Goal: Task Accomplishment & Management: Manage account settings

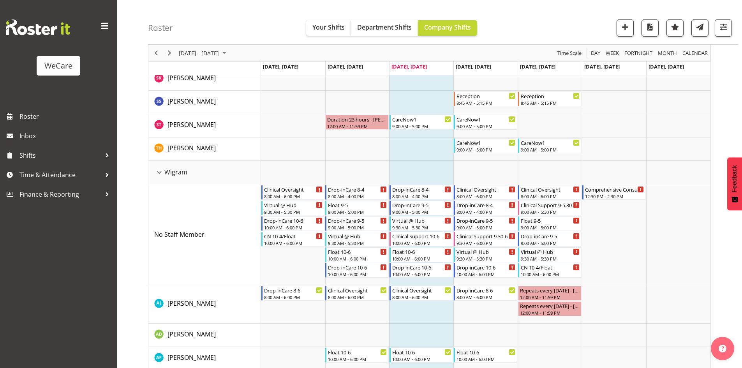
scroll to position [2455, 0]
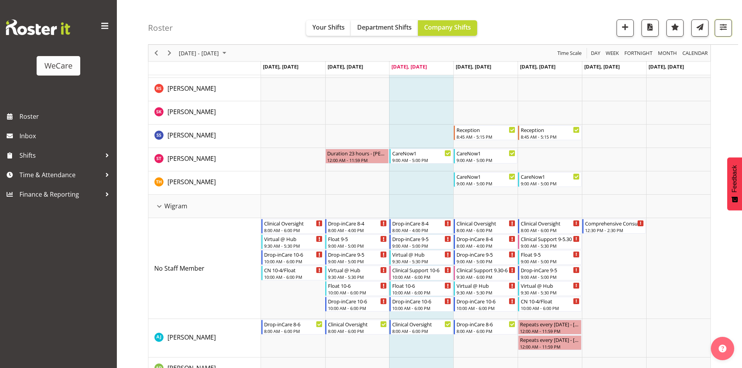
drag, startPoint x: 721, startPoint y: 27, endPoint x: 711, endPoint y: 41, distance: 17.6
click at [721, 27] on span "button" at bounding box center [723, 27] width 10 height 10
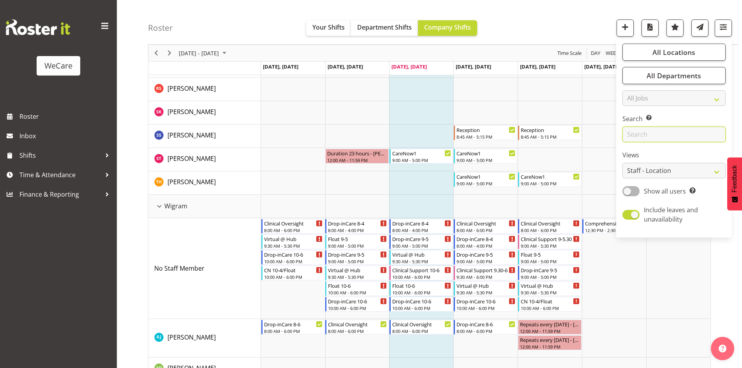
click at [670, 137] on input "text" at bounding box center [674, 135] width 103 height 16
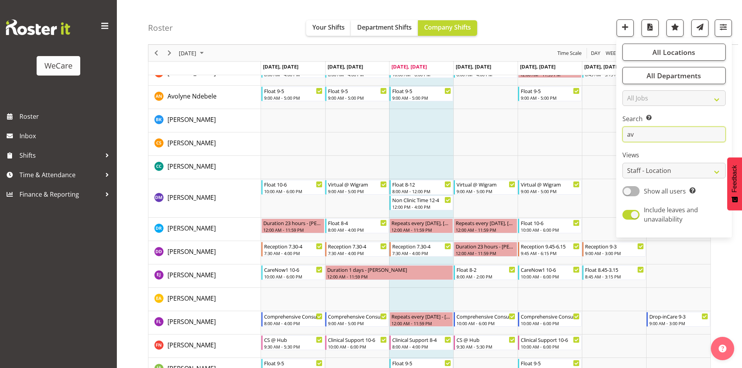
scroll to position [15, 0]
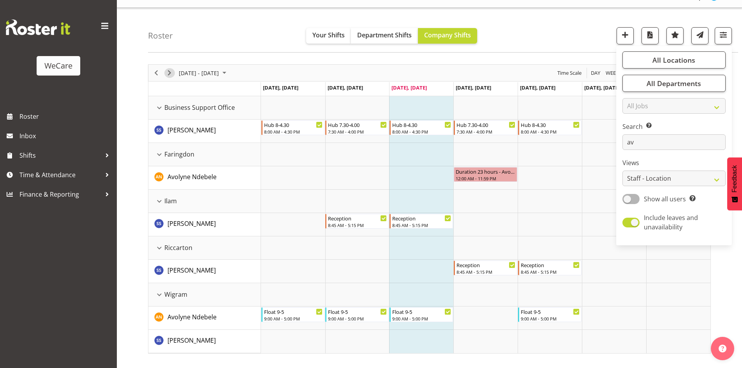
click at [173, 72] on span "Next" at bounding box center [169, 73] width 9 height 10
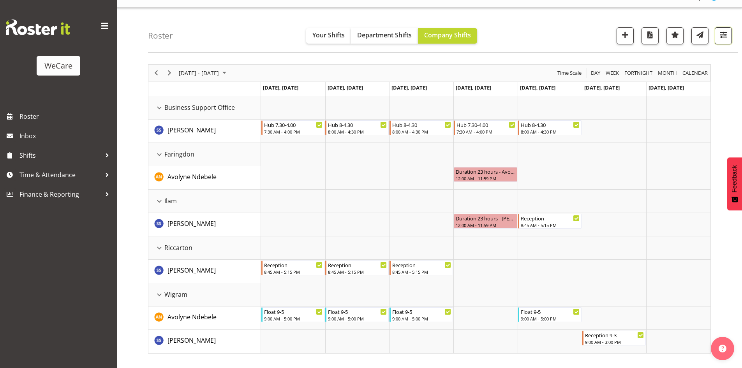
click at [722, 36] on span "button" at bounding box center [723, 35] width 10 height 10
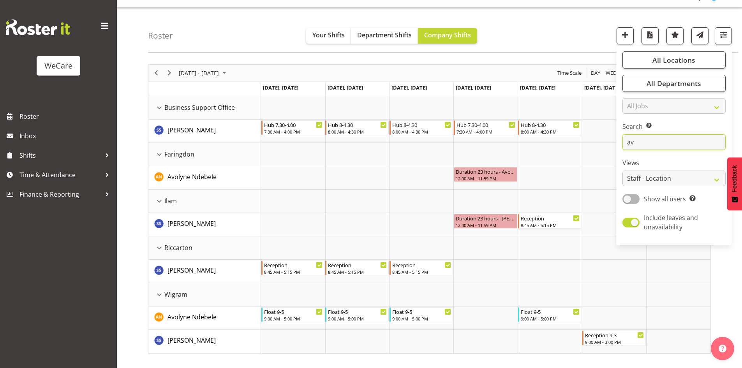
click at [676, 137] on input "av" at bounding box center [674, 142] width 103 height 16
type input "a"
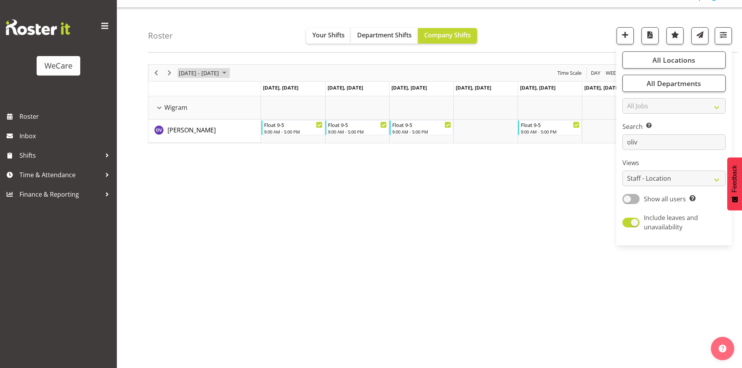
click at [213, 68] on span "September 08 - 14, 2025" at bounding box center [199, 73] width 42 height 10
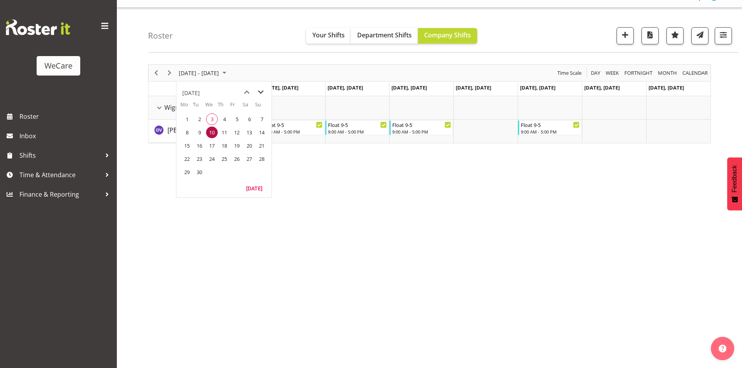
click at [262, 89] on span "next month" at bounding box center [261, 92] width 14 height 14
click at [217, 119] on span "1" at bounding box center [212, 119] width 12 height 12
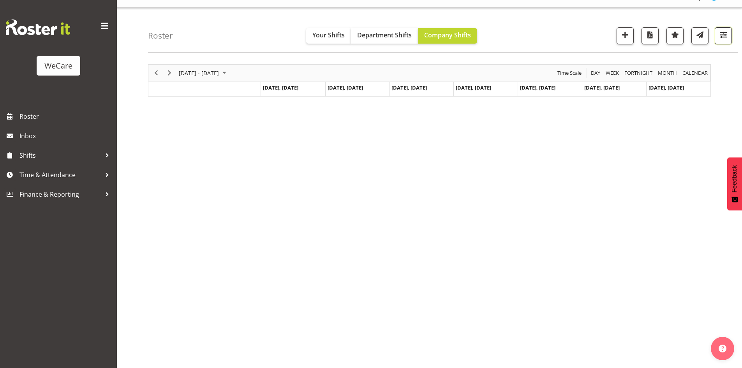
click at [730, 32] on button "button" at bounding box center [723, 35] width 17 height 17
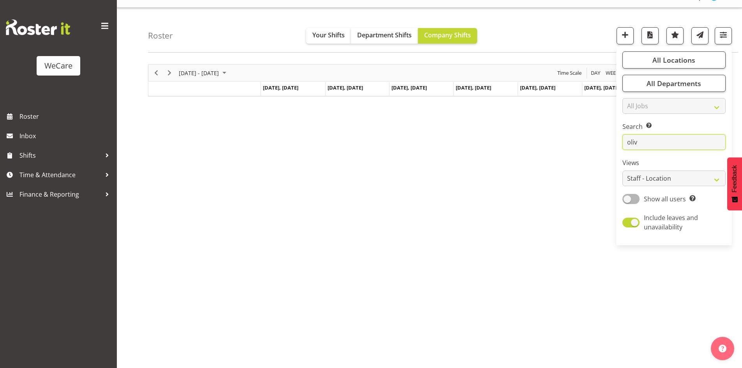
click at [661, 143] on input "oliv" at bounding box center [674, 142] width 103 height 16
type input "o"
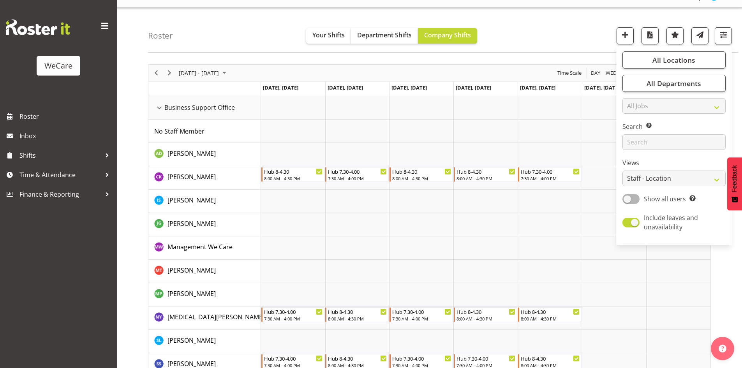
click at [269, 25] on div "Roster Your Shifts Department Shifts Company Shifts All Locations Clear Busines…" at bounding box center [443, 30] width 590 height 45
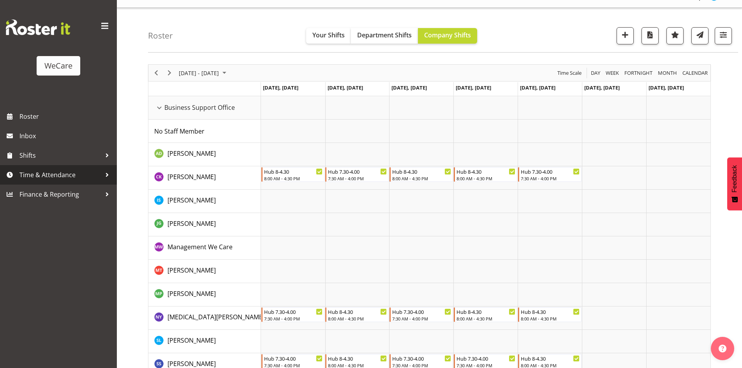
click at [66, 173] on span "Time & Attendance" at bounding box center [60, 175] width 82 height 12
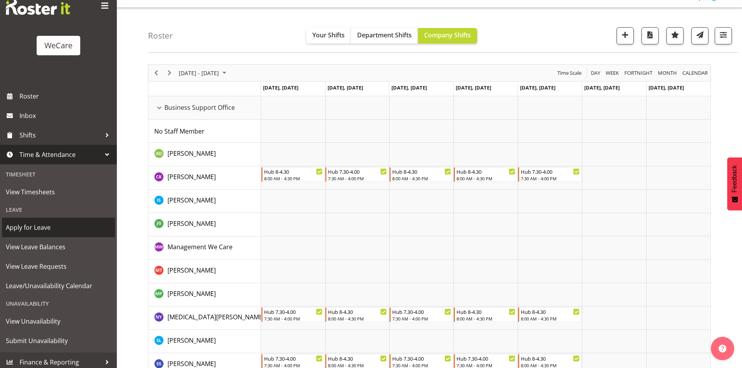
scroll to position [24, 0]
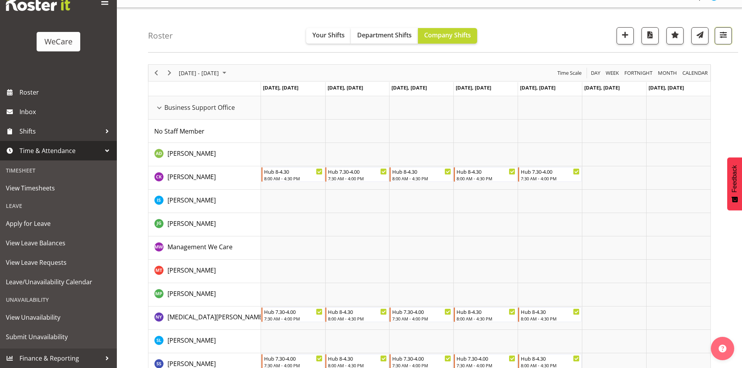
click at [724, 35] on span "button" at bounding box center [723, 35] width 10 height 10
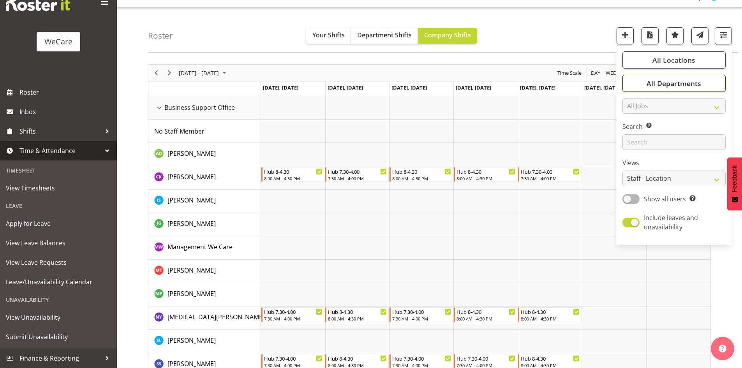
click at [677, 79] on span "All Departments" at bounding box center [674, 83] width 55 height 9
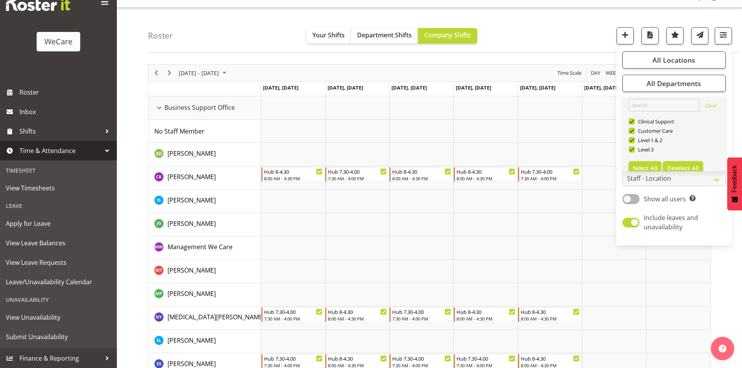
click at [687, 164] on span "Deselect All" at bounding box center [683, 167] width 32 height 7
checkbox input "false"
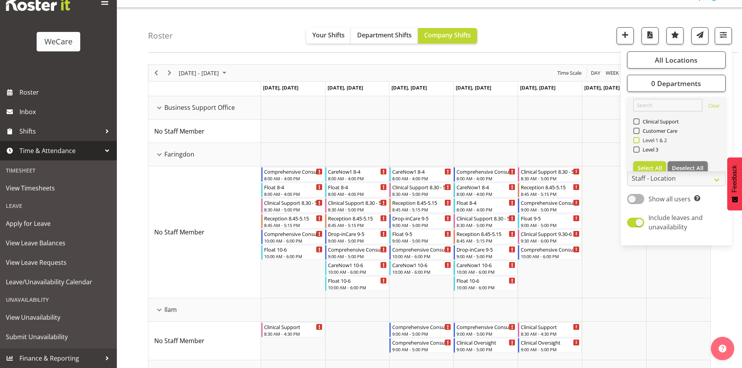
click at [655, 141] on span "Level 1 & 2" at bounding box center [654, 140] width 28 height 6
click at [639, 141] on input "Level 1 & 2" at bounding box center [636, 140] width 5 height 5
checkbox input "true"
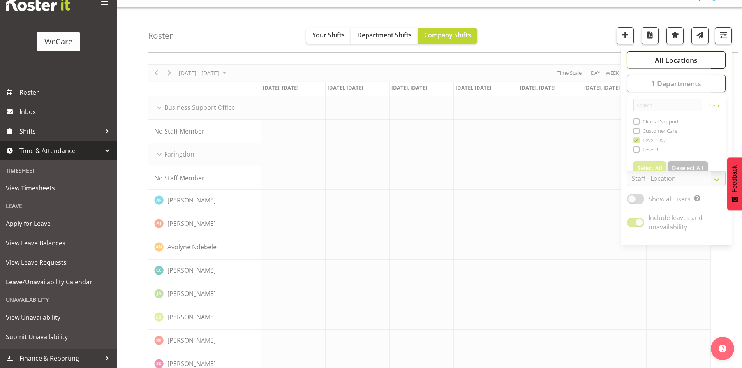
click at [672, 55] on span "All Locations" at bounding box center [676, 59] width 43 height 9
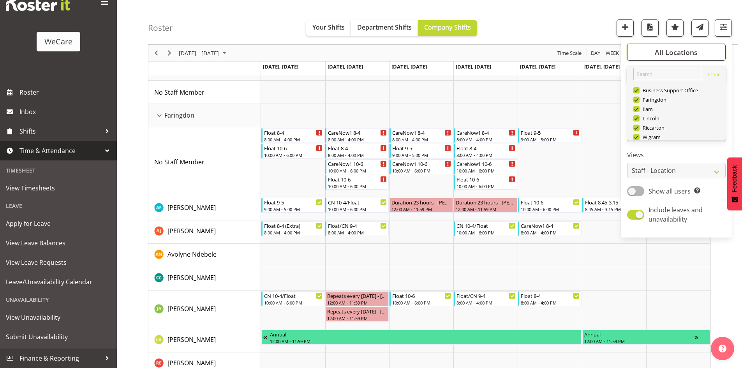
scroll to position [28, 0]
click at [694, 122] on button "Deselect All" at bounding box center [688, 128] width 40 height 14
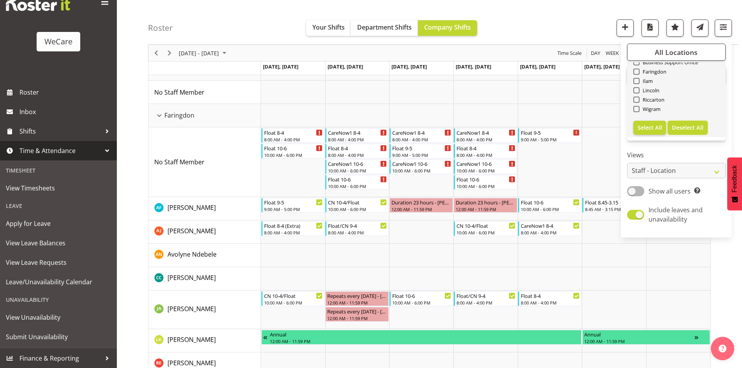
checkbox input "false"
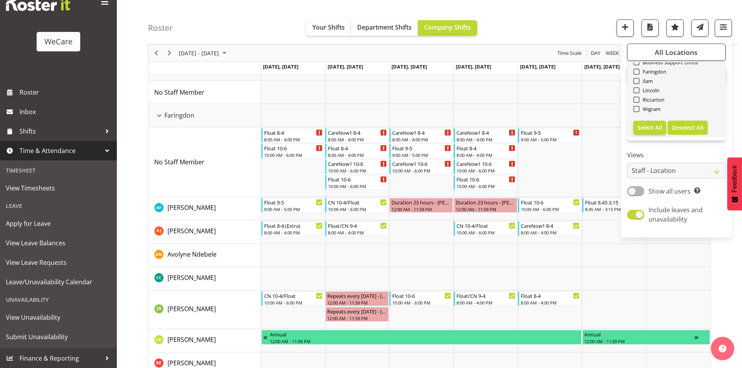
checkbox input "false"
click at [657, 92] on span "Lincoln" at bounding box center [650, 90] width 20 height 6
click at [639, 92] on input "Lincoln" at bounding box center [636, 90] width 5 height 5
checkbox input "true"
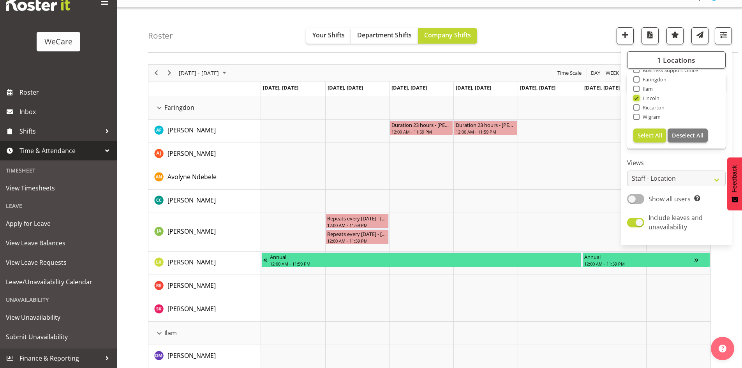
scroll to position [54, 0]
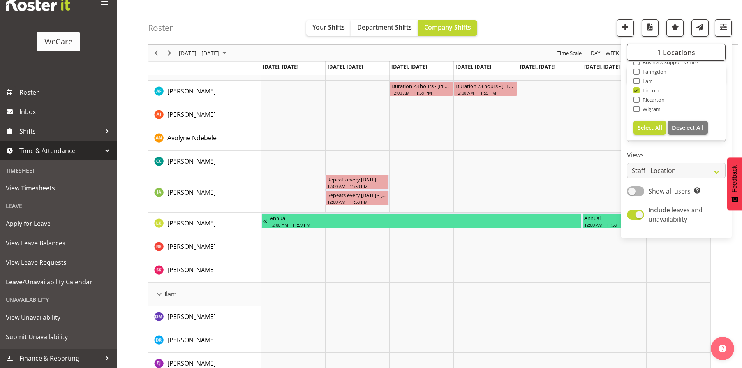
drag, startPoint x: 502, startPoint y: 9, endPoint x: 499, endPoint y: 27, distance: 18.5
click at [505, 19] on div "Roster Your Shifts Department Shifts Company Shifts 1 Locations Clear Business …" at bounding box center [443, 22] width 590 height 45
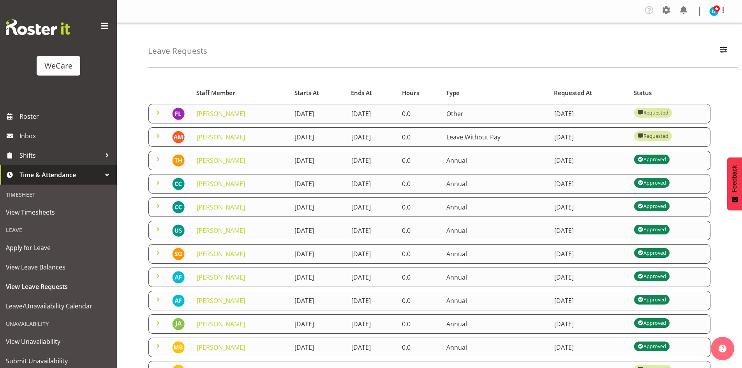
click at [161, 134] on span at bounding box center [158, 135] width 9 height 9
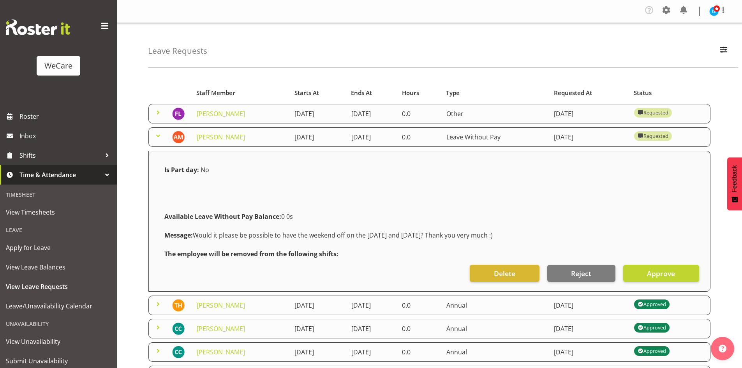
click at [159, 115] on span at bounding box center [158, 112] width 9 height 9
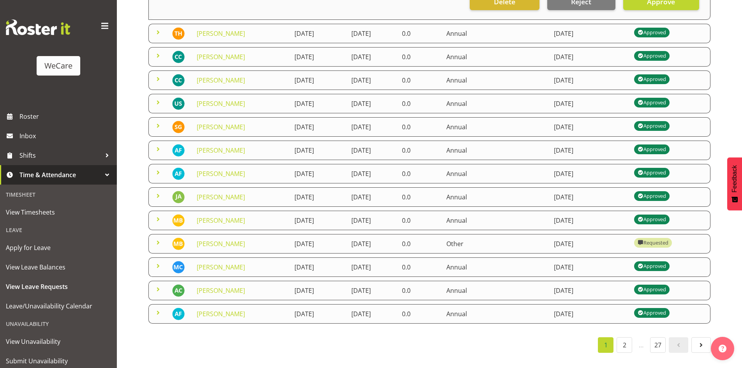
scroll to position [423, 0]
click at [625, 344] on link "2" at bounding box center [625, 345] width 16 height 16
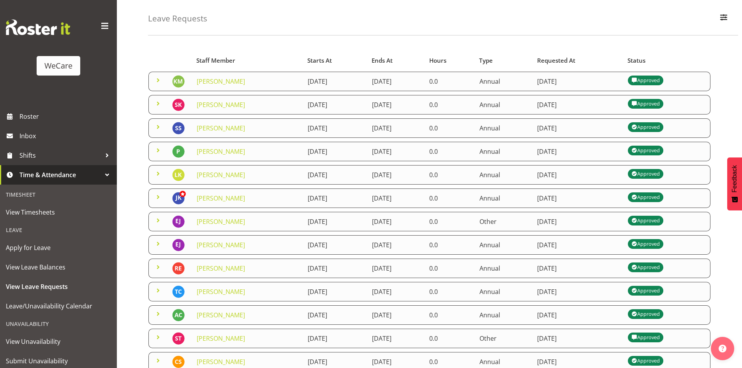
scroll to position [0, 0]
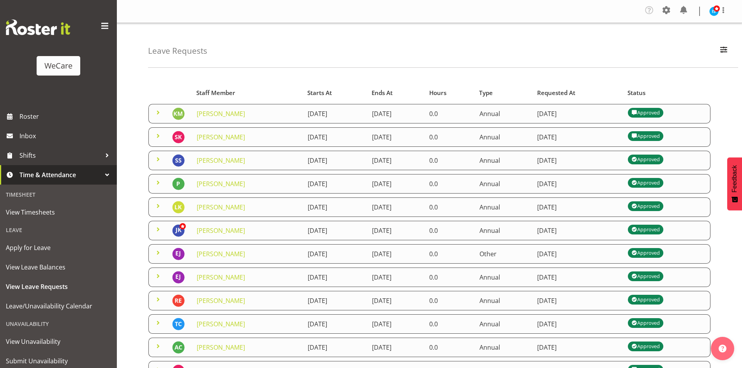
click at [152, 187] on td at bounding box center [157, 183] width 19 height 19
click at [151, 182] on td at bounding box center [157, 183] width 19 height 19
click at [157, 182] on span at bounding box center [158, 182] width 9 height 9
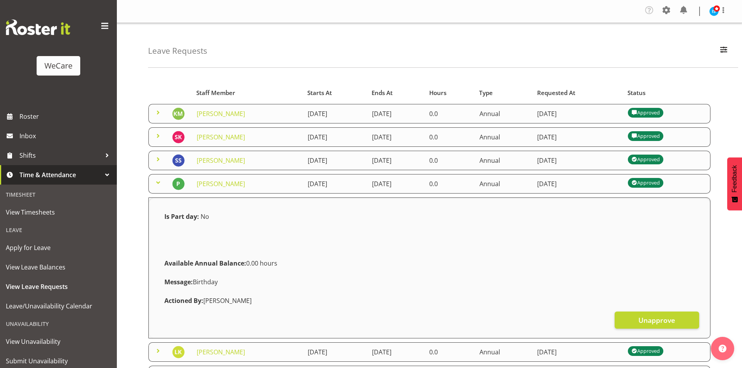
click at [157, 182] on span at bounding box center [158, 182] width 9 height 9
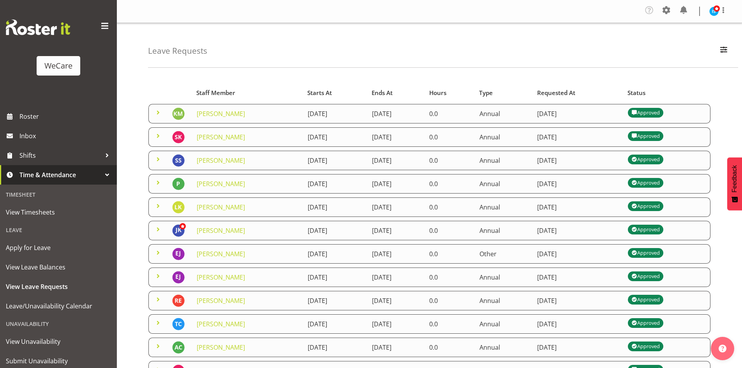
click at [156, 254] on span at bounding box center [158, 252] width 9 height 9
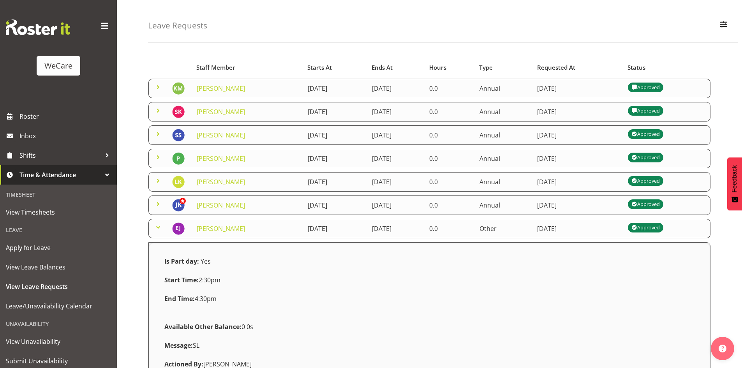
scroll to position [39, 0]
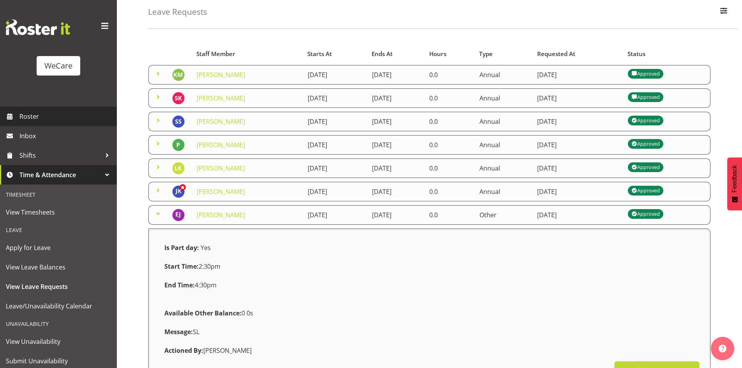
click at [27, 112] on span "Roster" at bounding box center [66, 117] width 94 height 12
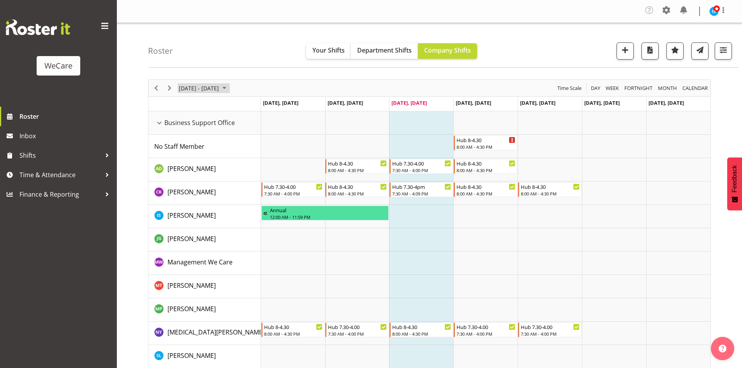
drag, startPoint x: 208, startPoint y: 92, endPoint x: 220, endPoint y: 90, distance: 12.3
click at [208, 92] on span "[DATE] - [DATE]" at bounding box center [199, 88] width 42 height 10
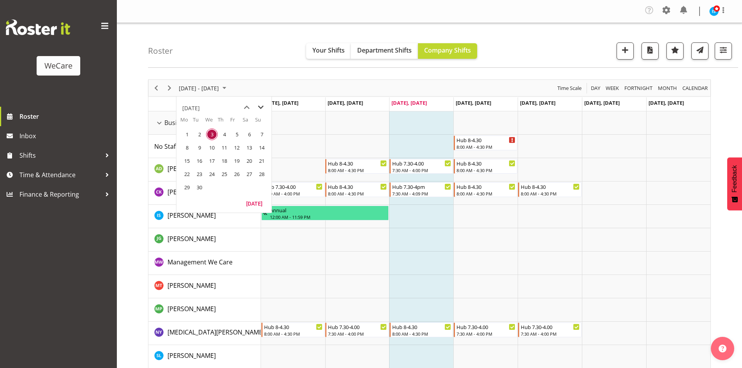
click at [259, 108] on span "next month" at bounding box center [261, 108] width 14 height 14
click at [236, 149] on span "10" at bounding box center [237, 148] width 12 height 12
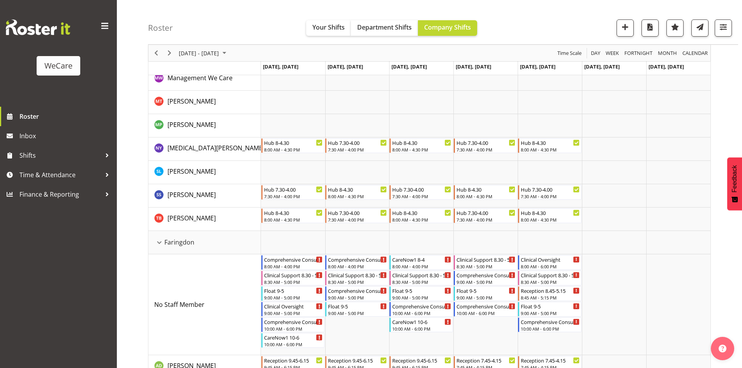
scroll to position [584, 0]
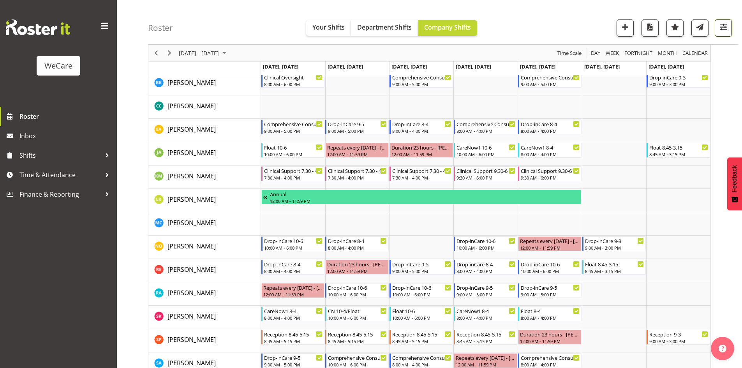
click at [725, 27] on span "button" at bounding box center [723, 27] width 10 height 10
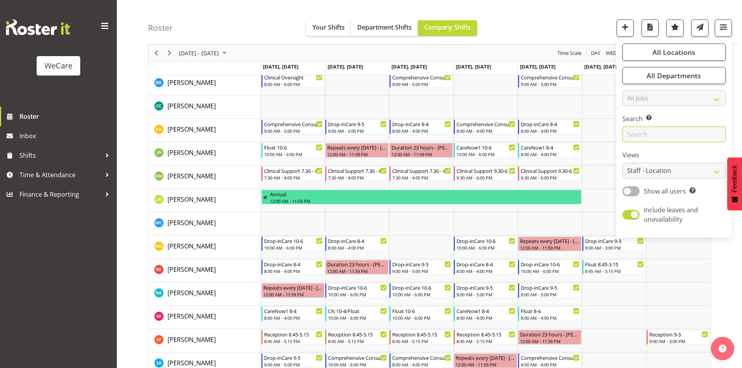
click at [655, 137] on input "text" at bounding box center [674, 135] width 103 height 16
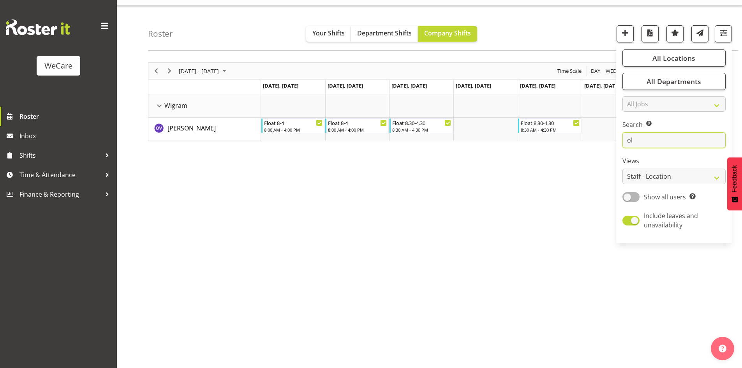
scroll to position [30, 0]
type input "o"
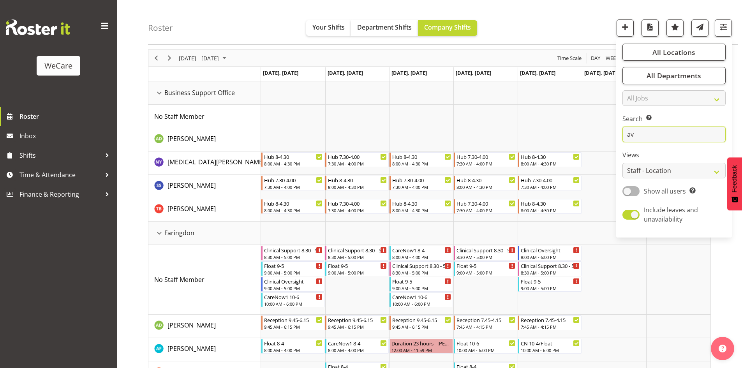
scroll to position [17, 0]
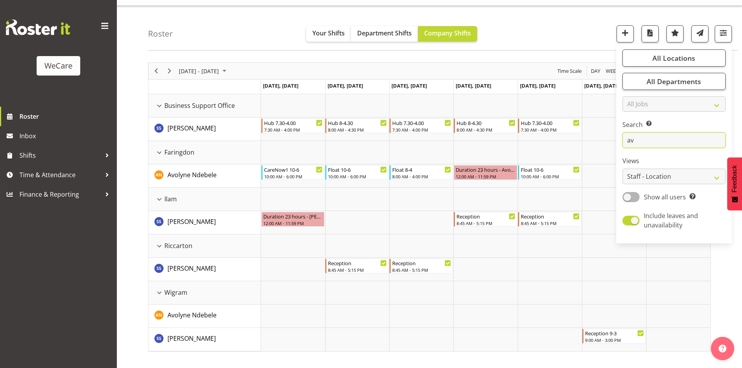
type input "av"
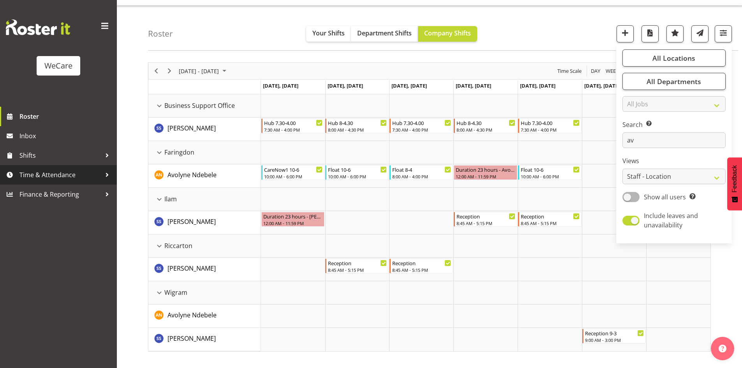
click at [63, 176] on span "Time & Attendance" at bounding box center [60, 175] width 82 height 12
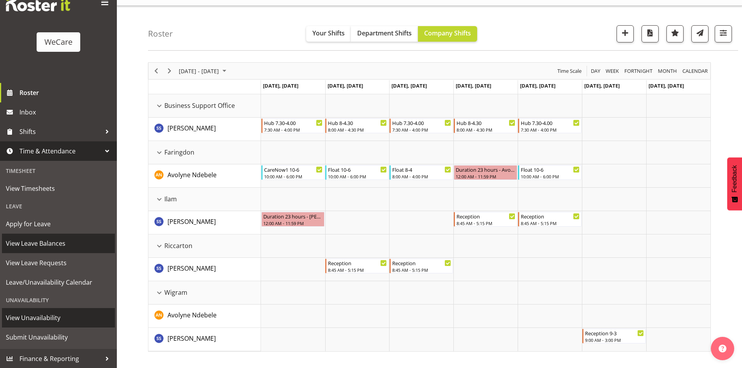
scroll to position [24, 0]
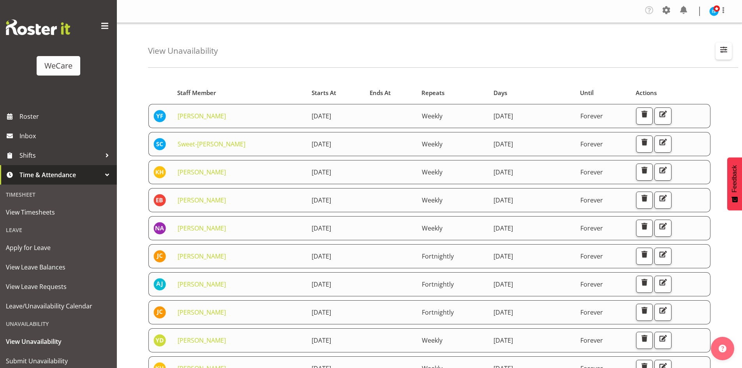
click at [727, 48] on span "button" at bounding box center [724, 49] width 10 height 10
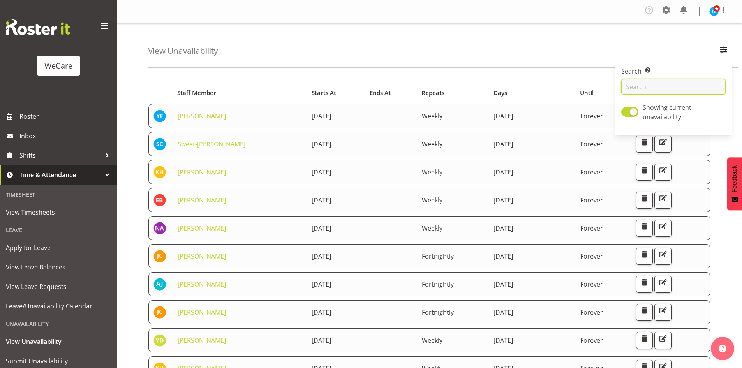
click at [637, 86] on input "text" at bounding box center [673, 87] width 104 height 16
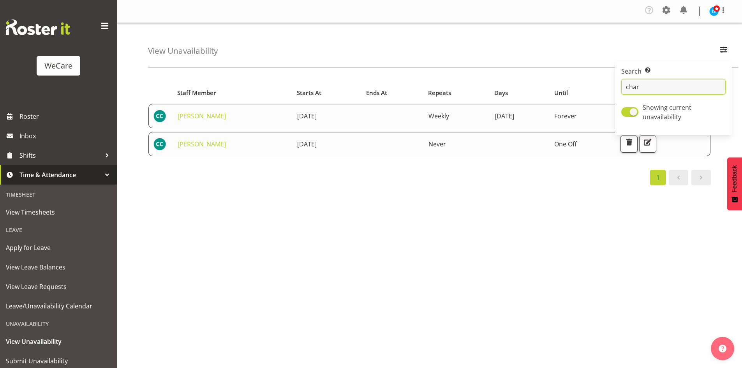
type input "char"
click at [346, 50] on div "View Unavailability Search Search for a particular employee char Showing curren…" at bounding box center [443, 45] width 590 height 45
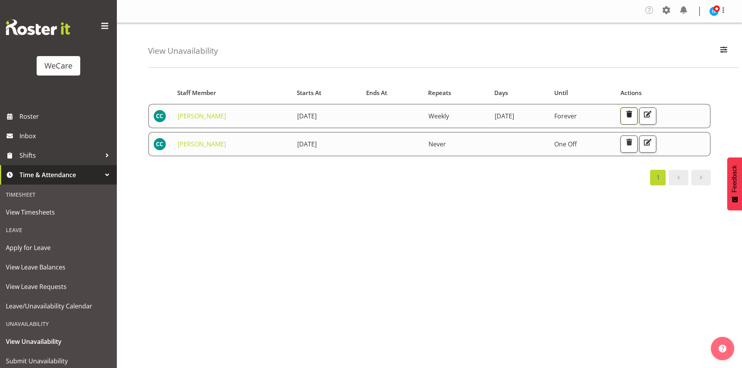
click at [634, 117] on span "button" at bounding box center [629, 114] width 10 height 10
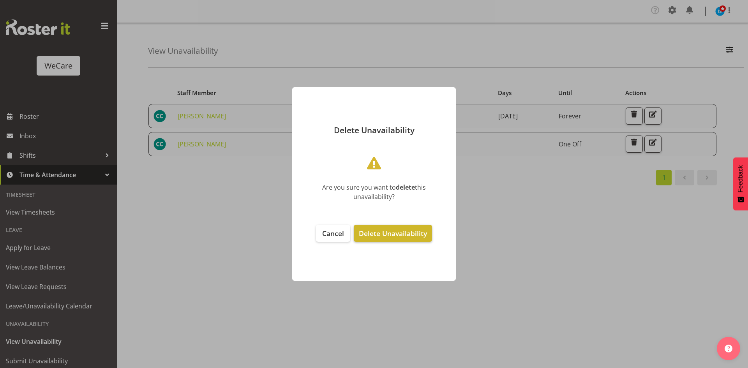
click at [399, 238] on span "Delete Unavailability" at bounding box center [393, 233] width 68 height 9
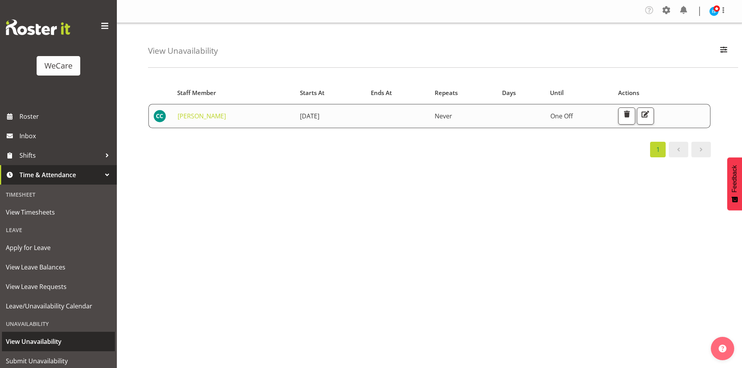
click at [44, 351] on link "View Unavailability" at bounding box center [58, 341] width 113 height 19
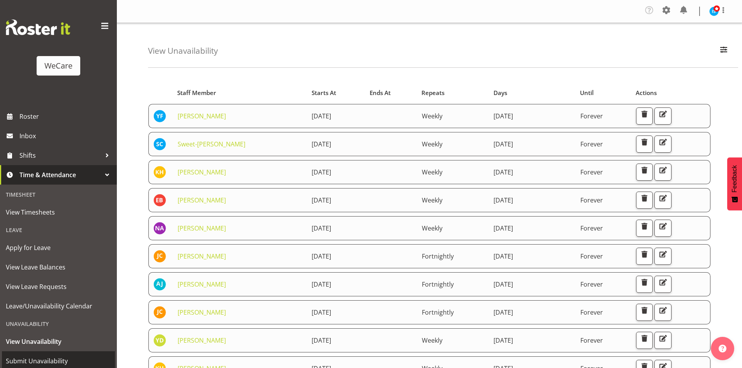
click at [48, 360] on span "Submit Unavailability" at bounding box center [58, 361] width 105 height 12
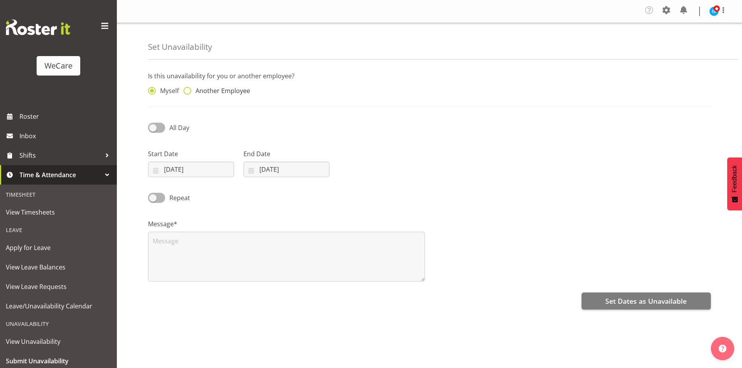
click at [219, 87] on span "Another Employee" at bounding box center [220, 91] width 59 height 8
click at [189, 88] on input "Another Employee" at bounding box center [186, 90] width 5 height 5
radio input "true"
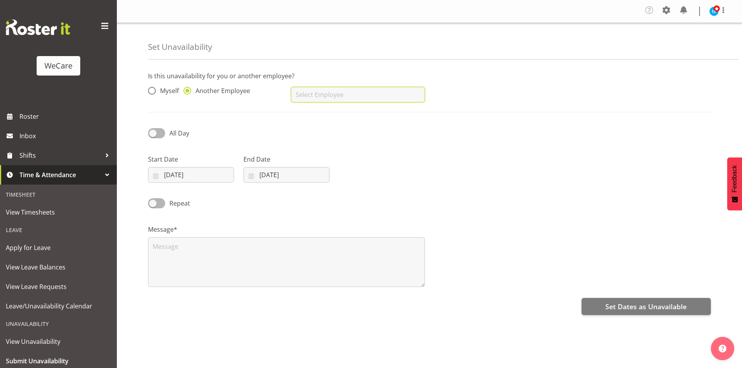
click at [337, 88] on input "text" at bounding box center [358, 95] width 134 height 16
type input "[PERSON_NAME]"
click at [206, 181] on input "[DATE]" at bounding box center [191, 175] width 86 height 16
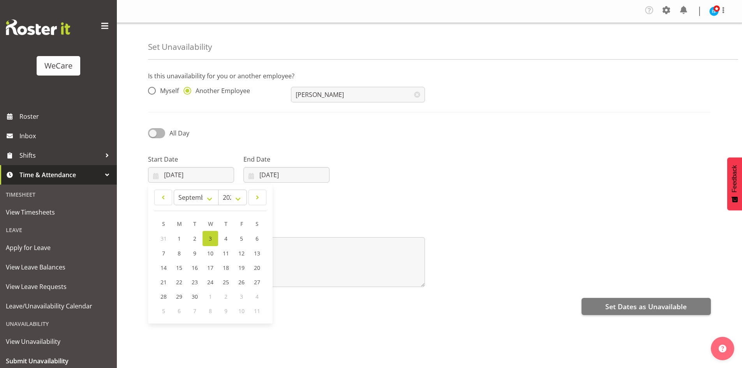
click at [208, 238] on link "3" at bounding box center [211, 238] width 16 height 15
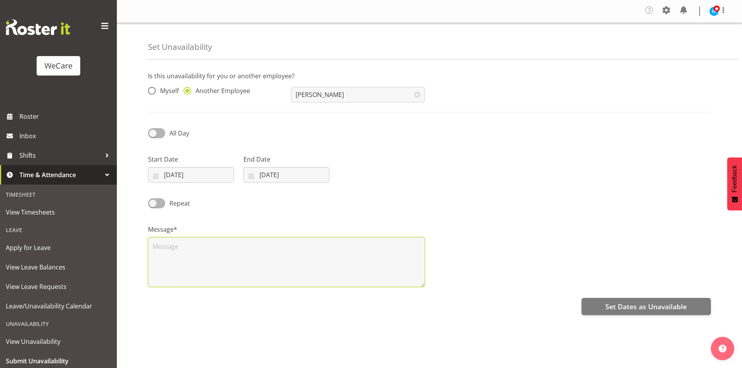
click at [211, 262] on textarea at bounding box center [286, 262] width 277 height 50
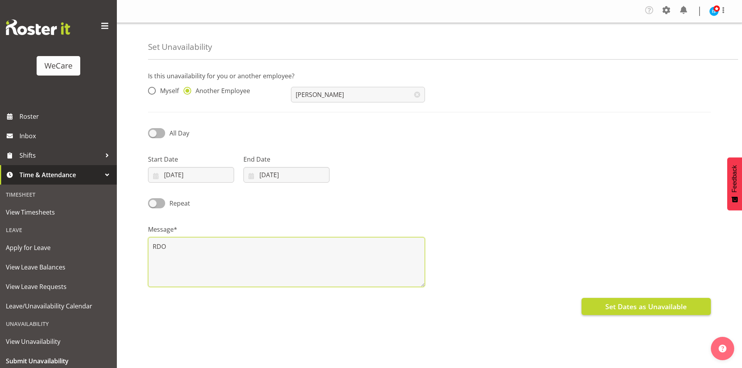
type textarea "RDO"
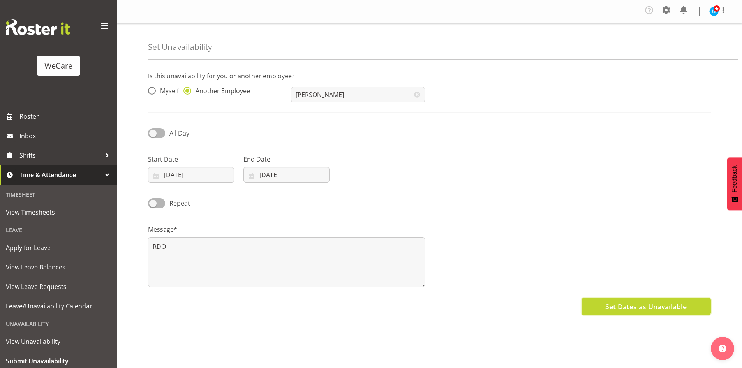
click at [666, 305] on span "Set Dates as Unavailable" at bounding box center [645, 307] width 81 height 10
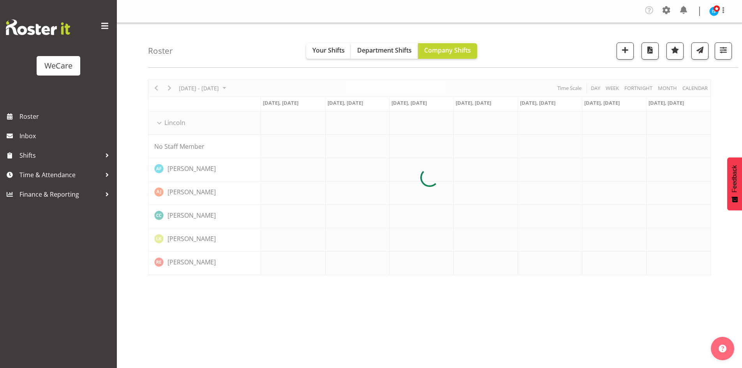
scroll to position [17, 0]
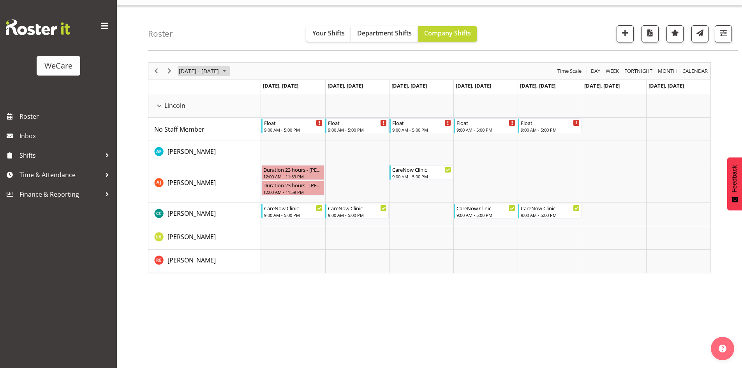
click at [205, 73] on span "Sep 29 - Oct 05, 2025" at bounding box center [199, 71] width 42 height 10
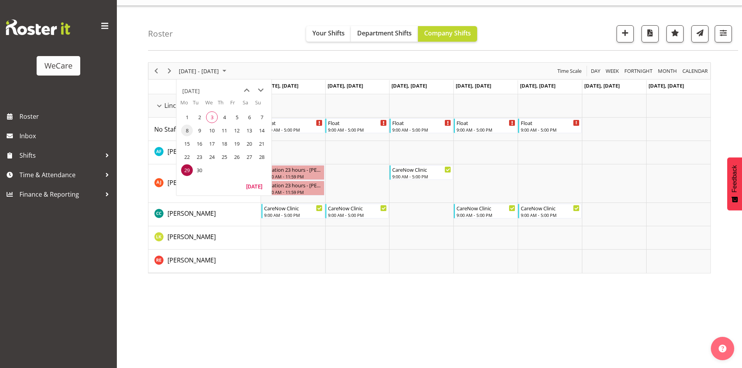
click at [187, 127] on span "8" at bounding box center [187, 131] width 12 height 12
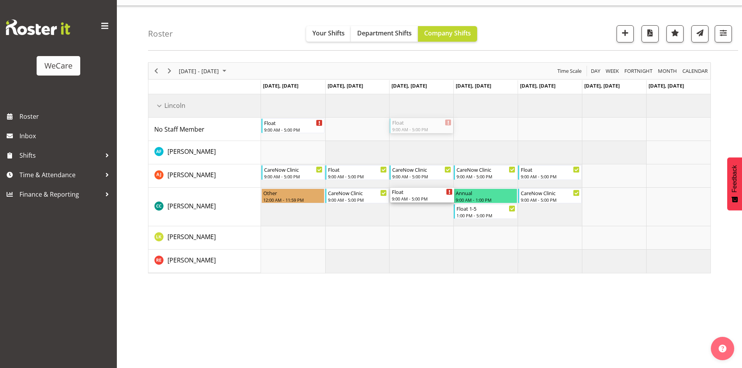
drag, startPoint x: 408, startPoint y: 122, endPoint x: 420, endPoint y: 207, distance: 85.4
click at [420, 207] on div "Float 9:00 AM - 5:00 PM Float 9:00 AM - 5:00 PM CareNow Clinic 9:00 AM - 5:00 P…" at bounding box center [486, 183] width 450 height 179
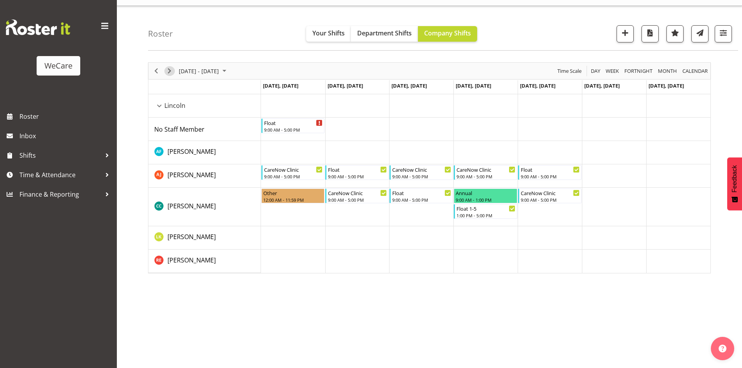
click at [166, 67] on span "Next" at bounding box center [169, 71] width 9 height 10
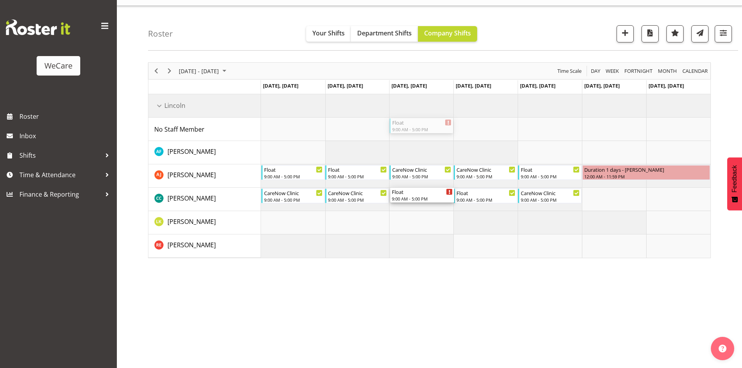
drag, startPoint x: 430, startPoint y: 124, endPoint x: 437, endPoint y: 208, distance: 84.5
click at [437, 208] on div "Float 9:00 AM - 5:00 PM Float 9:00 AM - 5:00 PM Float 9:00 AM - 5:00 PM CareNow…" at bounding box center [486, 176] width 450 height 164
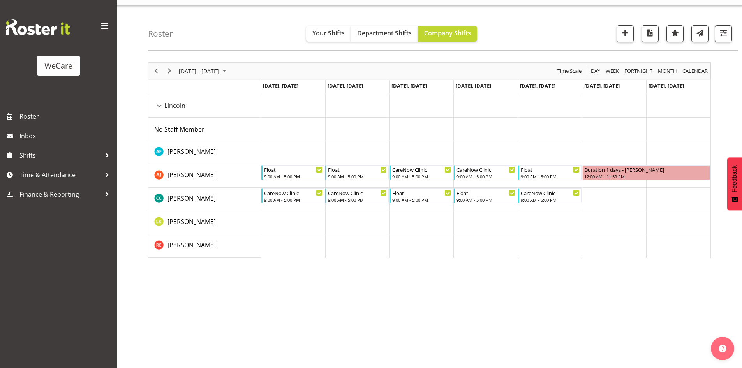
click at [169, 76] on div "Timeline Week of September 15, 2025" at bounding box center [169, 71] width 13 height 16
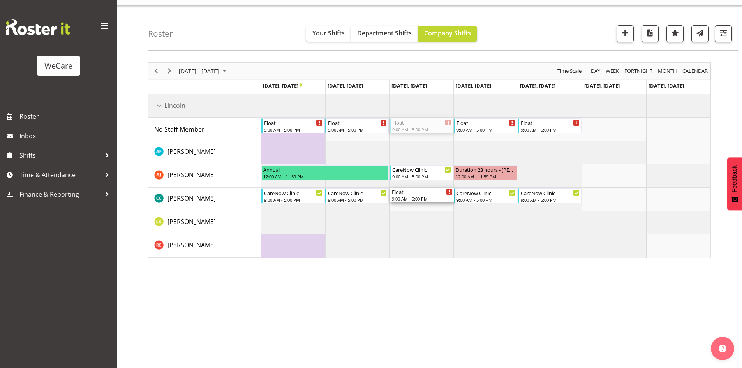
drag, startPoint x: 431, startPoint y: 158, endPoint x: 439, endPoint y: 191, distance: 33.6
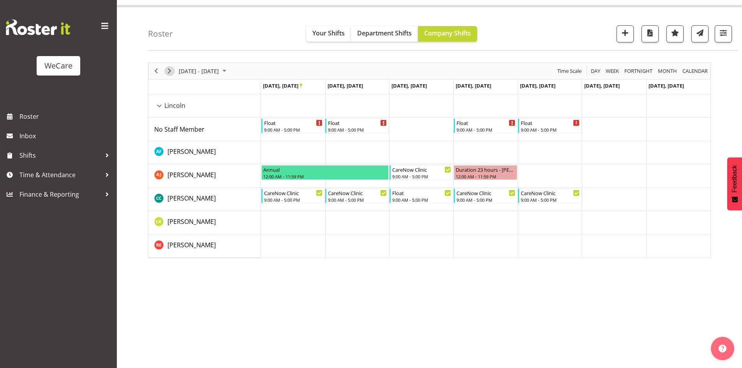
click at [172, 74] on span "Next" at bounding box center [169, 71] width 9 height 10
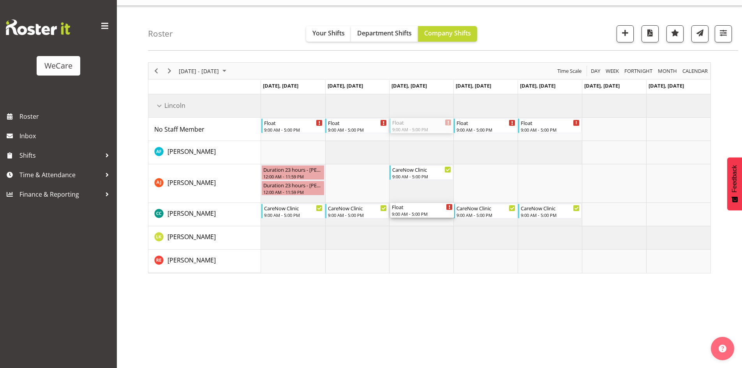
drag, startPoint x: 414, startPoint y: 123, endPoint x: 425, endPoint y: 220, distance: 97.3
click at [425, 220] on div "Float 9:00 AM - 5:00 PM Float 9:00 AM - 5:00 PM Float 9:00 AM - 5:00 PM Float 9…" at bounding box center [486, 183] width 450 height 179
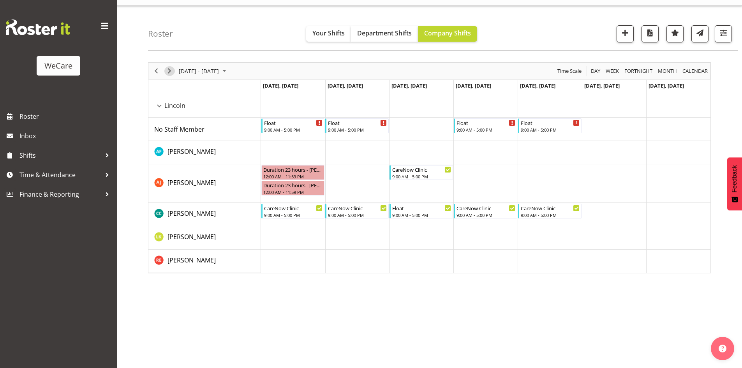
click at [171, 72] on span "Next" at bounding box center [169, 71] width 9 height 10
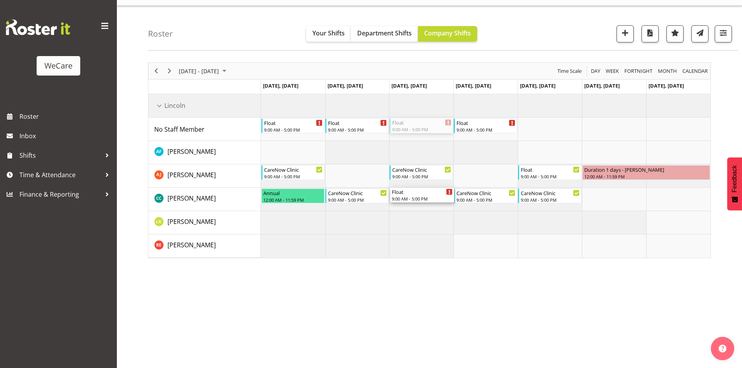
drag, startPoint x: 412, startPoint y: 126, endPoint x: 423, endPoint y: 199, distance: 73.3
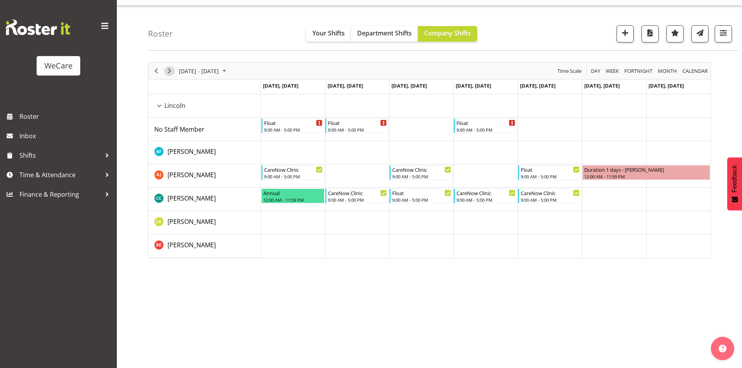
click at [169, 75] on span "Next" at bounding box center [169, 71] width 9 height 10
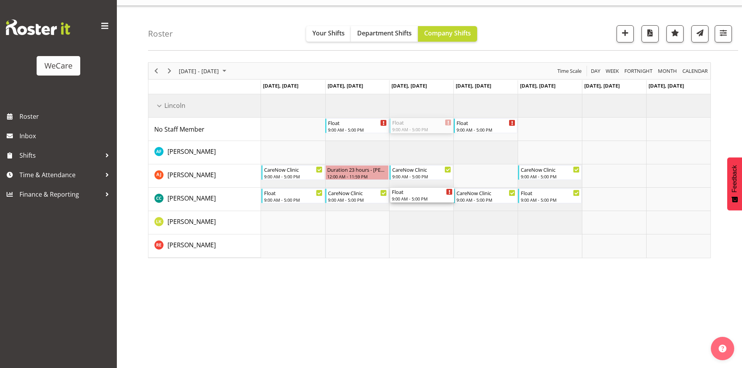
drag, startPoint x: 408, startPoint y: 143, endPoint x: 418, endPoint y: 202, distance: 60.4
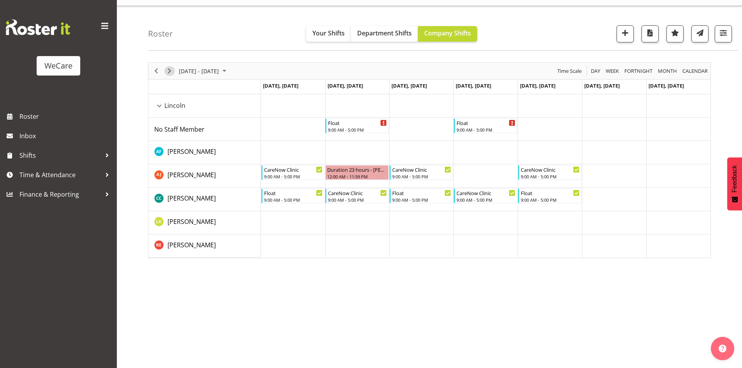
click at [169, 70] on span "Next" at bounding box center [169, 71] width 9 height 10
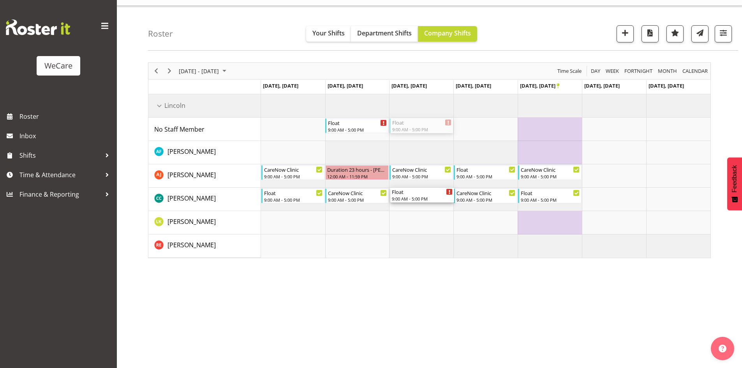
drag, startPoint x: 411, startPoint y: 132, endPoint x: 424, endPoint y: 193, distance: 61.8
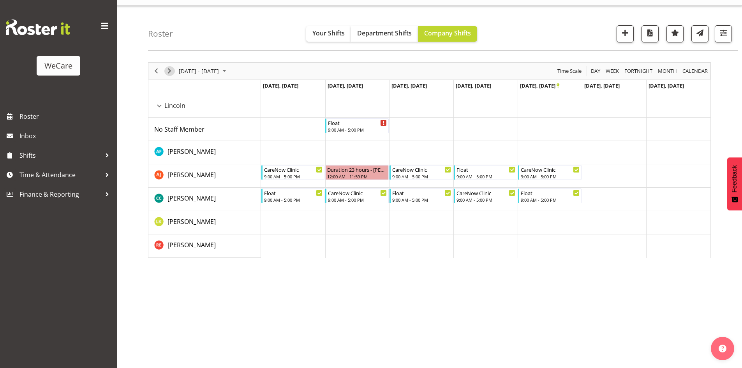
click at [167, 71] on span "Next" at bounding box center [169, 71] width 9 height 10
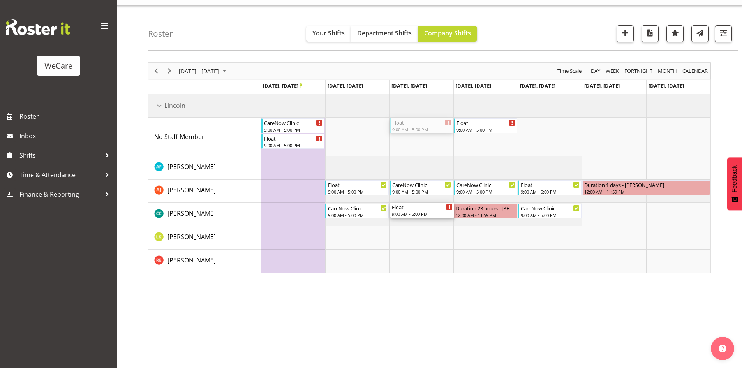
drag, startPoint x: 430, startPoint y: 189, endPoint x: 432, endPoint y: 207, distance: 18.1
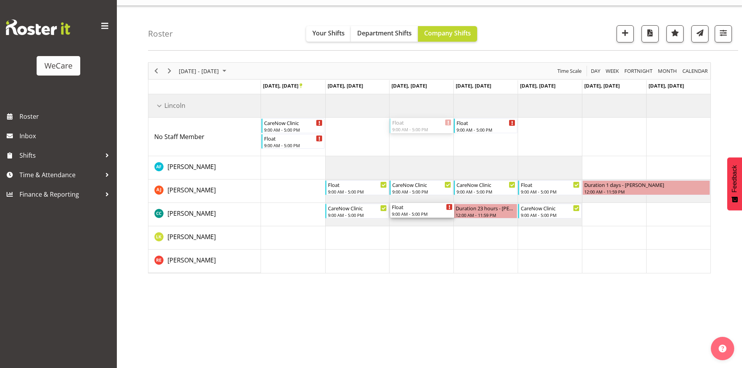
drag, startPoint x: 409, startPoint y: 123, endPoint x: 420, endPoint y: 214, distance: 91.4
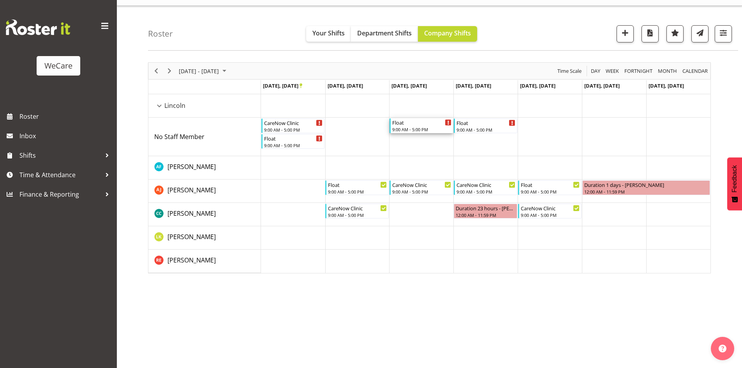
click at [407, 128] on div "9:00 AM - 5:00 PM" at bounding box center [421, 129] width 59 height 6
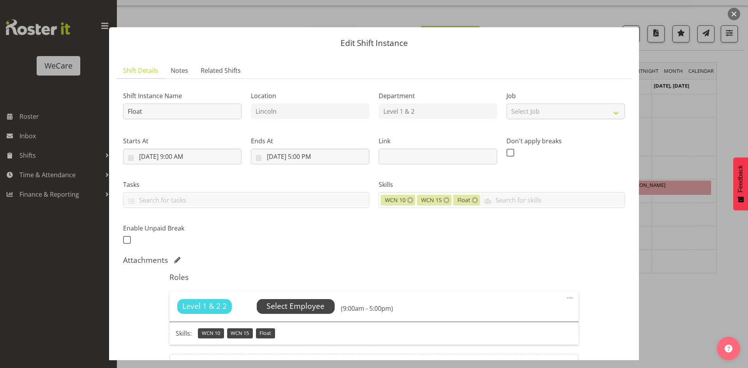
click at [303, 302] on span "Select Employee" at bounding box center [296, 306] width 58 height 11
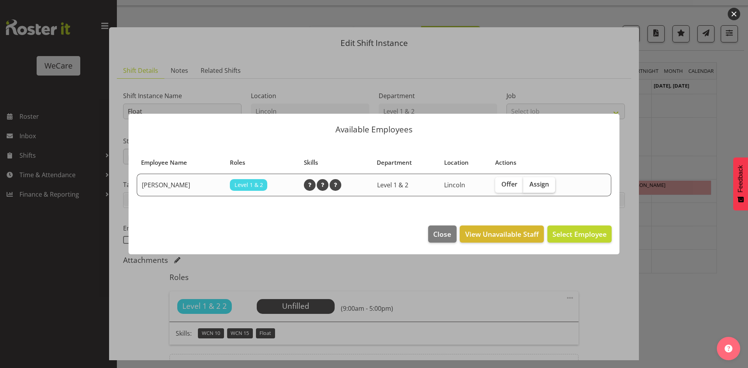
click at [540, 180] on span "Assign" at bounding box center [538, 184] width 19 height 8
click at [528, 182] on input "Assign" at bounding box center [525, 184] width 5 height 5
checkbox input "true"
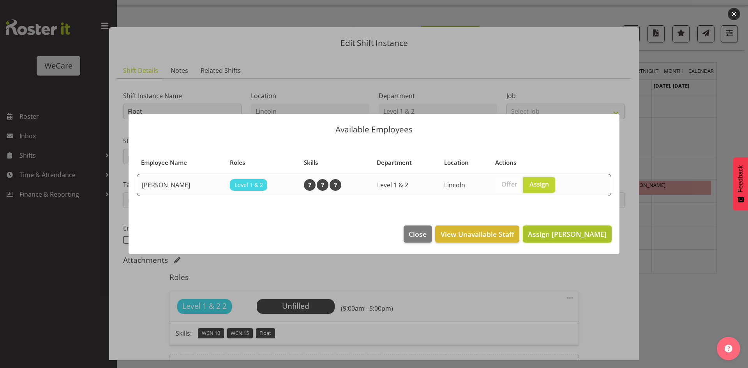
click at [563, 227] on button "Assign Charlotte Courtney" at bounding box center [567, 234] width 89 height 17
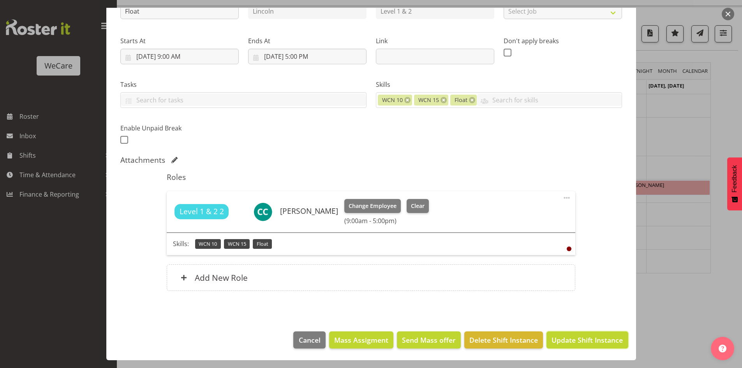
click at [602, 342] on span "Update Shift Instance" at bounding box center [587, 340] width 71 height 10
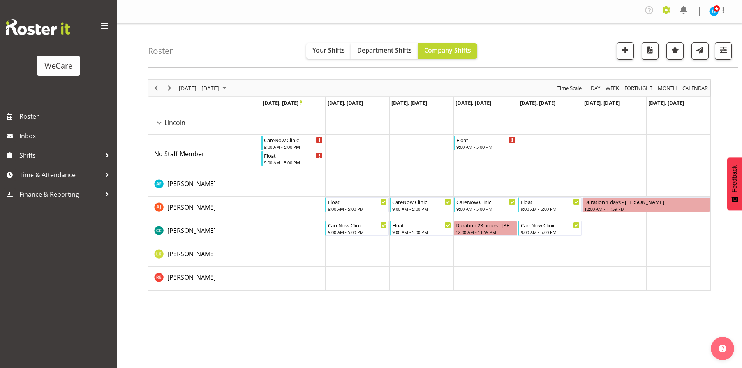
click at [668, 11] on span at bounding box center [666, 10] width 12 height 12
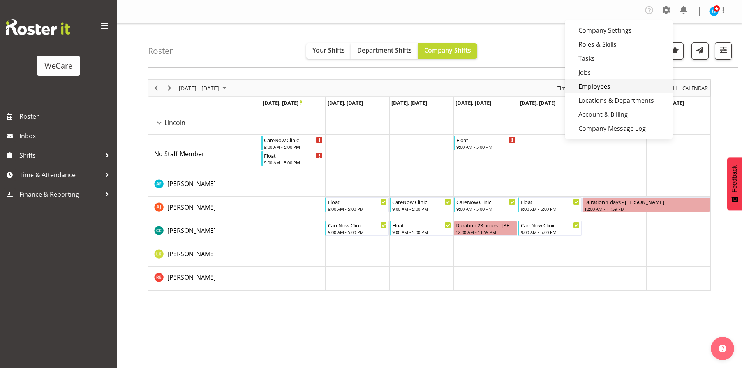
click at [627, 85] on link "Employees" at bounding box center [619, 86] width 108 height 14
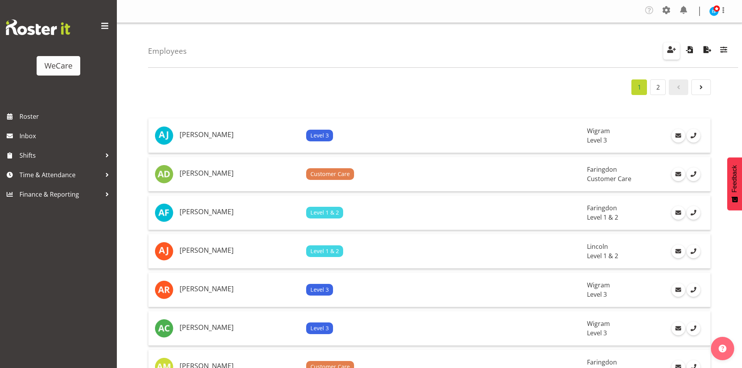
click at [667, 49] on span "button" at bounding box center [672, 49] width 10 height 10
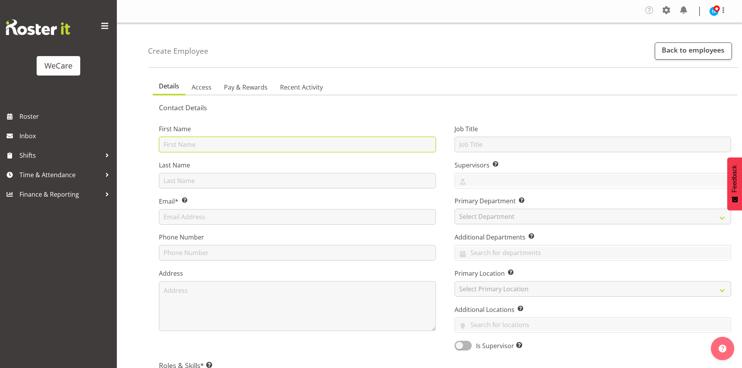
paste input "[DEMOGRAPHIC_DATA]"
type input "[DEMOGRAPHIC_DATA]"
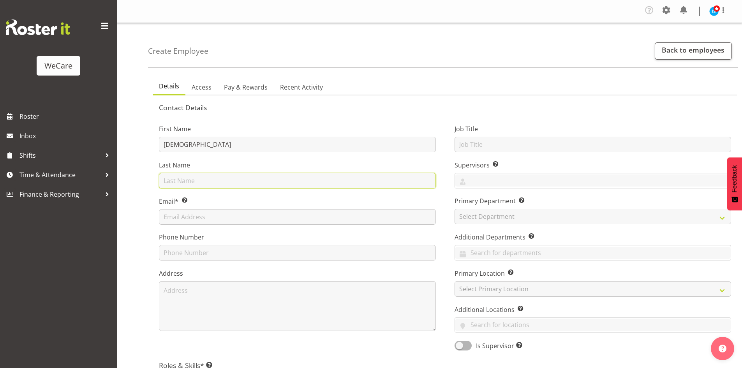
click at [181, 179] on input "text" at bounding box center [297, 181] width 277 height 16
type input "Yu"
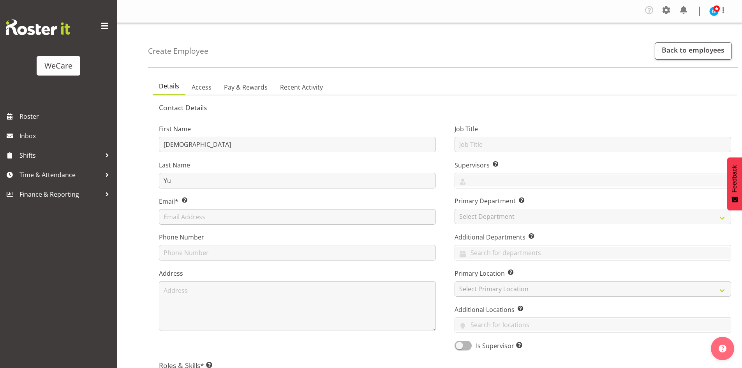
click at [496, 196] on div "Job Title Supervisors Select the employee’s supervisors, or the person who is i…" at bounding box center [593, 234] width 296 height 243
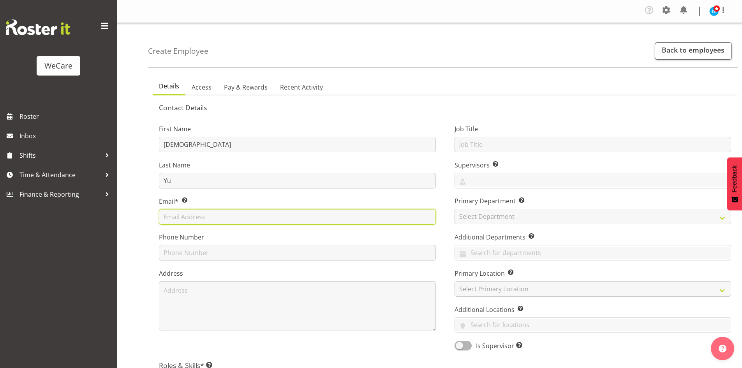
click at [180, 221] on input "text" at bounding box center [297, 217] width 277 height 16
paste input "[PERSON_NAME][EMAIL_ADDRESS][DOMAIN_NAME]"
drag, startPoint x: 168, startPoint y: 217, endPoint x: 172, endPoint y: 214, distance: 4.9
click at [168, 216] on input "Christianna.yu@wecarehealth.co.nz" at bounding box center [297, 217] width 277 height 16
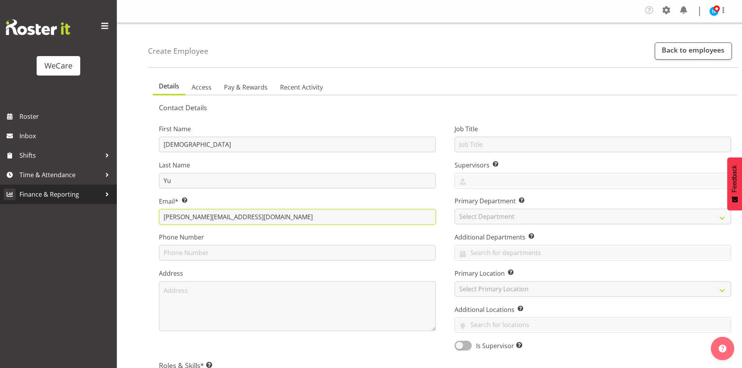
type input "christianna.yu@wecarehealth.co.nz"
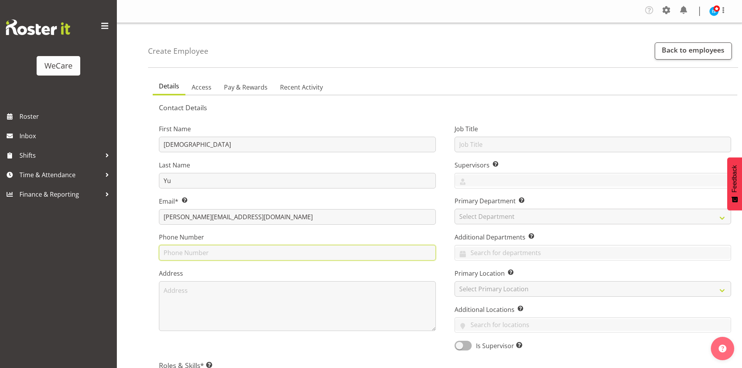
click at [175, 248] on input "text" at bounding box center [297, 253] width 277 height 16
paste input "0220516428"
type input "0220516428"
click at [523, 209] on div "Primary Department Specify the department in which the employee primarily works…" at bounding box center [593, 210] width 277 height 28
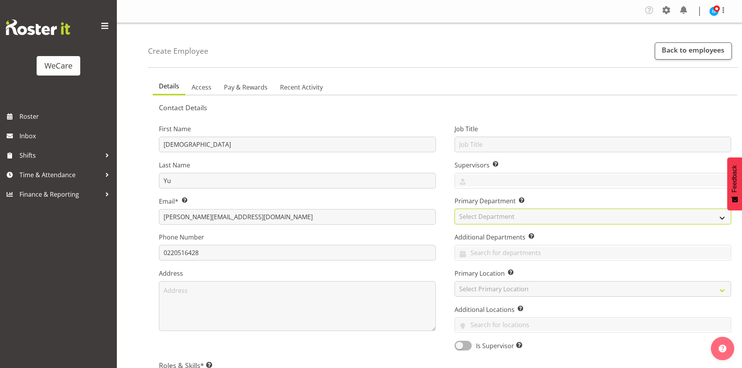
drag, startPoint x: 525, startPoint y: 212, endPoint x: 524, endPoint y: 220, distance: 8.3
click at [525, 212] on select "Select Department Clinical Support Customer Care Level 1 & 2 Level 3" at bounding box center [593, 217] width 277 height 16
click at [455, 209] on select "Select Department Clinical Support Customer Care Level 1 & 2 Level 3" at bounding box center [593, 217] width 277 height 16
click at [504, 212] on select "Clinical Support Customer Care Level 1 & 2 Level 3" at bounding box center [593, 217] width 277 height 16
select select "867"
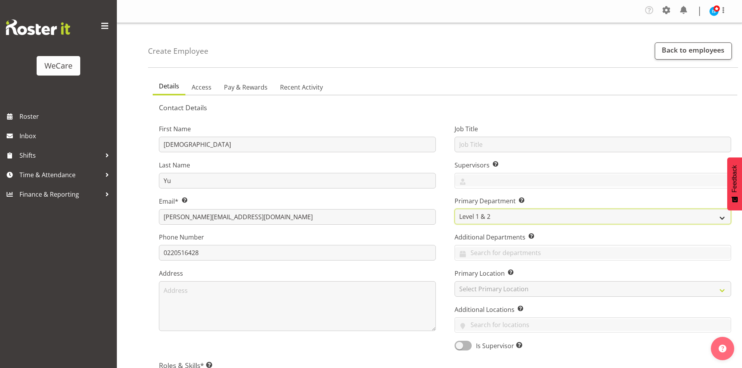
click at [455, 209] on select "Clinical Support Customer Care Level 1 & 2 Level 3" at bounding box center [593, 217] width 277 height 16
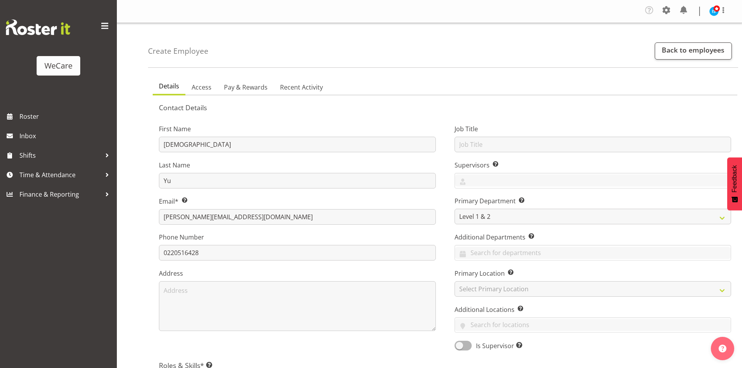
click at [517, 86] on ul "Details Access Pay & Rewards Recent Activity" at bounding box center [445, 86] width 585 height 17
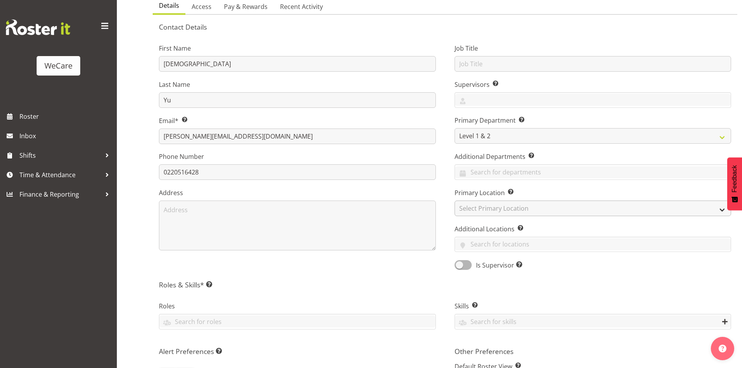
scroll to position [117, 0]
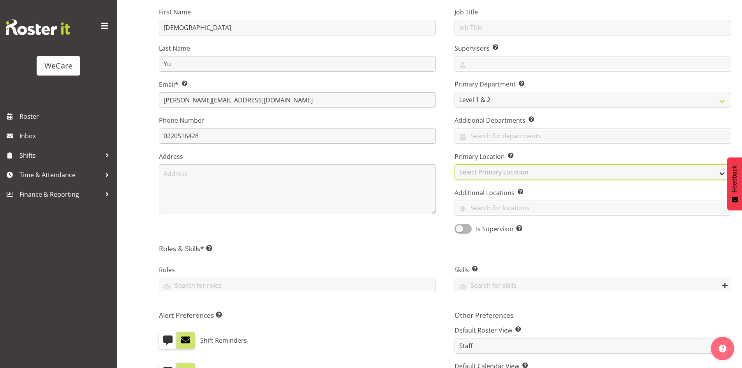
click at [504, 177] on select "Select Primary Location Business Support Office Faringdon Ilam Lincoln Riccarto…" at bounding box center [593, 172] width 277 height 16
select select "1201"
click at [455, 164] on select "Select Primary Location Business Support Office Faringdon Ilam Lincoln Riccarto…" at bounding box center [593, 172] width 277 height 16
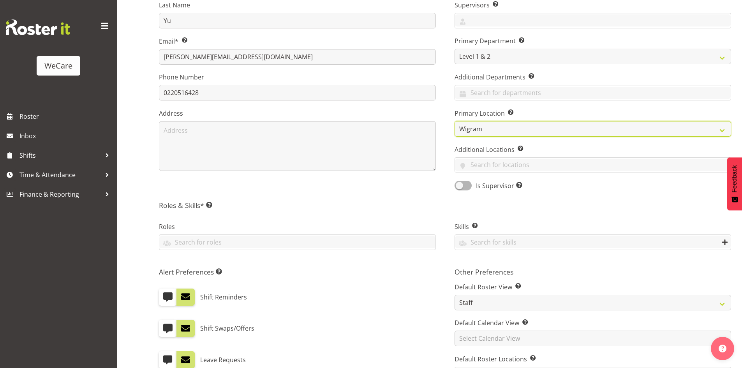
scroll to position [195, 0]
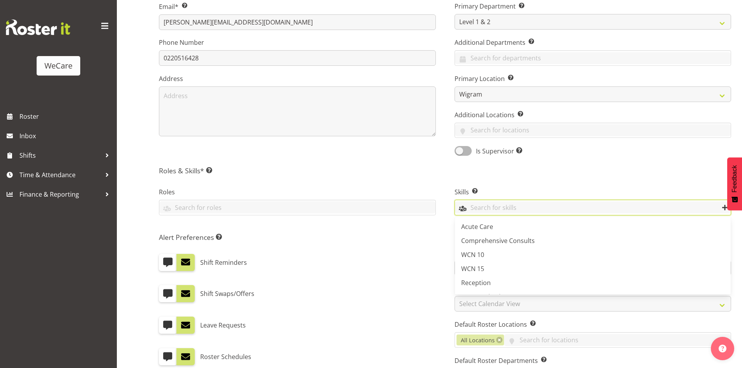
click at [519, 203] on input "text" at bounding box center [593, 207] width 276 height 12
drag, startPoint x: 499, startPoint y: 257, endPoint x: 500, endPoint y: 268, distance: 11.3
click at [500, 258] on link "WCN 10" at bounding box center [593, 255] width 276 height 14
click at [500, 268] on link "WCN 15" at bounding box center [593, 269] width 276 height 14
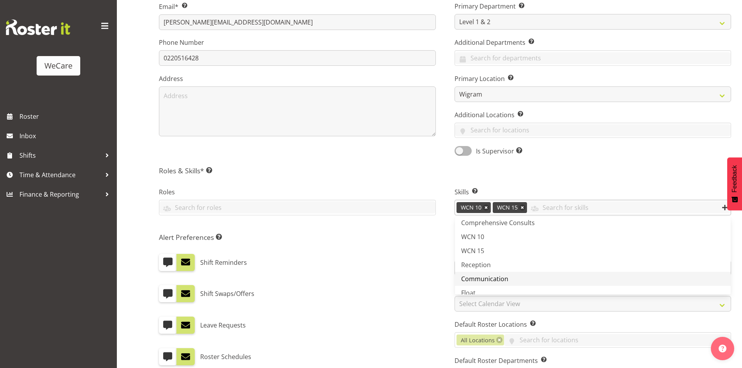
scroll to position [26, 0]
click at [520, 281] on link "Float" at bounding box center [593, 284] width 276 height 14
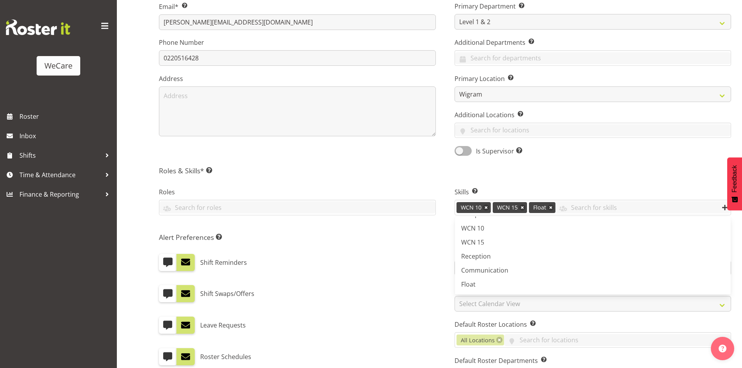
click at [387, 180] on div "Roles Customer Care Hub Comms Level 1 & 2 Level 3 Medical Assisant" at bounding box center [298, 202] width 296 height 52
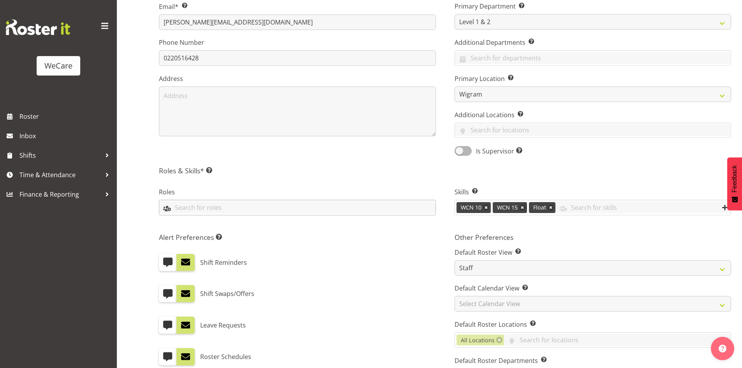
click at [271, 213] on input "text" at bounding box center [297, 207] width 276 height 12
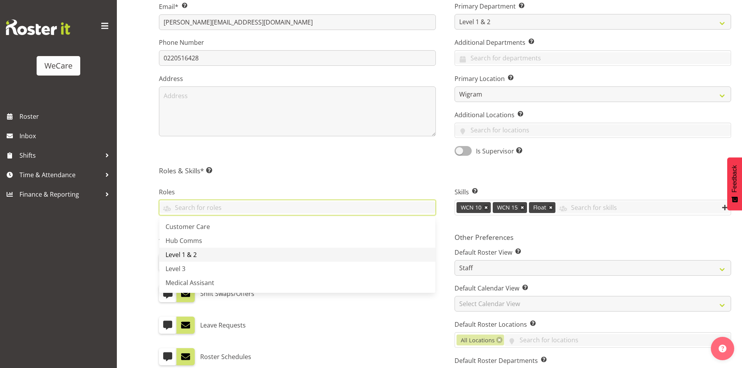
click at [249, 260] on link "Level 1 & 2" at bounding box center [297, 255] width 276 height 14
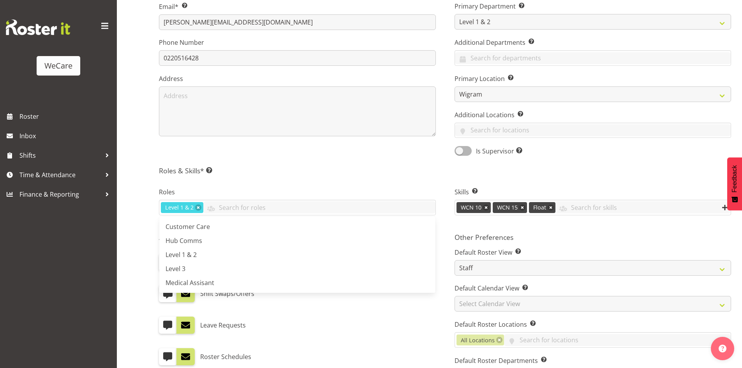
click at [337, 166] on div "Contact Details First Name Christianna Last Name Yu Email* This is a required f…" at bounding box center [445, 172] width 572 height 528
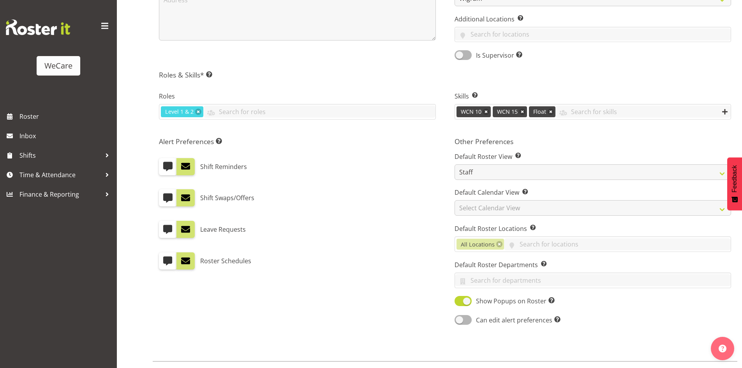
scroll to position [312, 0]
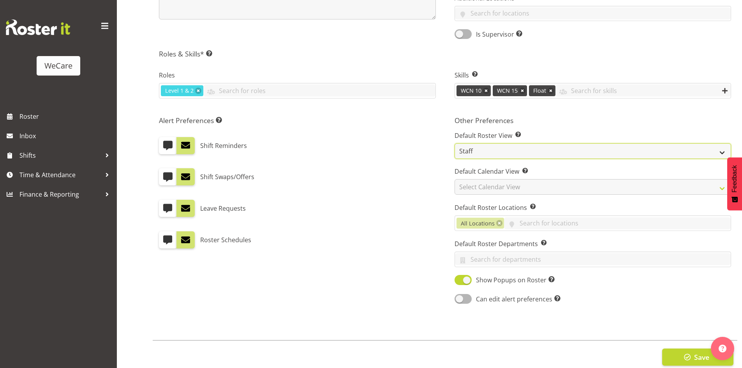
click at [475, 158] on select "Staff Role Shift - Horizontal Shift - Vertical Staff - Location" at bounding box center [593, 151] width 277 height 16
select select "location"
click at [455, 143] on select "Staff Role Shift - Horizontal Shift - Vertical Staff - Location" at bounding box center [593, 151] width 277 height 16
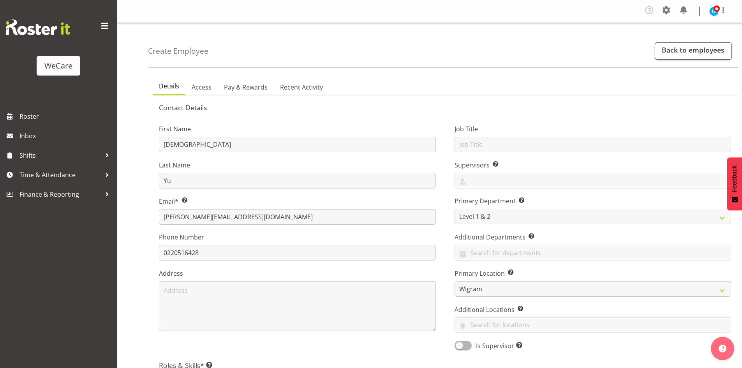
click at [182, 89] on link "Details" at bounding box center [169, 87] width 33 height 18
click at [186, 89] on link "Access" at bounding box center [201, 87] width 32 height 16
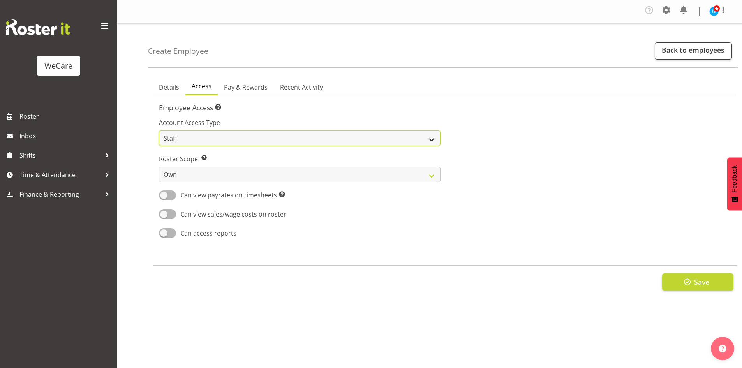
click at [187, 135] on select "Admin Manager Staff" at bounding box center [300, 139] width 282 height 16
click at [175, 133] on select "Admin Manager Staff" at bounding box center [300, 139] width 282 height 16
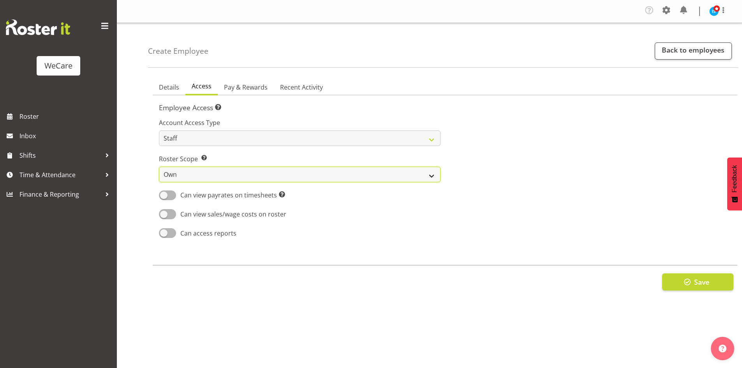
click at [189, 181] on select "Own Department Company" at bounding box center [300, 175] width 282 height 16
select select "company"
click at [159, 167] on select "Own Department Company" at bounding box center [300, 175] width 282 height 16
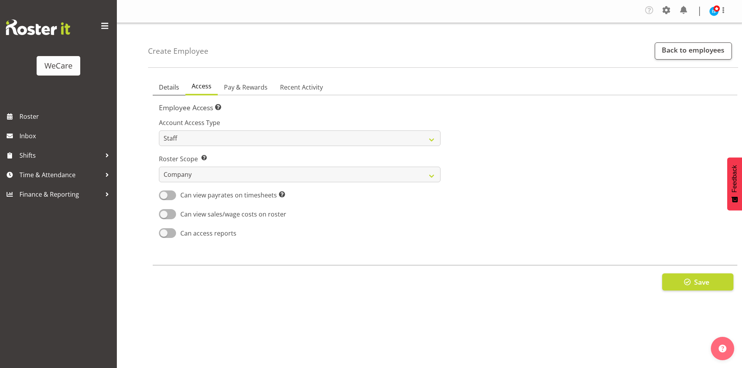
click at [173, 90] on span "Details" at bounding box center [169, 87] width 20 height 9
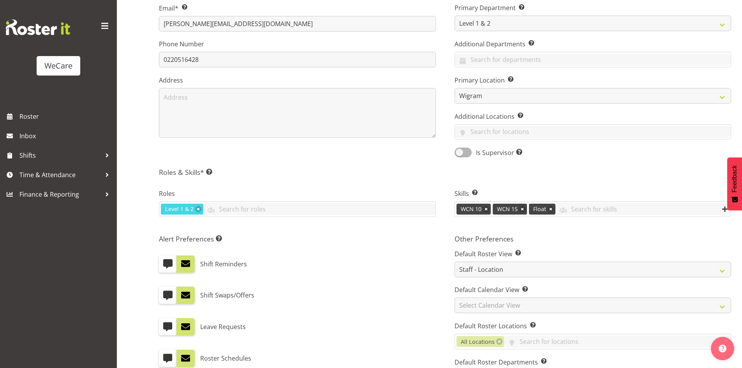
scroll to position [312, 0]
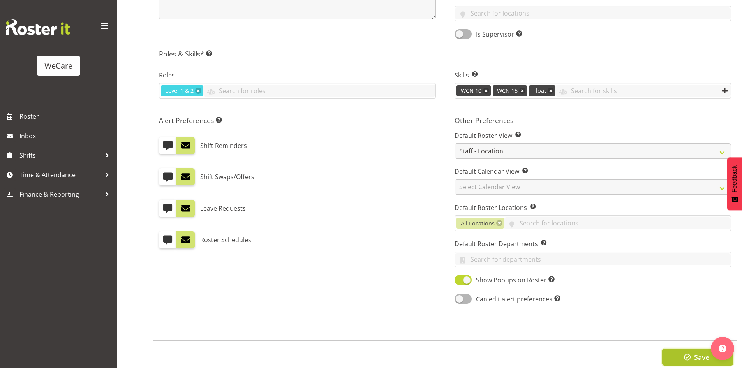
click at [683, 359] on span "button" at bounding box center [688, 357] width 10 height 10
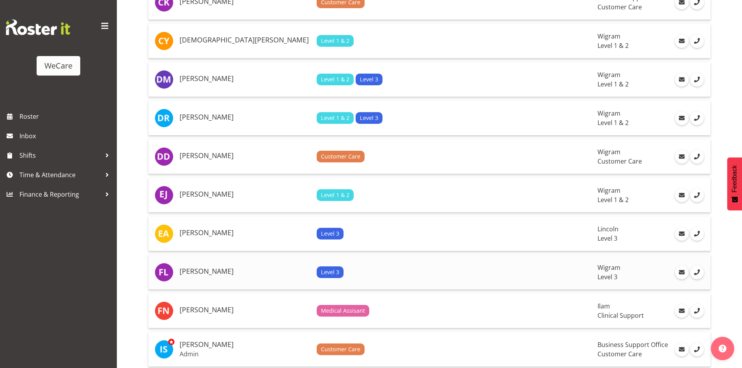
scroll to position [584, 0]
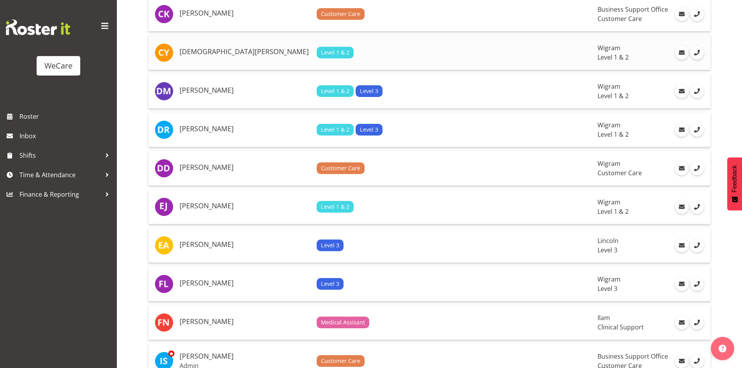
click at [195, 63] on td "[DEMOGRAPHIC_DATA][PERSON_NAME]" at bounding box center [244, 52] width 137 height 35
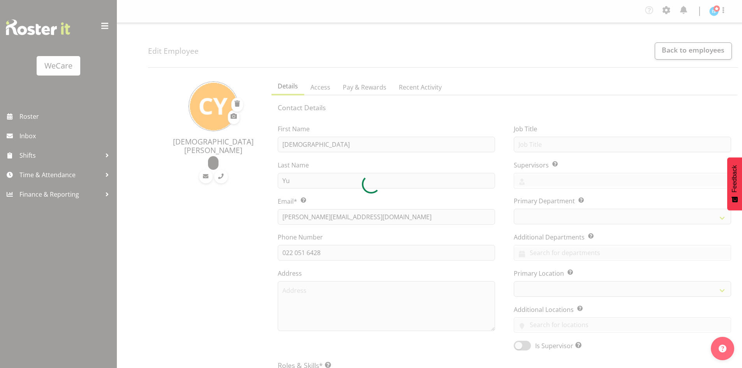
select select "location"
select select "TimelineWeek"
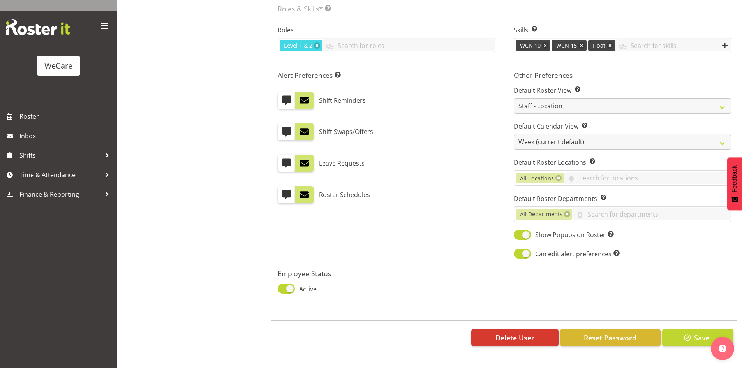
scroll to position [363, 0]
click at [602, 329] on button "Reset Password" at bounding box center [610, 337] width 101 height 17
select select
select select "867"
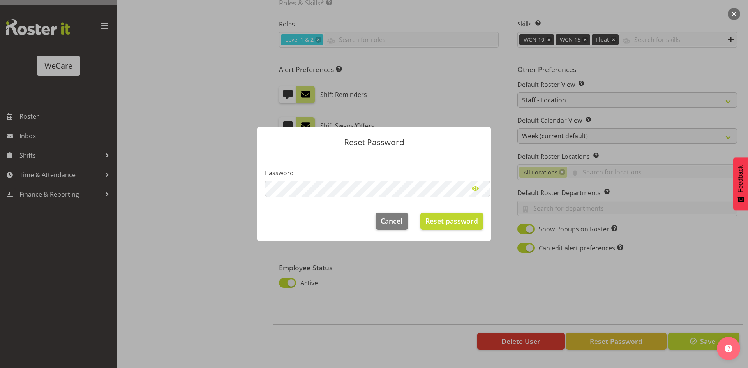
select select "1201"
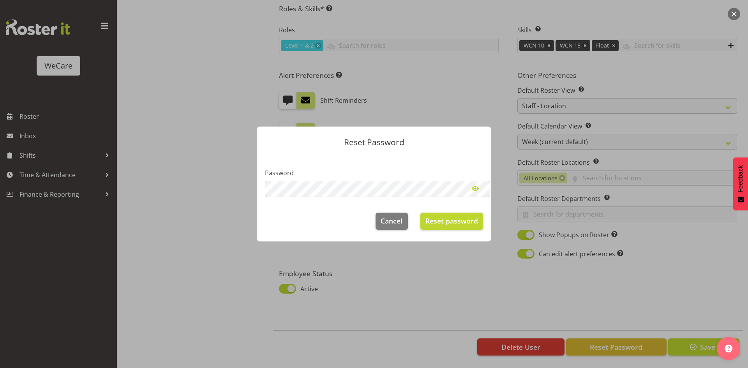
click at [477, 189] on span at bounding box center [476, 189] width 16 height 16
click at [432, 219] on span "Reset password" at bounding box center [451, 221] width 53 height 10
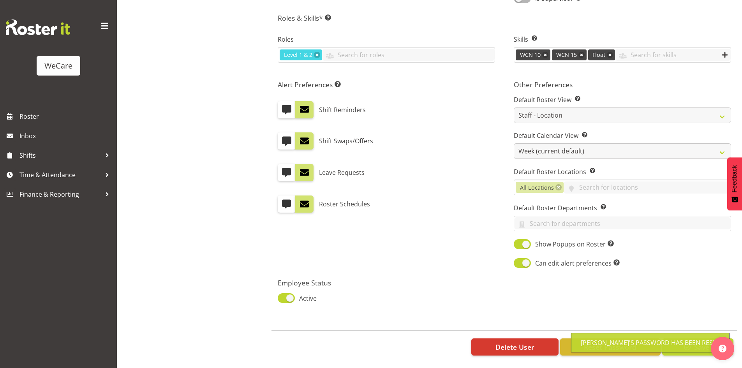
scroll to position [353, 0]
click at [686, 348] on button "Save" at bounding box center [697, 347] width 71 height 17
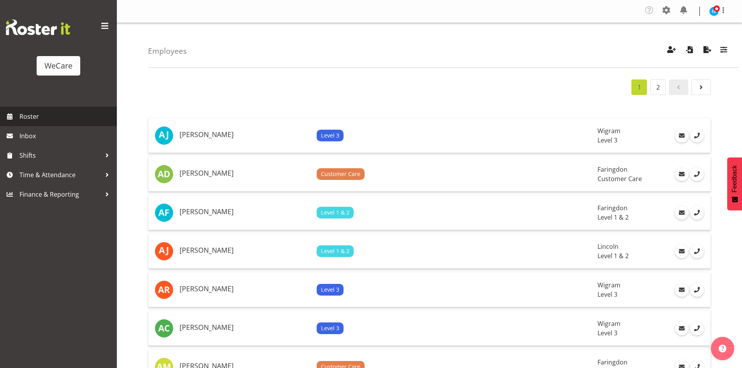
click at [37, 112] on span "Roster" at bounding box center [66, 117] width 94 height 12
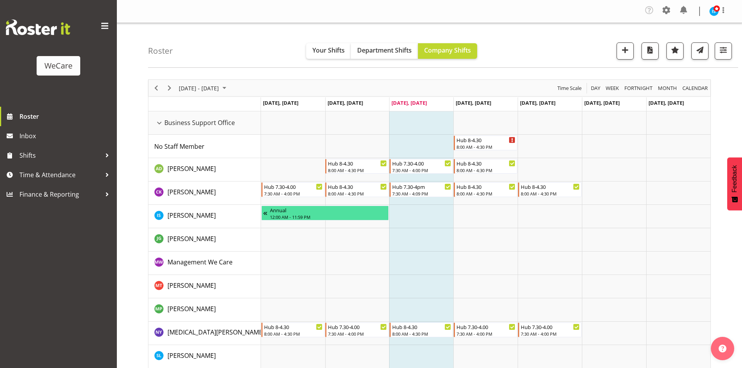
click at [730, 49] on button "button" at bounding box center [723, 50] width 17 height 17
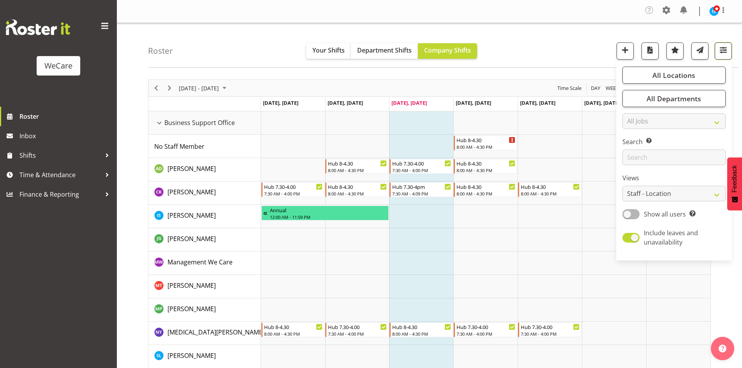
click at [718, 49] on span "button" at bounding box center [723, 50] width 10 height 10
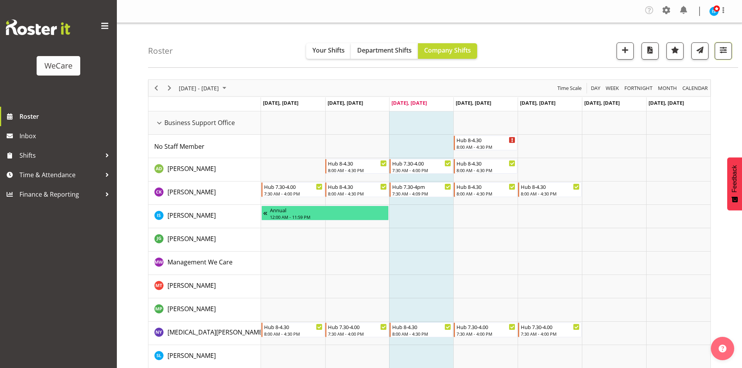
click at [718, 49] on span "button" at bounding box center [723, 50] width 10 height 10
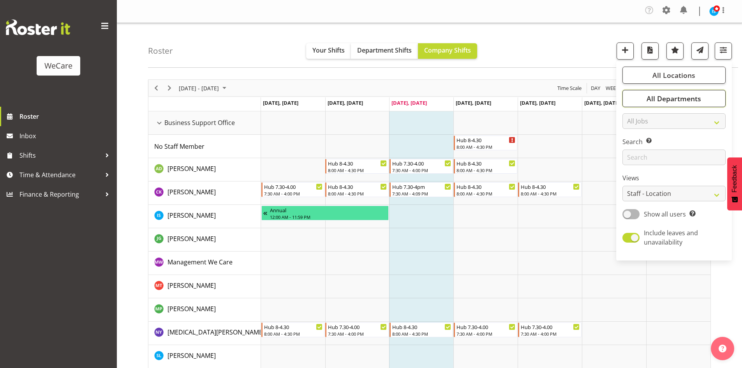
click at [681, 99] on span "All Departments" at bounding box center [674, 98] width 55 height 9
click at [687, 184] on span "Deselect All" at bounding box center [683, 183] width 32 height 7
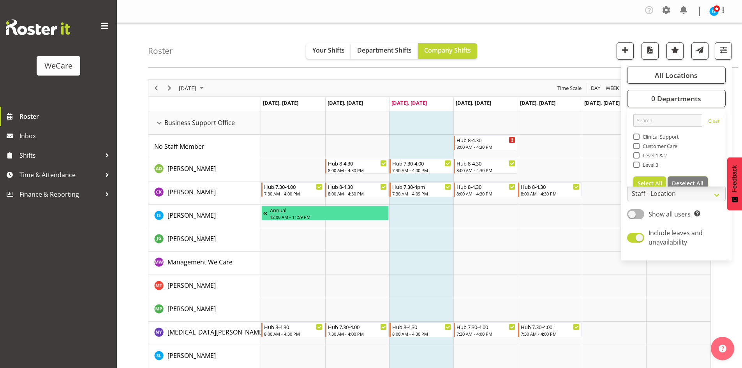
checkbox input "false"
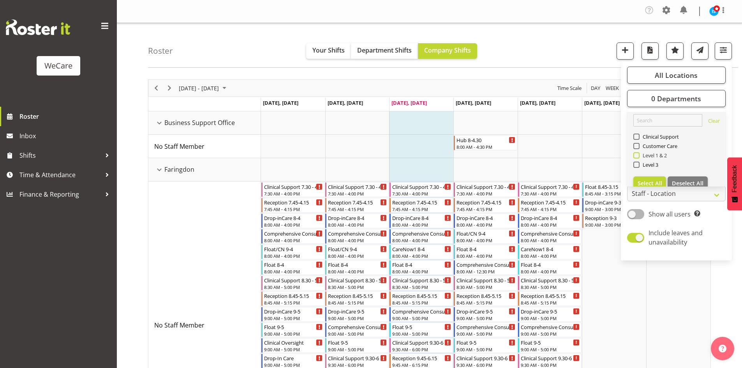
click at [651, 156] on span "Level 1 & 2" at bounding box center [654, 155] width 28 height 6
click at [639, 156] on input "Level 1 & 2" at bounding box center [636, 155] width 5 height 5
checkbox input "true"
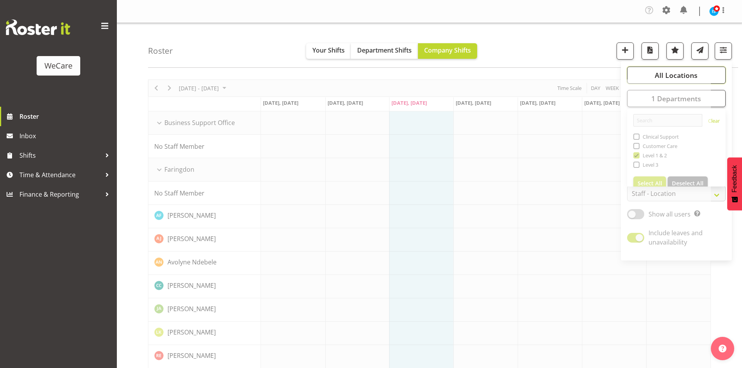
click at [660, 75] on span "All Locations" at bounding box center [676, 75] width 43 height 9
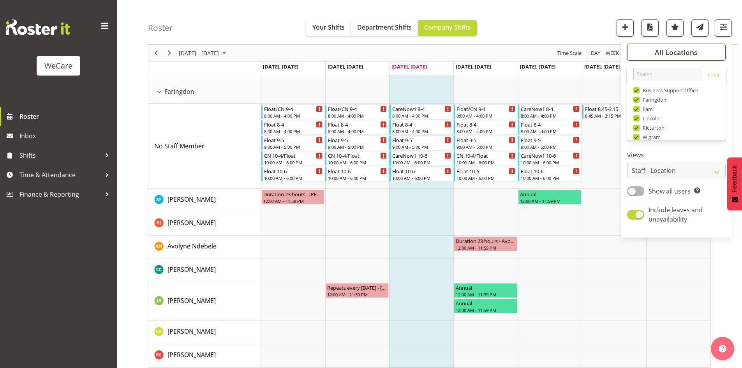
scroll to position [28, 0]
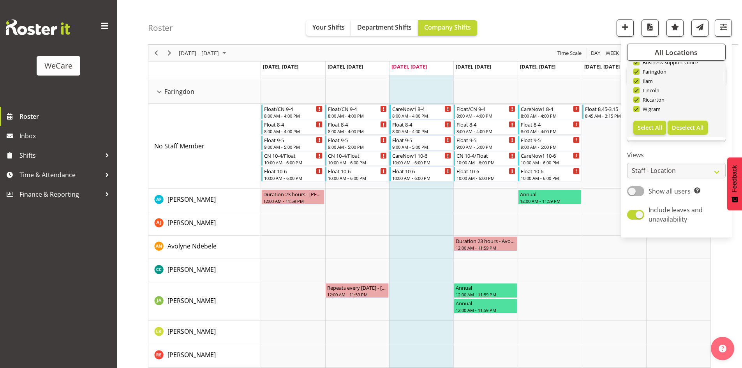
click at [683, 129] on span "Deselect All" at bounding box center [688, 127] width 32 height 7
checkbox input "false"
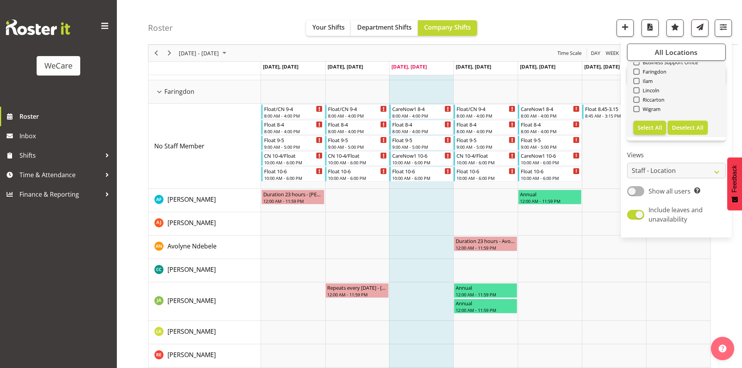
checkbox input "false"
click at [651, 109] on span "Wigram" at bounding box center [650, 109] width 21 height 6
click at [639, 109] on input "Wigram" at bounding box center [636, 109] width 5 height 5
checkbox input "true"
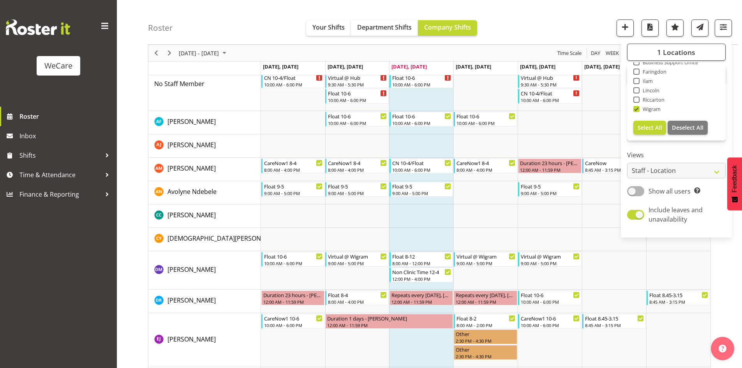
click at [264, 17] on div "Roster Your Shifts Department Shifts Company Shifts 1 Locations Clear Business …" at bounding box center [443, 22] width 590 height 45
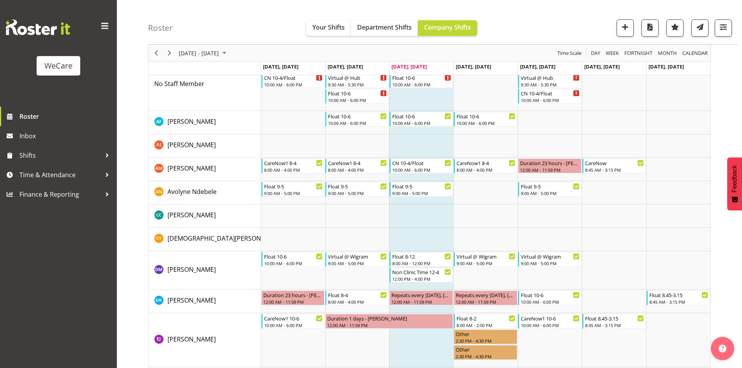
click at [214, 58] on div "September 01 - 07, 2025" at bounding box center [203, 53] width 55 height 16
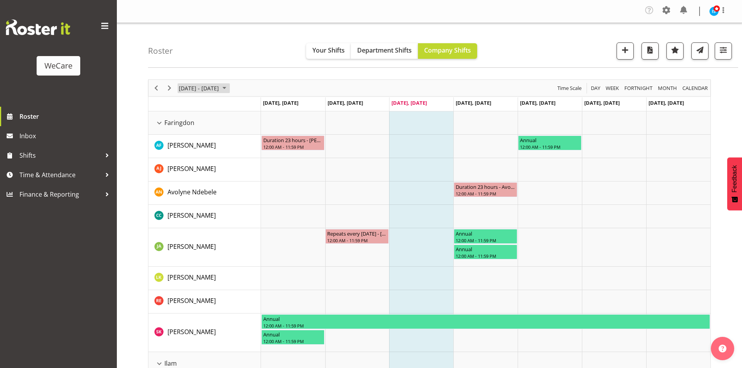
click at [206, 92] on span "September 01 - 07, 2025" at bounding box center [199, 88] width 42 height 10
click at [186, 163] on span "15" at bounding box center [187, 161] width 12 height 12
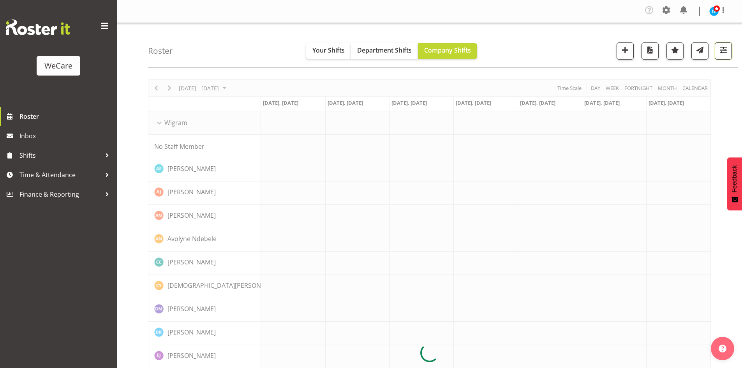
click at [724, 57] on span "button" at bounding box center [723, 52] width 3 height 9
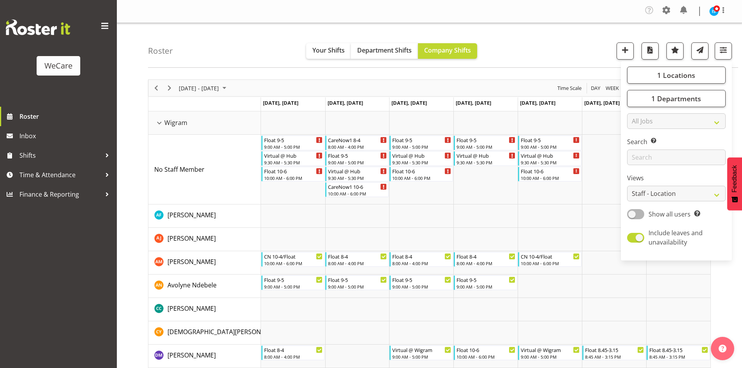
click at [258, 39] on div "Roster Your Shifts Department Shifts Company Shifts 1 Locations Clear Business …" at bounding box center [443, 45] width 590 height 45
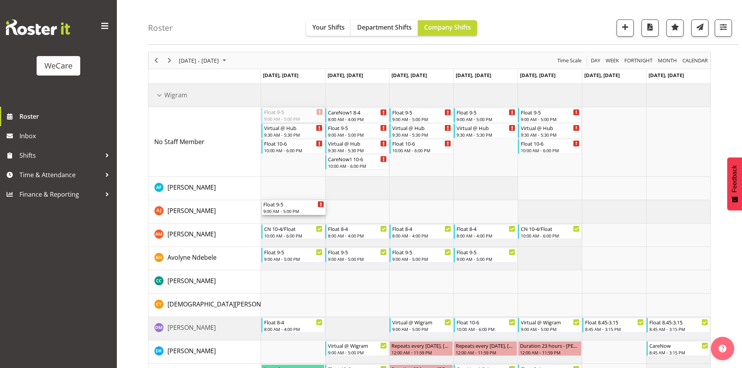
scroll to position [39, 0]
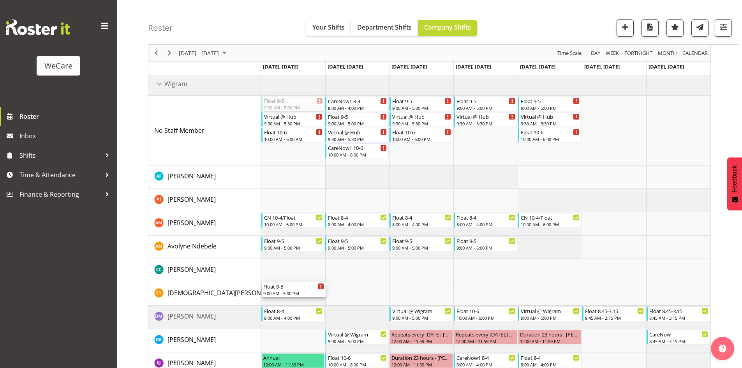
drag, startPoint x: 284, startPoint y: 152, endPoint x: 293, endPoint y: 303, distance: 151.4
click at [293, 303] on div "Float 9-5 9:00 AM - 5:00 PM Virtual @ Hub 9:30 AM - 5:30 PM Float 10-6 10:00 AM…" at bounding box center [486, 352] width 450 height 561
drag, startPoint x: 351, startPoint y: 118, endPoint x: 365, endPoint y: 271, distance: 153.7
click at [369, 277] on div "Virtual @ Hub 9:30 AM - 5:30 PM Float 10-6 10:00 AM - 6:00 PM CareNow1 8-4 8:00…" at bounding box center [486, 352] width 450 height 561
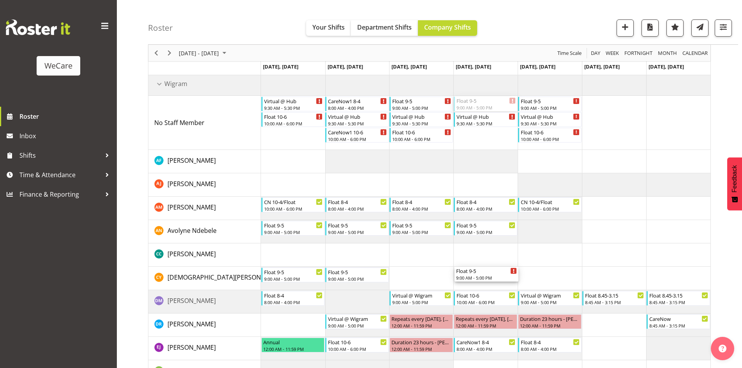
drag, startPoint x: 469, startPoint y: 104, endPoint x: 484, endPoint y: 285, distance: 181.0
click at [484, 285] on div "Virtual @ Hub 9:30 AM - 5:30 PM Float 10-6 10:00 AM - 6:00 PM CareNow1 8-4 8:00…" at bounding box center [486, 344] width 450 height 545
drag, startPoint x: 546, startPoint y: 104, endPoint x: 554, endPoint y: 254, distance: 150.6
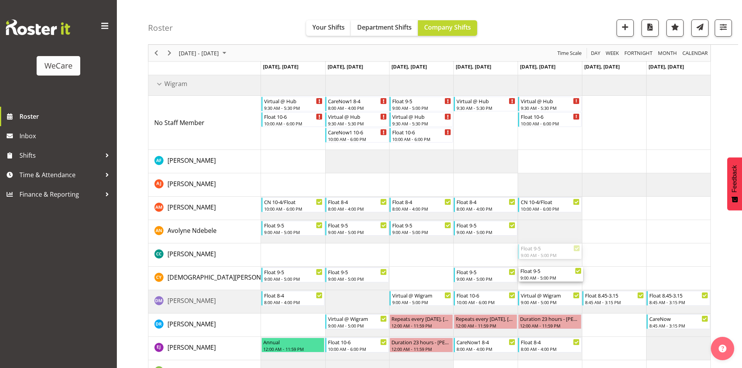
drag, startPoint x: 551, startPoint y: 258, endPoint x: 552, endPoint y: 270, distance: 12.1
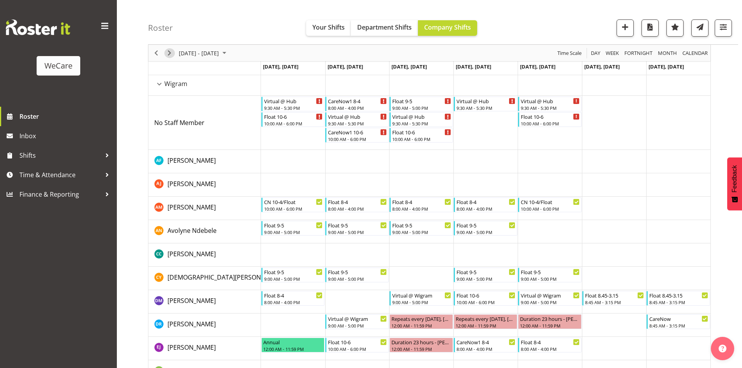
click at [169, 53] on span "Next" at bounding box center [169, 53] width 9 height 10
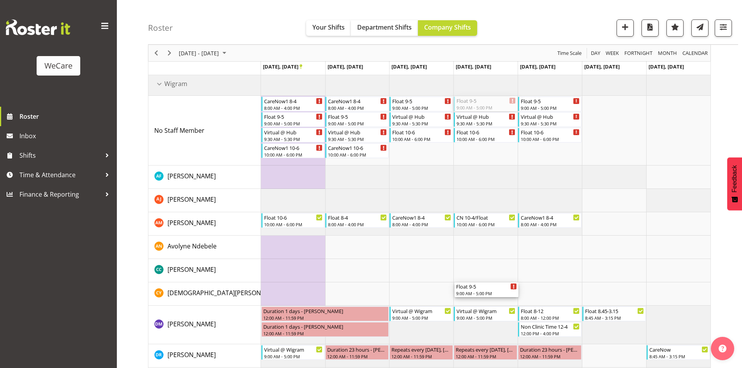
drag, startPoint x: 501, startPoint y: 255, endPoint x: 497, endPoint y: 292, distance: 37.3
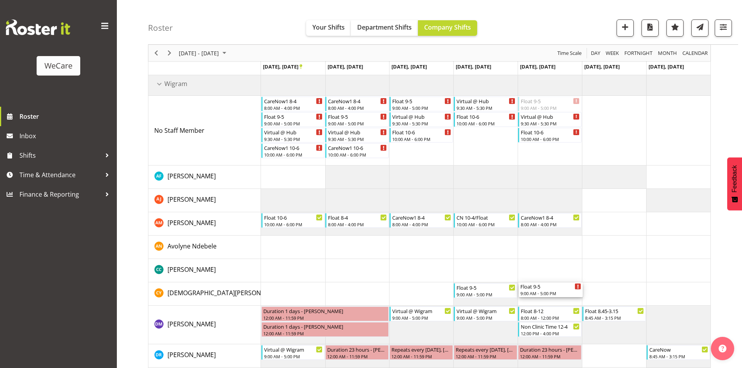
drag, startPoint x: 548, startPoint y: 106, endPoint x: 563, endPoint y: 296, distance: 191.1
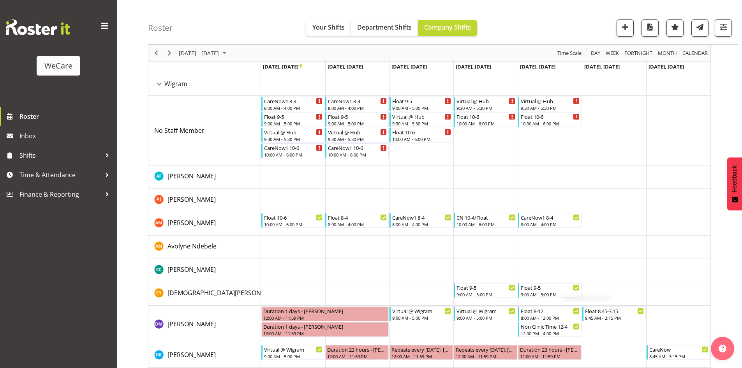
click at [279, 293] on td "Timeline Week of September 22, 2025" at bounding box center [293, 293] width 64 height 23
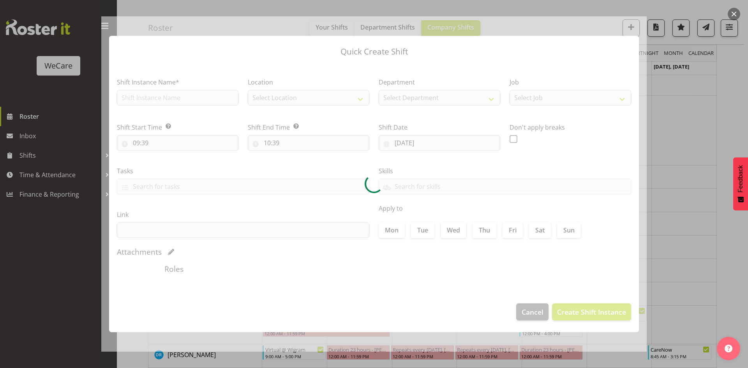
click at [703, 196] on div at bounding box center [374, 184] width 748 height 368
type input "22/09/2025"
checkbox input "true"
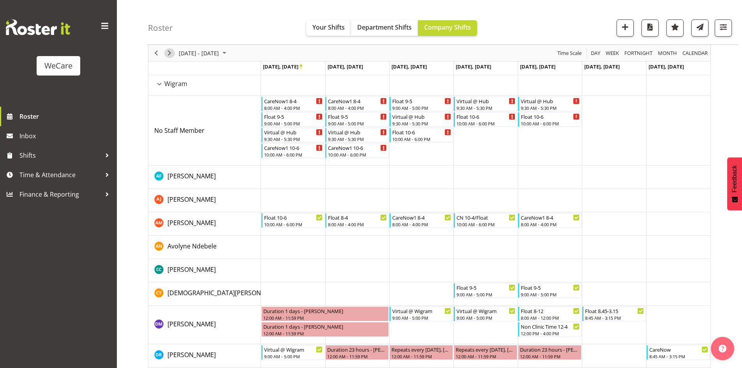
click at [168, 54] on span "Next" at bounding box center [169, 53] width 9 height 10
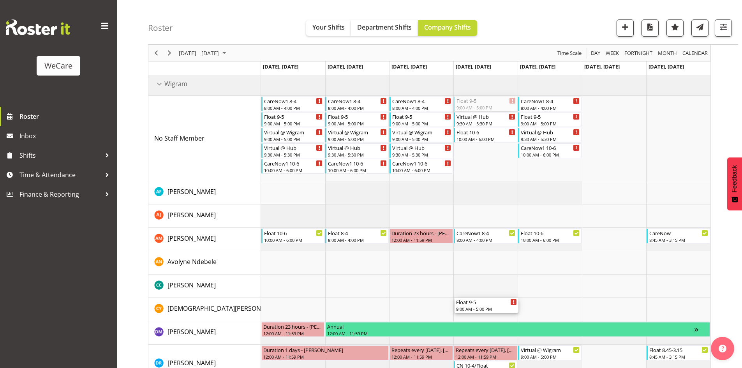
drag, startPoint x: 475, startPoint y: 97, endPoint x: 474, endPoint y: 295, distance: 197.9
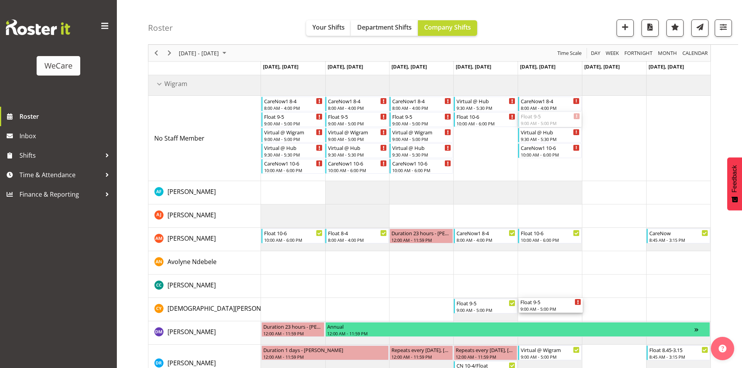
drag, startPoint x: 541, startPoint y: 121, endPoint x: 549, endPoint y: 303, distance: 182.5
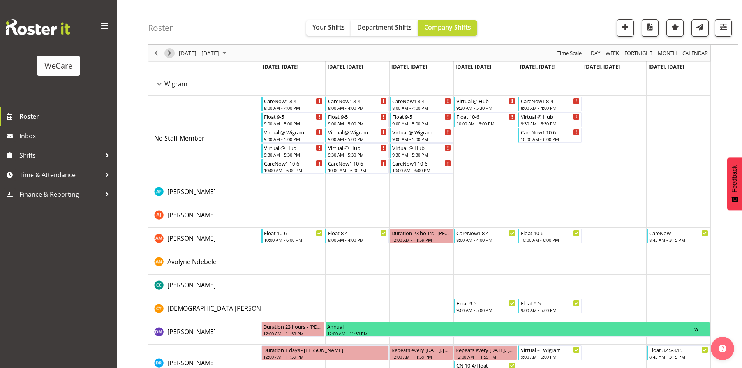
click at [169, 56] on span "Next" at bounding box center [169, 53] width 9 height 10
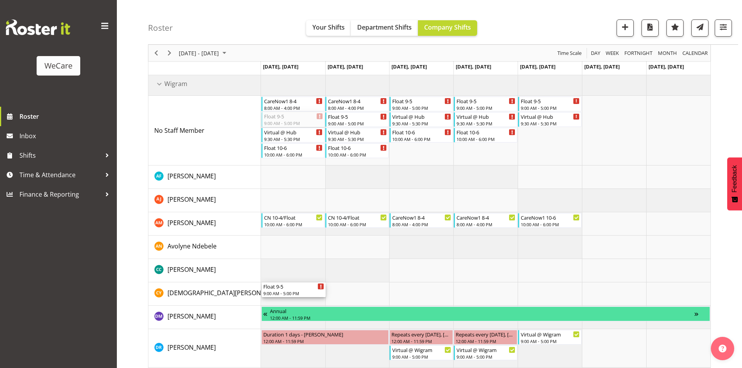
drag, startPoint x: 280, startPoint y: 117, endPoint x: 295, endPoint y: 305, distance: 188.4
click at [295, 305] on div "CareNow1 8-4 8:00 AM - 4:00 PM Float 9-5 9:00 AM - 5:00 PM Virtual @ Hub 9:30 A…" at bounding box center [486, 367] width 450 height 591
drag, startPoint x: 355, startPoint y: 122, endPoint x: 376, endPoint y: 288, distance: 168.1
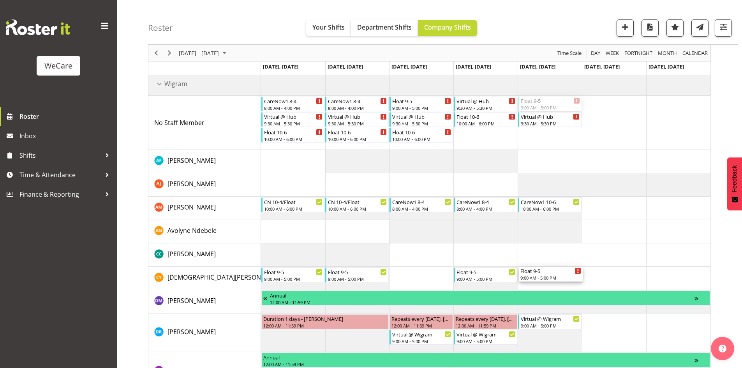
drag, startPoint x: 547, startPoint y: 106, endPoint x: 548, endPoint y: 274, distance: 168.3
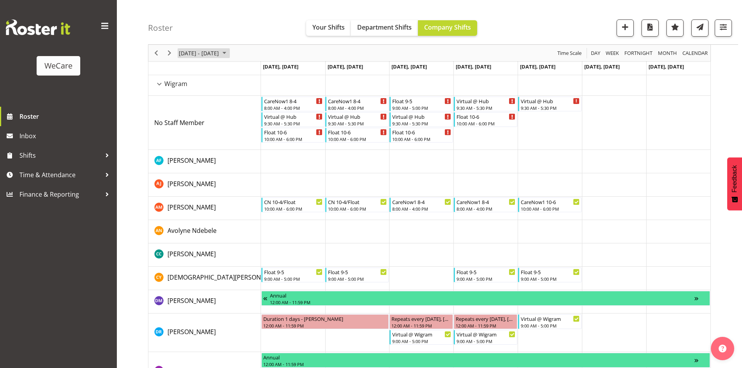
click at [198, 49] on span "October 06 - 12, 2025" at bounding box center [199, 53] width 42 height 10
click at [250, 70] on span "previous month" at bounding box center [247, 72] width 14 height 14
click at [260, 74] on span "next month" at bounding box center [261, 72] width 14 height 14
click at [233, 18] on div "Roster Your Shifts Department Shifts Company Shifts 1 Locations Clear Business …" at bounding box center [443, 22] width 590 height 45
click at [44, 170] on span "Time & Attendance" at bounding box center [60, 175] width 82 height 12
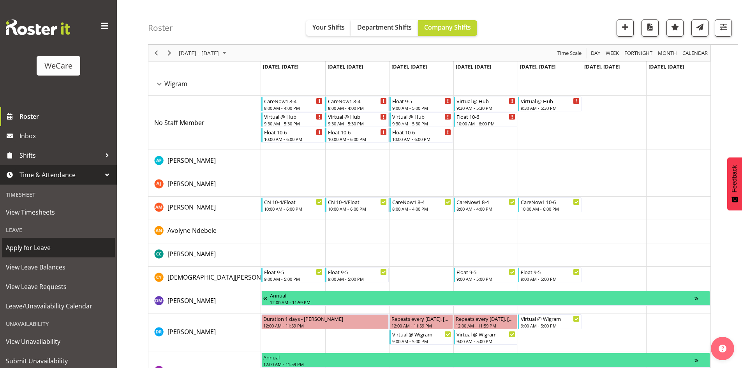
click at [49, 249] on span "Apply for Leave" at bounding box center [58, 248] width 105 height 12
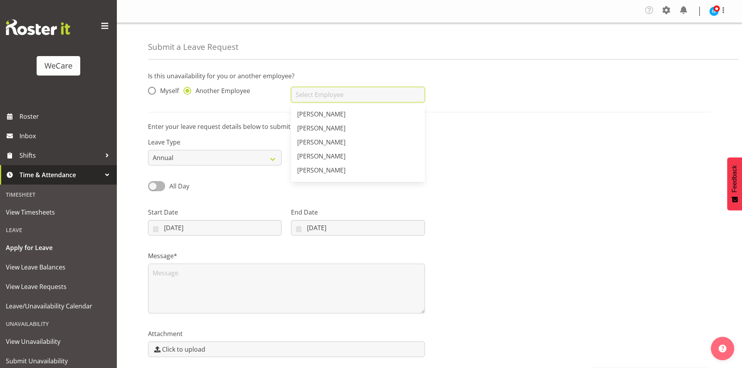
drag, startPoint x: 305, startPoint y: 90, endPoint x: 311, endPoint y: 93, distance: 5.6
click at [310, 93] on input "text" at bounding box center [358, 95] width 134 height 16
type input "[DEMOGRAPHIC_DATA][PERSON_NAME]"
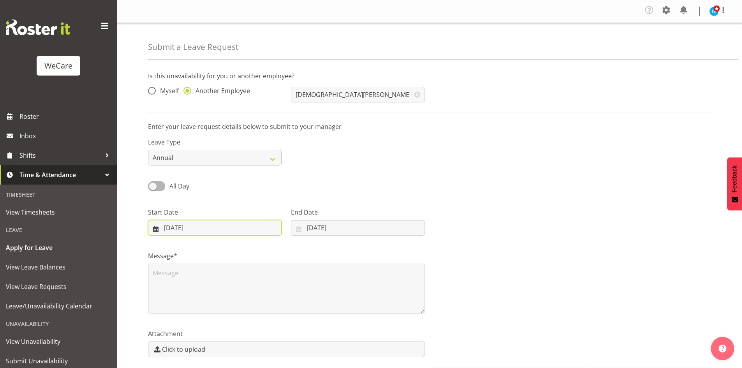
click at [177, 229] on input "03/09/2025" at bounding box center [215, 228] width 134 height 16
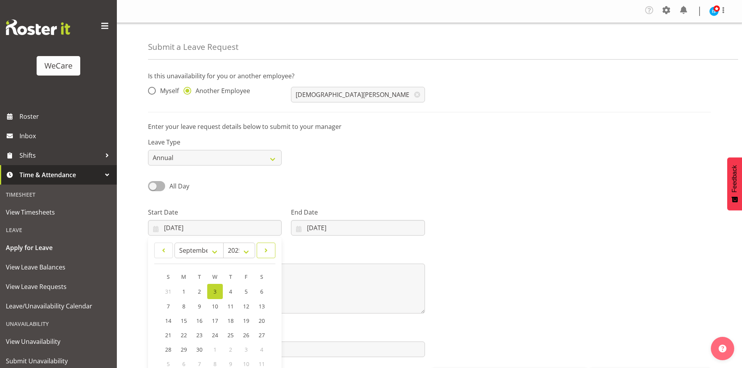
click at [261, 251] on link at bounding box center [266, 251] width 19 height 16
click at [156, 248] on link at bounding box center [163, 251] width 19 height 16
select select "8"
click at [180, 336] on link "22" at bounding box center [184, 335] width 16 height 14
type input "22/09/2025"
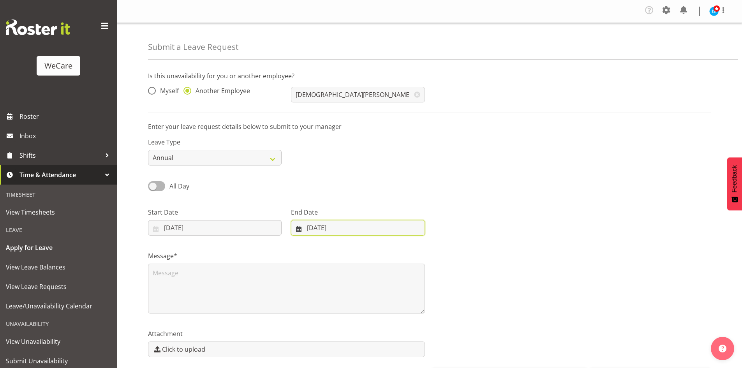
drag, startPoint x: 315, startPoint y: 231, endPoint x: 346, endPoint y: 237, distance: 31.6
click at [316, 231] on input "[DATE]" at bounding box center [358, 228] width 134 height 16
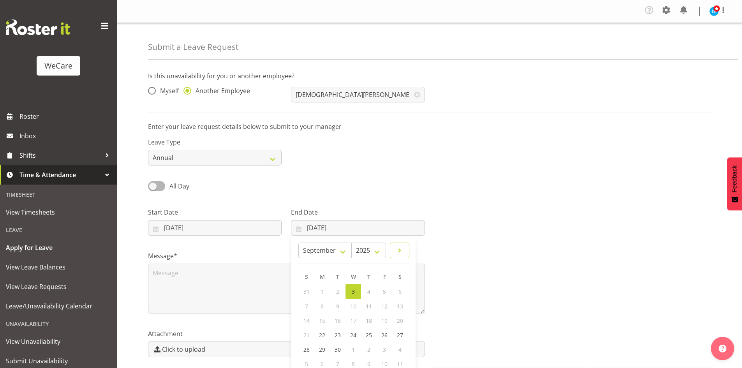
click at [395, 249] on span at bounding box center [399, 250] width 9 height 9
click at [311, 249] on link at bounding box center [306, 251] width 19 height 16
select select "8"
click at [355, 331] on link "24" at bounding box center [354, 335] width 16 height 14
type input "24/09/2025"
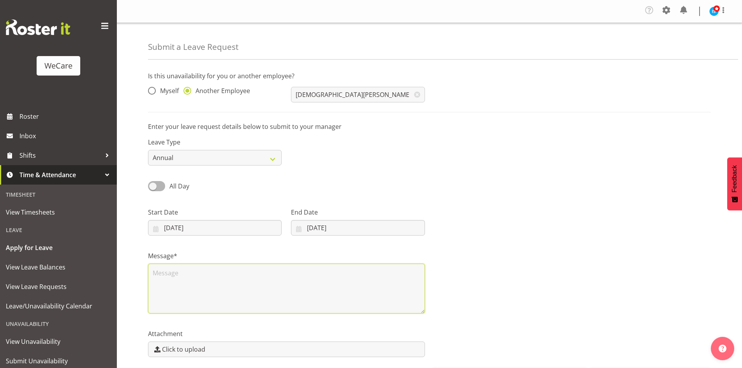
click at [250, 293] on textarea at bounding box center [286, 289] width 277 height 50
type textarea "R"
type textarea "A"
type textarea "LWOP"
click at [463, 178] on div "All Day Single Day" at bounding box center [429, 183] width 572 height 26
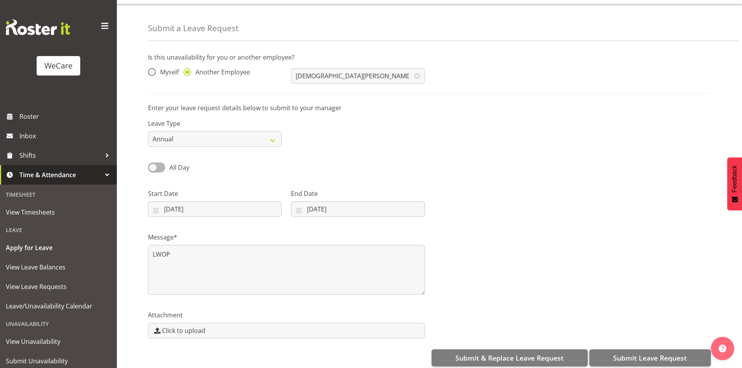
scroll to position [29, 0]
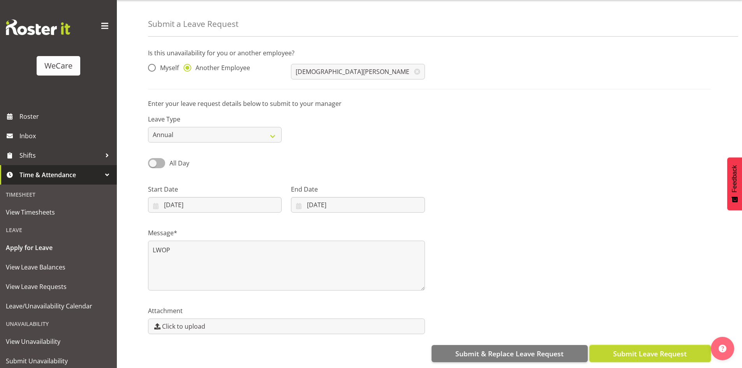
click at [657, 354] on button "Submit Leave Request" at bounding box center [650, 353] width 122 height 17
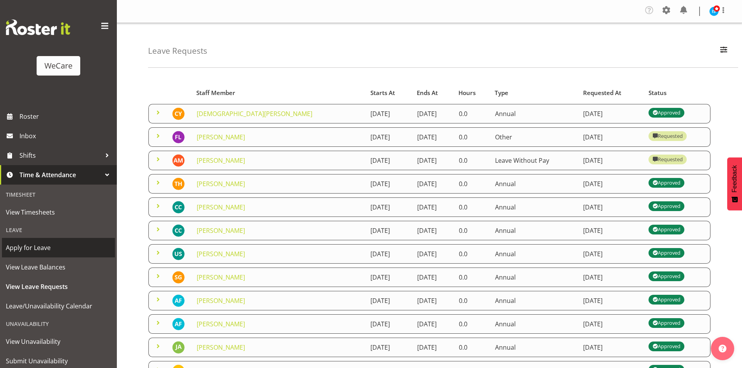
click at [52, 247] on span "Apply for Leave" at bounding box center [58, 248] width 105 height 12
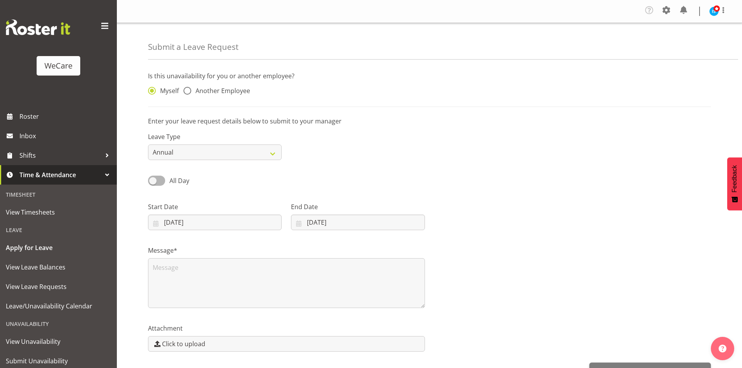
click at [229, 97] on div "Myself Another Employee" at bounding box center [214, 89] width 143 height 26
click at [217, 89] on span "Another Employee" at bounding box center [220, 91] width 59 height 8
click at [189, 89] on input "Another Employee" at bounding box center [186, 90] width 5 height 5
radio input "true"
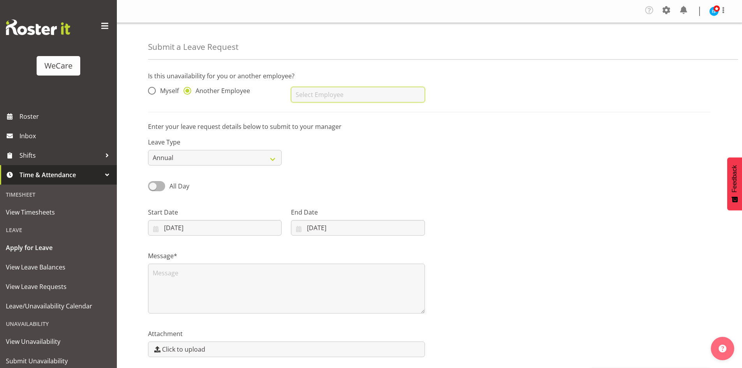
click at [353, 96] on input "text" at bounding box center [358, 95] width 134 height 16
type input "x"
type input "[DEMOGRAPHIC_DATA][PERSON_NAME]"
click at [160, 238] on div "Start Date [DATE] January February March April May June July August September O…" at bounding box center [214, 219] width 143 height 44
click at [252, 236] on div "Start Date [DATE] January February March April May June July August September O…" at bounding box center [214, 219] width 143 height 44
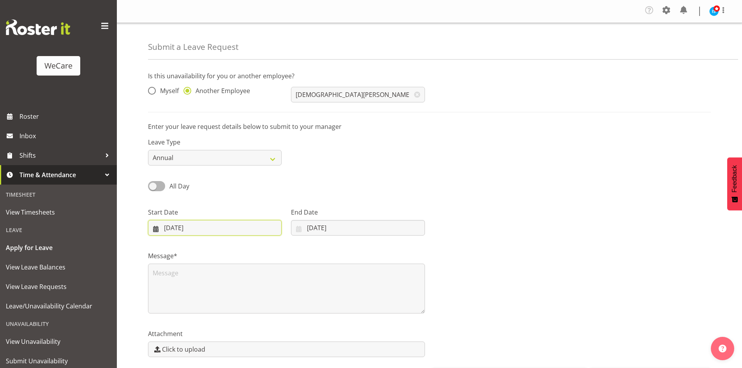
click at [264, 234] on input "[DATE]" at bounding box center [215, 228] width 134 height 16
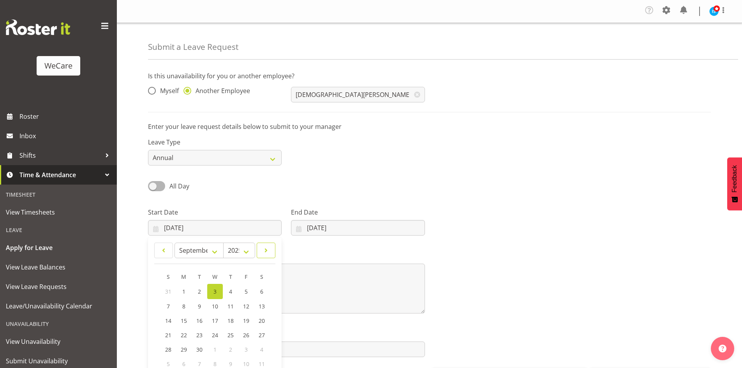
click at [272, 251] on link at bounding box center [266, 251] width 19 height 16
click at [171, 257] on link at bounding box center [163, 251] width 19 height 16
select select "8"
drag, startPoint x: 181, startPoint y: 352, endPoint x: 201, endPoint y: 344, distance: 21.7
click at [181, 352] on span "29" at bounding box center [184, 349] width 6 height 7
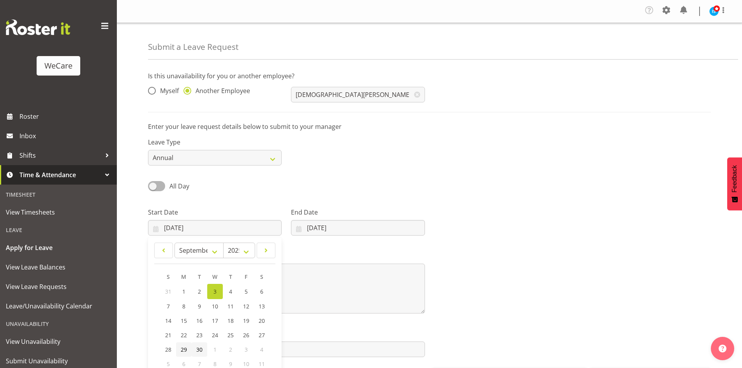
type input "[DATE]"
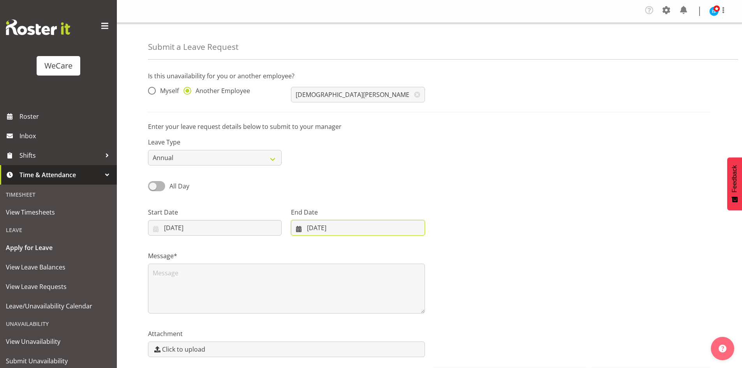
click at [301, 231] on input "[DATE]" at bounding box center [358, 228] width 134 height 16
click at [342, 349] on link "30" at bounding box center [338, 349] width 16 height 14
type input "30/09/2025"
click at [228, 316] on div "Message*" at bounding box center [286, 279] width 286 height 78
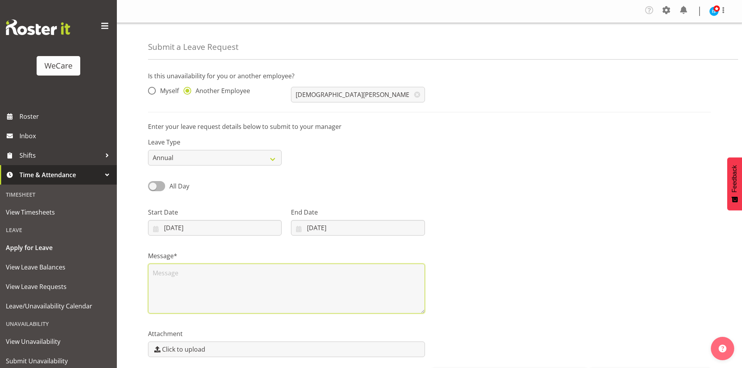
click at [217, 292] on textarea at bounding box center [286, 289] width 277 height 50
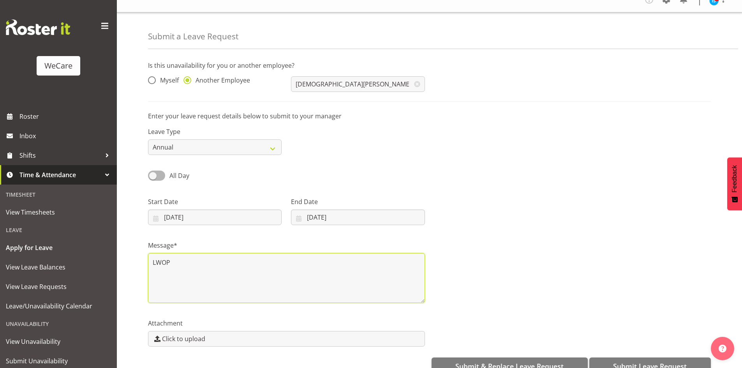
scroll to position [29, 0]
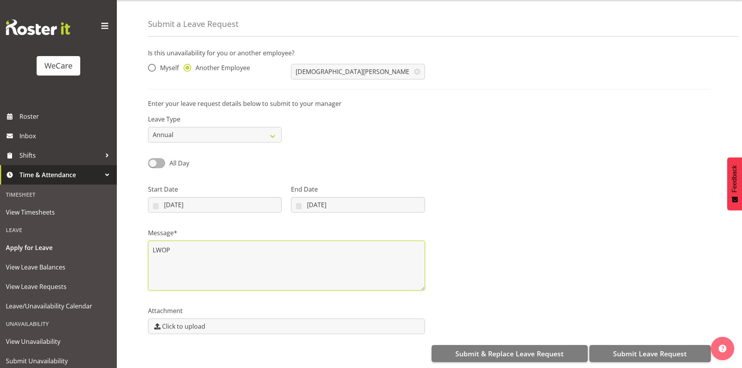
type textarea "LWOP"
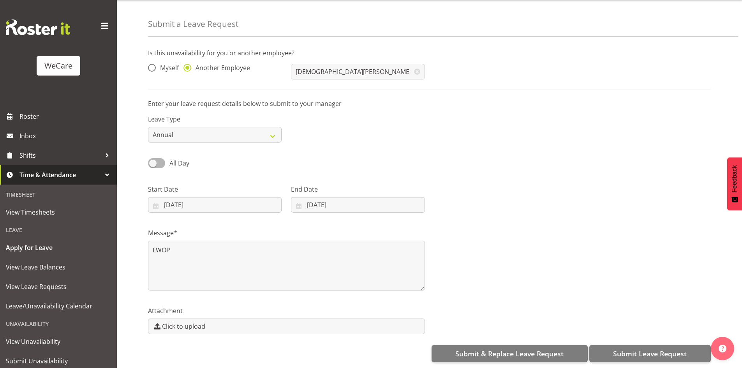
click at [649, 331] on div "Attachment Click to upload" at bounding box center [429, 317] width 572 height 44
click at [651, 351] on span "Submit Leave Request" at bounding box center [650, 354] width 74 height 10
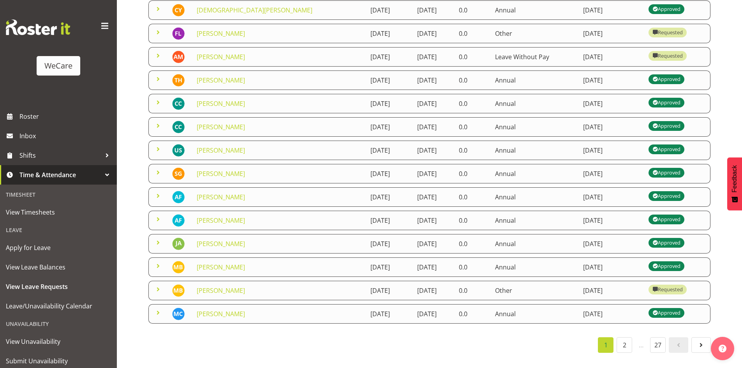
scroll to position [133, 0]
click at [157, 288] on span at bounding box center [158, 289] width 9 height 9
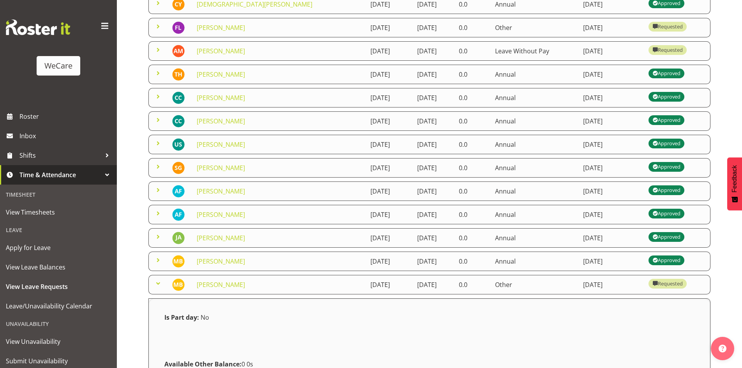
click at [157, 288] on span at bounding box center [158, 283] width 9 height 9
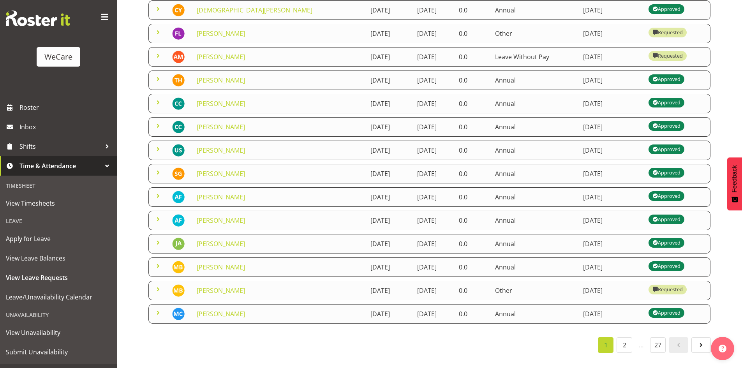
scroll to position [24, 0]
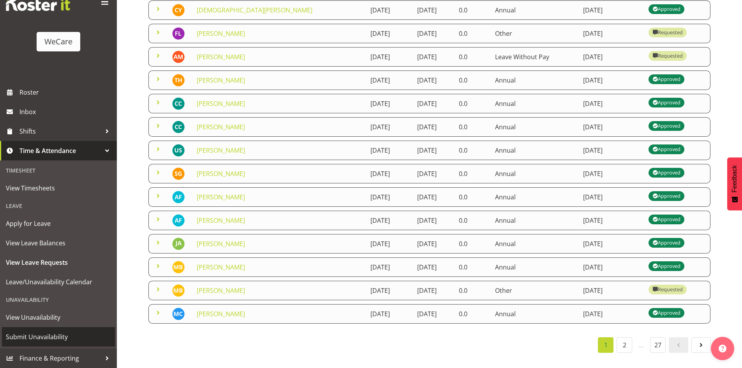
click at [48, 330] on link "Submit Unavailability" at bounding box center [58, 336] width 113 height 19
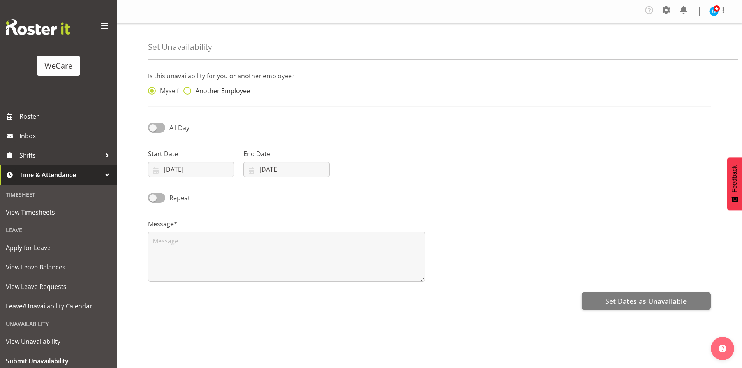
click at [234, 92] on span "Another Employee" at bounding box center [220, 91] width 59 height 8
click at [189, 92] on input "Another Employee" at bounding box center [186, 90] width 5 height 5
radio input "true"
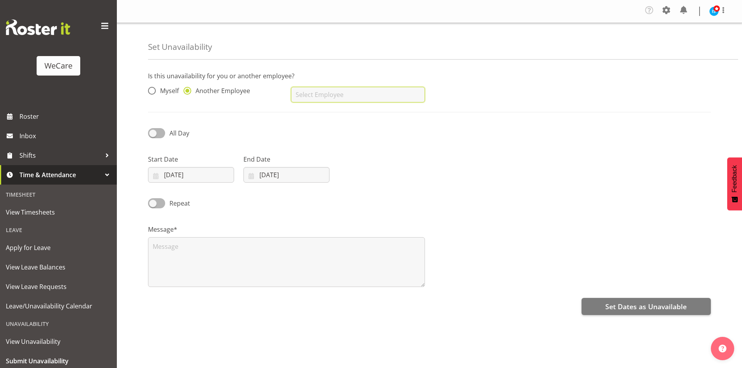
click at [364, 95] on input "text" at bounding box center [358, 95] width 134 height 16
click at [365, 119] on link "[DEMOGRAPHIC_DATA][PERSON_NAME]" at bounding box center [358, 114] width 134 height 14
type input "[DEMOGRAPHIC_DATA][PERSON_NAME]"
click at [182, 177] on input "[DATE]" at bounding box center [191, 175] width 86 height 16
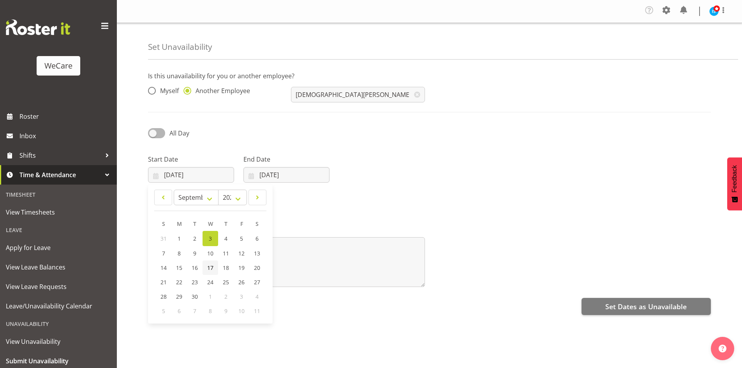
click at [208, 267] on span "17" at bounding box center [210, 267] width 6 height 7
type input "17/09/2025"
click at [293, 171] on input "[DATE]" at bounding box center [287, 175] width 86 height 16
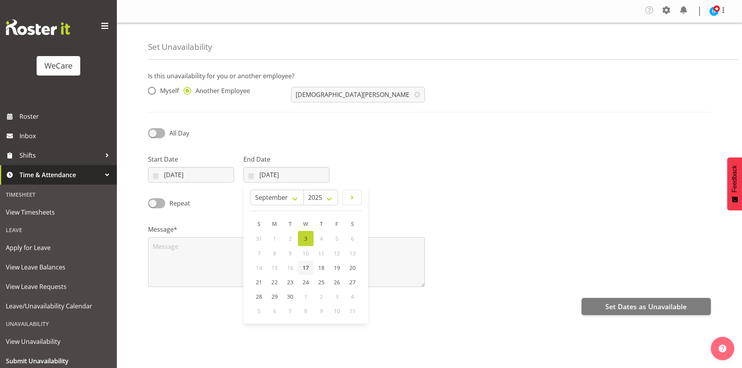
click at [300, 264] on link "17" at bounding box center [306, 268] width 16 height 14
type input "17/09/2025"
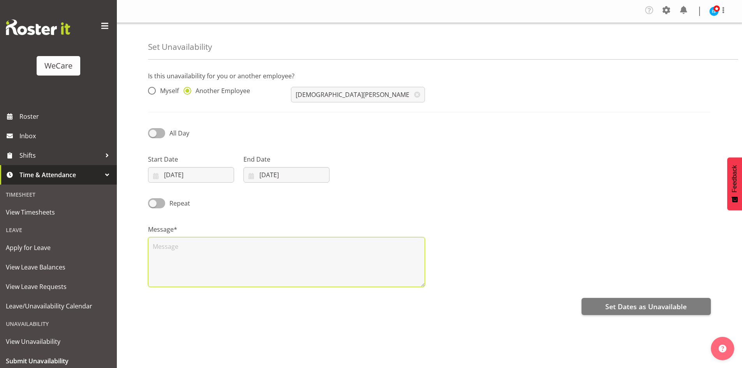
drag, startPoint x: 254, startPoint y: 268, endPoint x: 244, endPoint y: 265, distance: 10.6
click at [253, 269] on textarea at bounding box center [286, 262] width 277 height 50
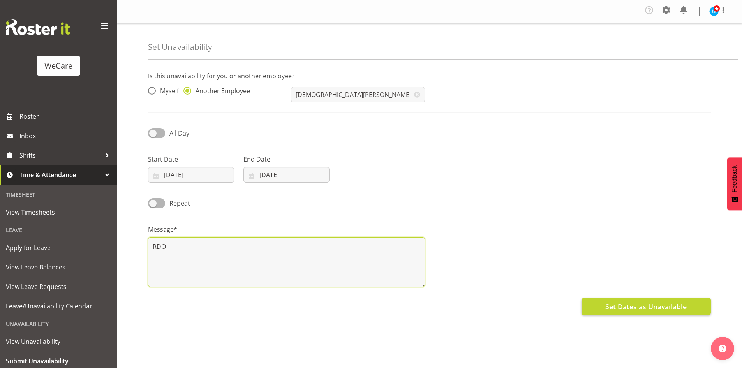
type textarea "RDO"
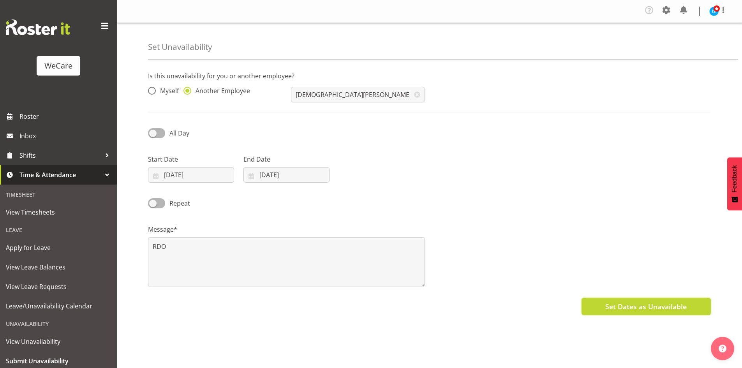
click at [680, 308] on span "Set Dates as Unavailable" at bounding box center [645, 307] width 81 height 10
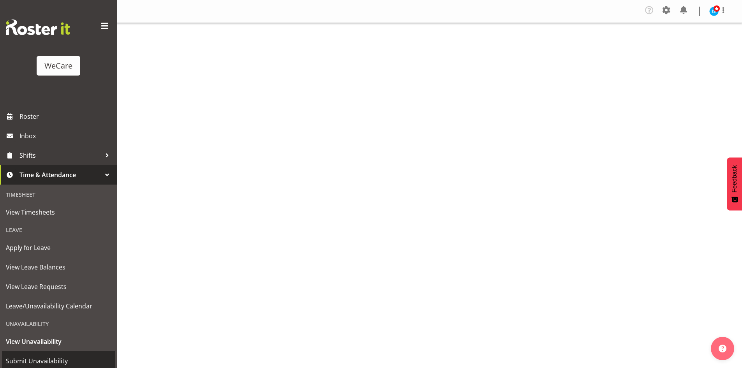
click at [69, 361] on span "Submit Unavailability" at bounding box center [58, 361] width 105 height 12
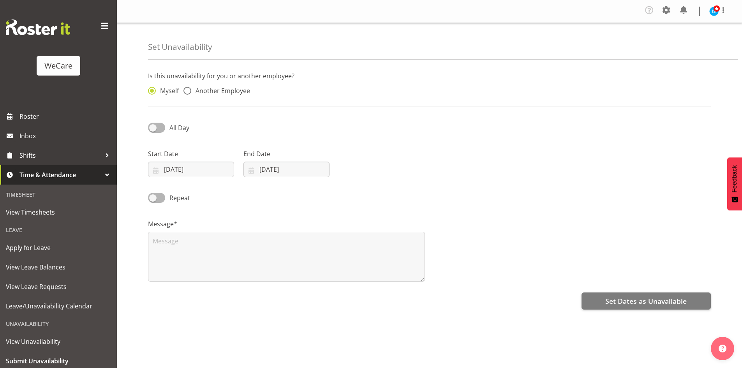
click at [234, 79] on div "Myself Another Employee" at bounding box center [214, 89] width 143 height 26
click at [220, 97] on div "Myself Another Employee" at bounding box center [214, 89] width 143 height 26
click at [228, 92] on span "Another Employee" at bounding box center [220, 91] width 59 height 8
click at [189, 92] on input "Another Employee" at bounding box center [186, 90] width 5 height 5
radio input "true"
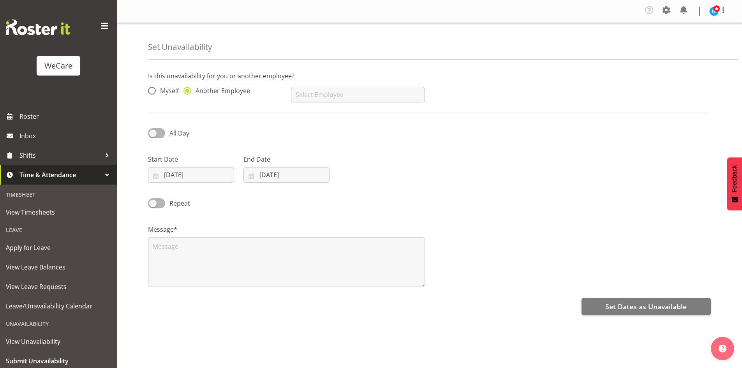
drag, startPoint x: 281, startPoint y: 97, endPoint x: 325, endPoint y: 93, distance: 43.5
click at [293, 94] on div "[PERSON_NAME] [PERSON_NAME] [PERSON_NAME] [PERSON_NAME] [PERSON_NAME] [PERSON_N…" at bounding box center [357, 91] width 143 height 31
click at [325, 94] on input "text" at bounding box center [358, 95] width 134 height 16
click at [342, 113] on link "[DEMOGRAPHIC_DATA][PERSON_NAME]" at bounding box center [358, 114] width 134 height 14
type input "[DEMOGRAPHIC_DATA][PERSON_NAME]"
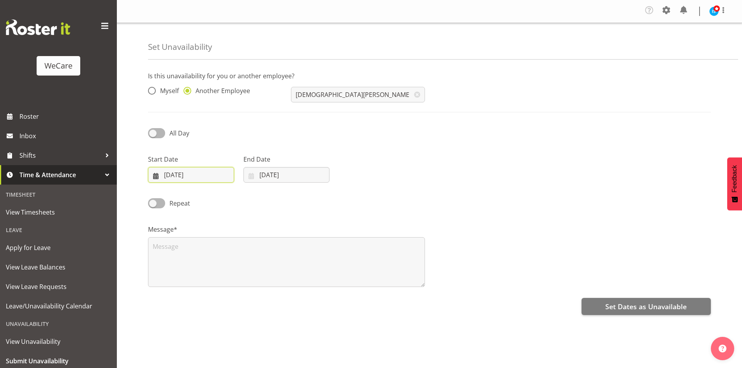
click at [198, 170] on input "[DATE]" at bounding box center [191, 175] width 86 height 16
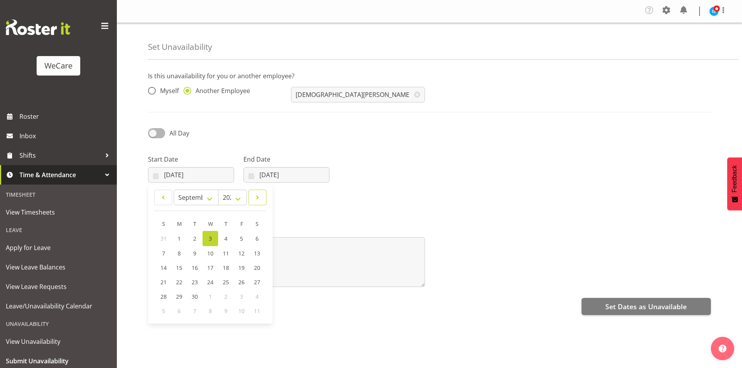
click at [258, 192] on link at bounding box center [258, 198] width 18 height 16
select select "9"
click at [214, 252] on link "8" at bounding box center [211, 252] width 16 height 14
type input "[DATE]"
click at [271, 177] on input "[DATE]" at bounding box center [287, 175] width 86 height 16
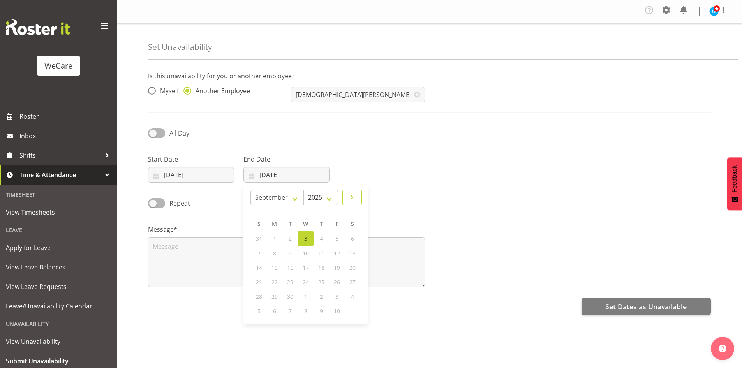
click at [351, 198] on span at bounding box center [352, 197] width 9 height 9
select select "9"
click at [305, 254] on span "8" at bounding box center [305, 252] width 3 height 7
type input "08/10/2025"
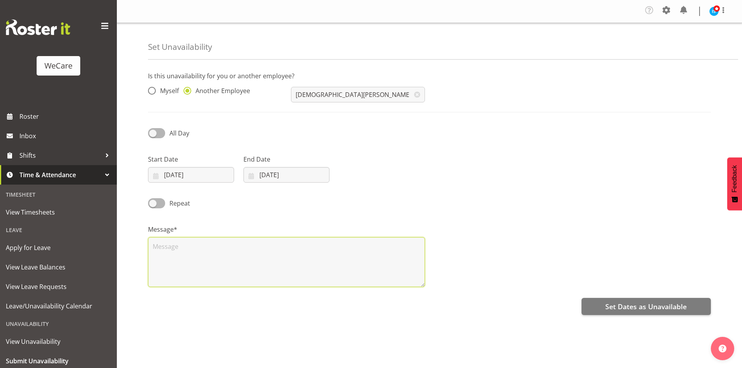
click at [270, 252] on textarea at bounding box center [286, 262] width 277 height 50
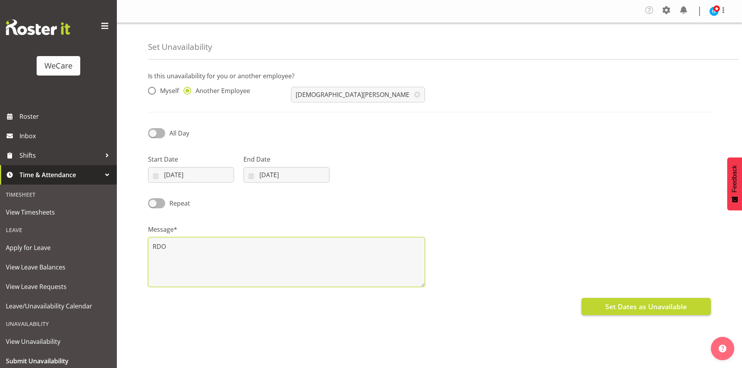
type textarea "RDO"
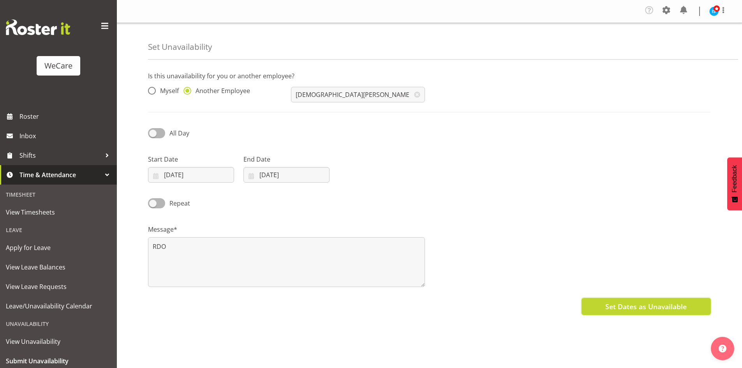
click at [625, 314] on button "Set Dates as Unavailable" at bounding box center [646, 306] width 129 height 17
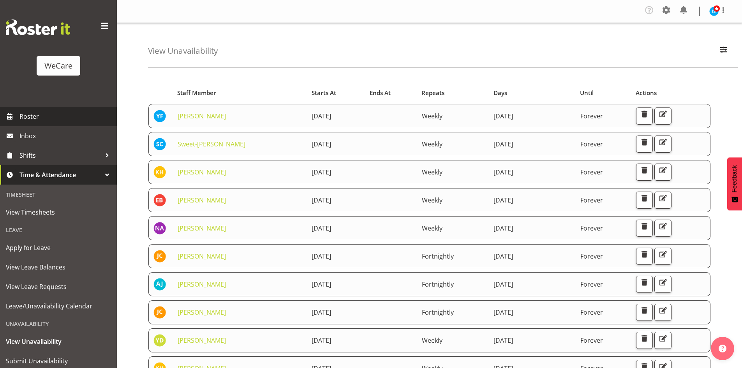
click at [65, 115] on span "Roster" at bounding box center [66, 117] width 94 height 12
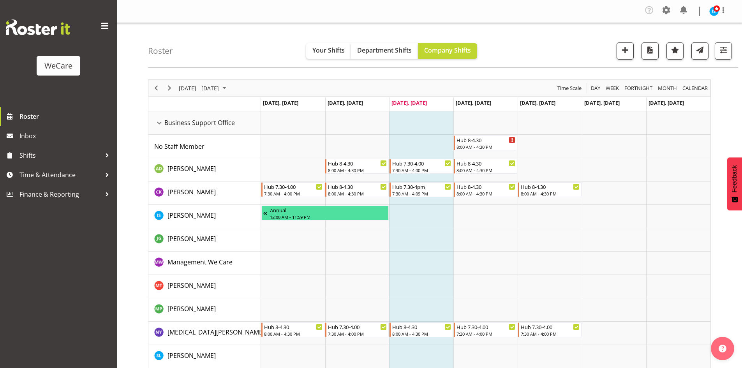
click at [732, 52] on div "Roster Your Shifts Department Shifts Company Shifts All Locations Clear Busines…" at bounding box center [443, 45] width 590 height 45
click at [723, 51] on span "button" at bounding box center [723, 50] width 10 height 10
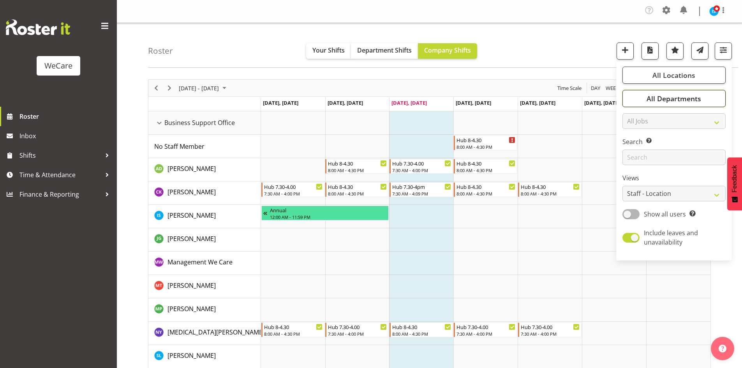
click at [690, 105] on button "All Departments" at bounding box center [674, 98] width 103 height 17
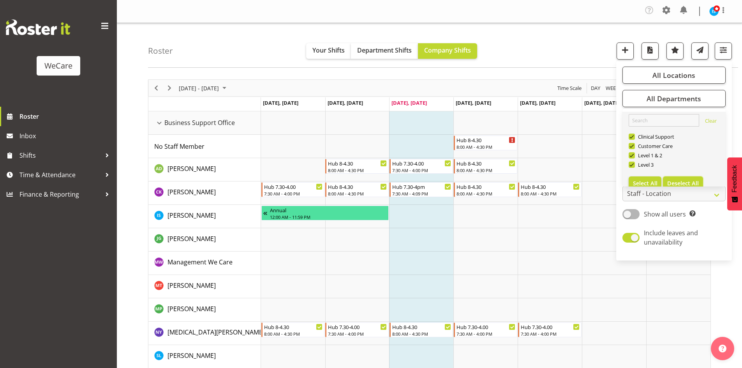
click at [685, 178] on button "Deselect All" at bounding box center [683, 183] width 40 height 14
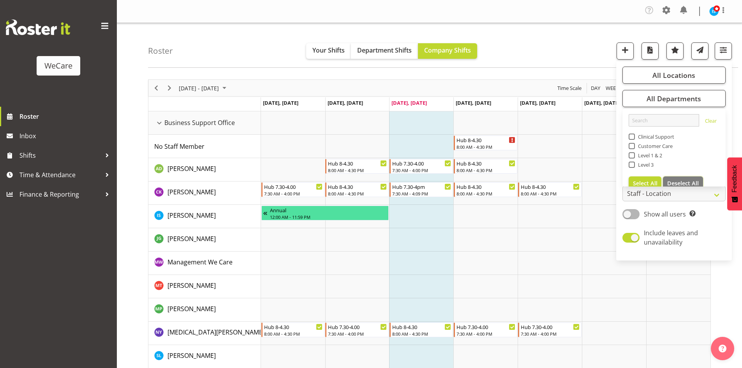
checkbox input "false"
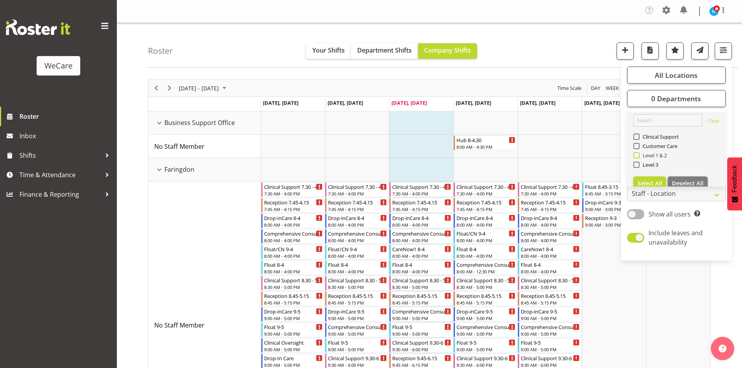
click at [644, 155] on span "Level 1 & 2" at bounding box center [654, 155] width 28 height 6
click at [639, 155] on input "Level 1 & 2" at bounding box center [636, 155] width 5 height 5
checkbox input "true"
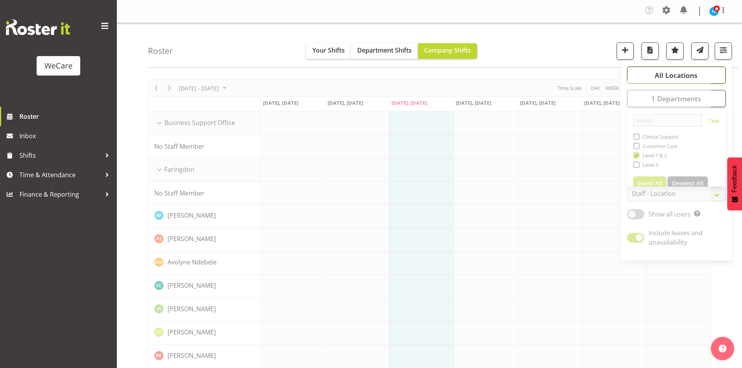
click at [693, 71] on span "All Locations" at bounding box center [676, 75] width 43 height 9
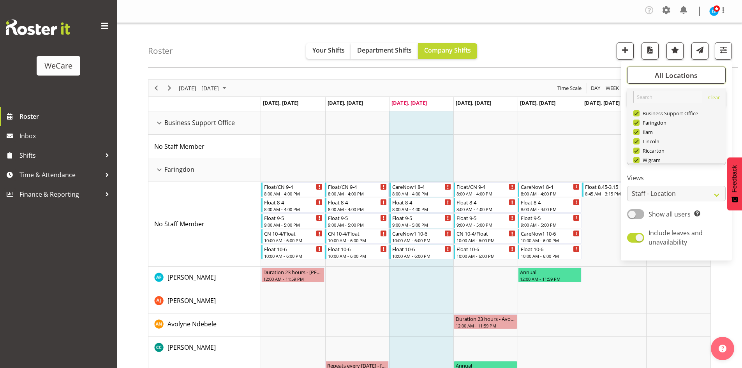
scroll to position [28, 0]
click at [692, 145] on button "Deselect All" at bounding box center [688, 151] width 40 height 14
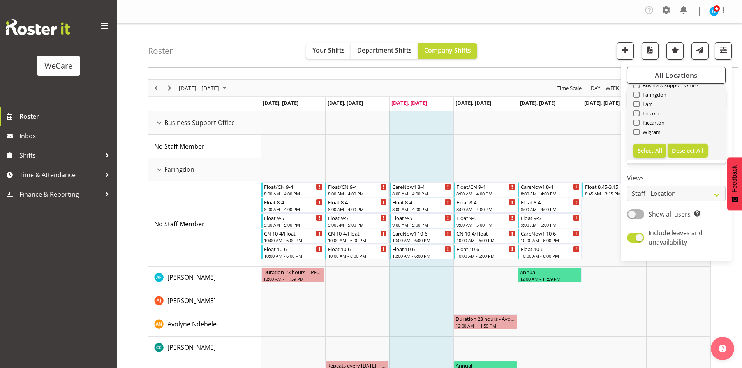
checkbox input "false"
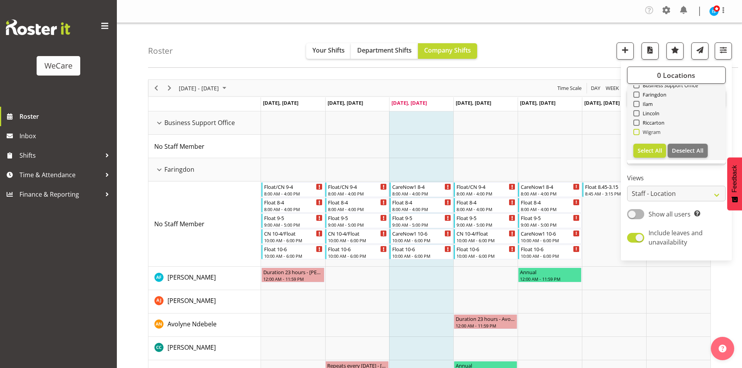
click at [654, 134] on span "Wigram" at bounding box center [650, 132] width 21 height 6
click at [639, 134] on input "Wigram" at bounding box center [636, 132] width 5 height 5
checkbox input "true"
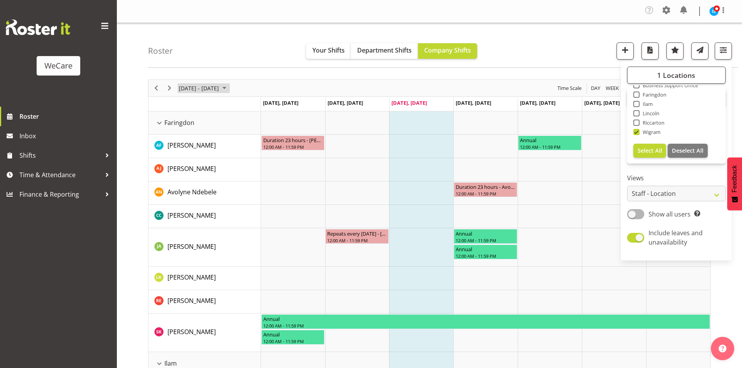
click at [220, 93] on span "[DATE] - [DATE]" at bounding box center [199, 88] width 42 height 10
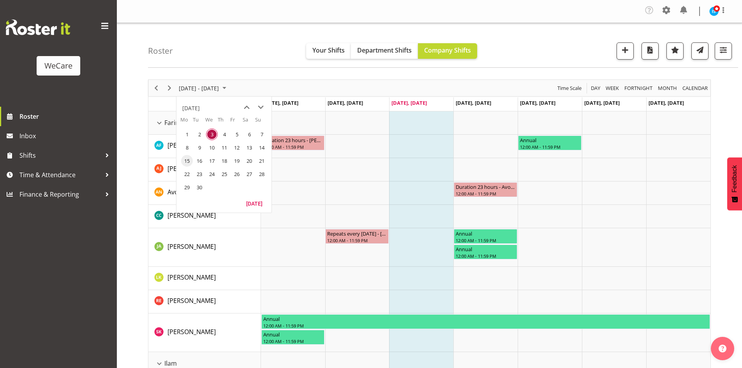
click at [181, 165] on td "15" at bounding box center [186, 160] width 12 height 13
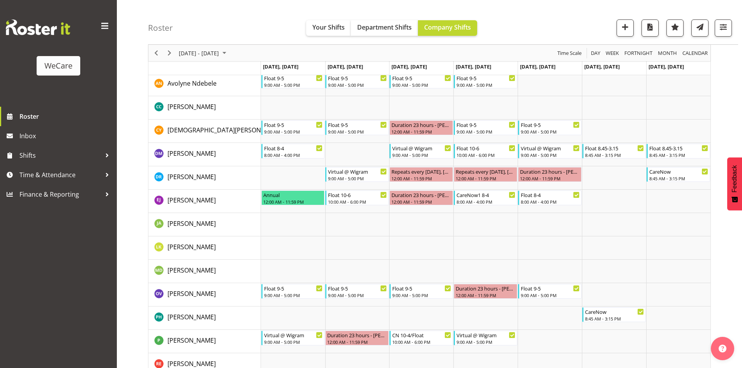
scroll to position [1286, 0]
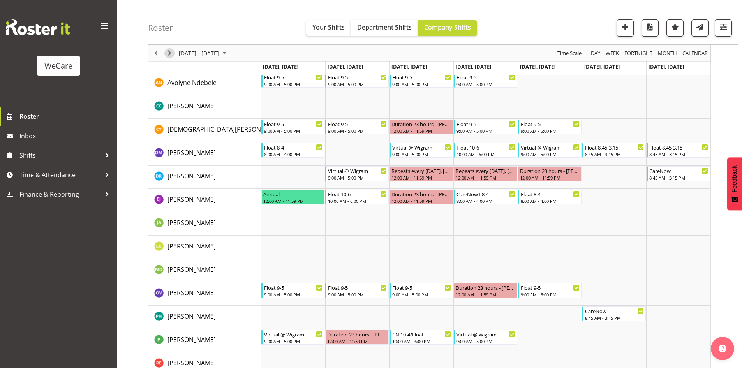
click at [173, 57] on div "Timeline Week of September 15, 2025" at bounding box center [169, 53] width 13 height 16
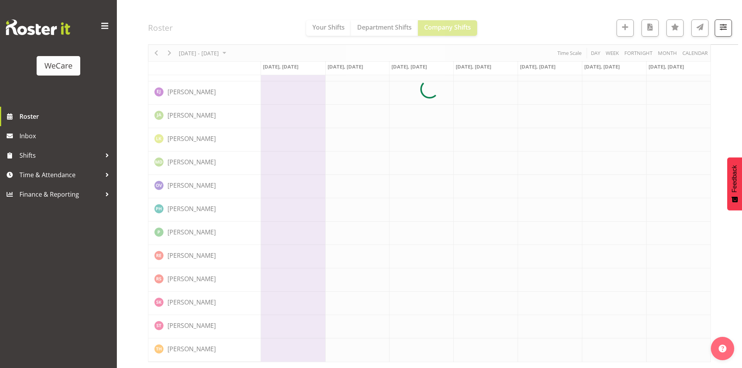
scroll to position [264, 0]
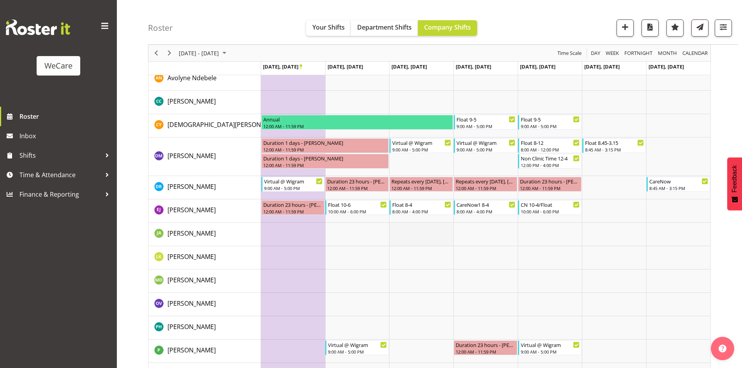
scroll to position [193, 0]
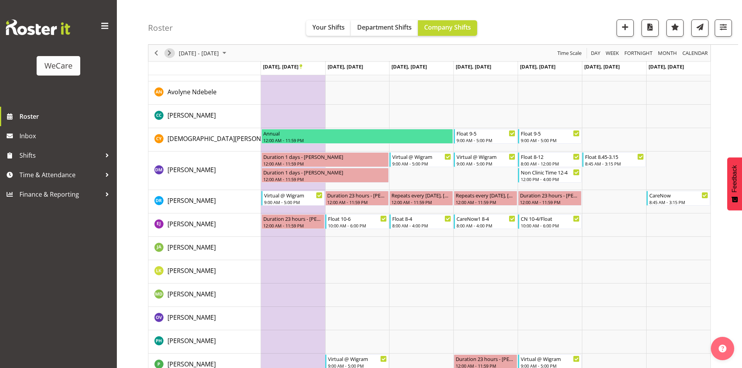
click at [171, 55] on span "Next" at bounding box center [169, 53] width 9 height 10
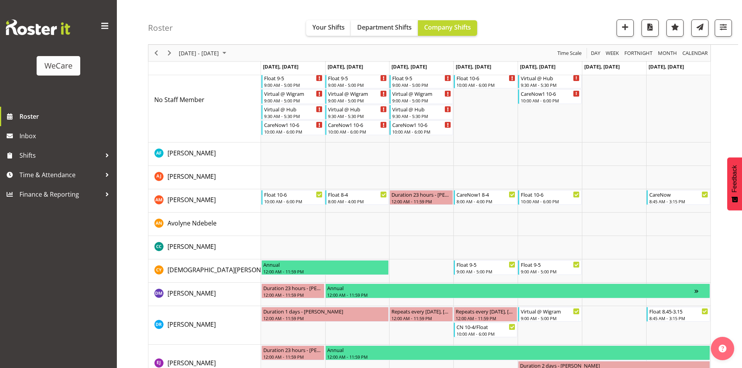
scroll to position [78, 0]
click at [49, 175] on span "Time & Attendance" at bounding box center [60, 175] width 82 height 12
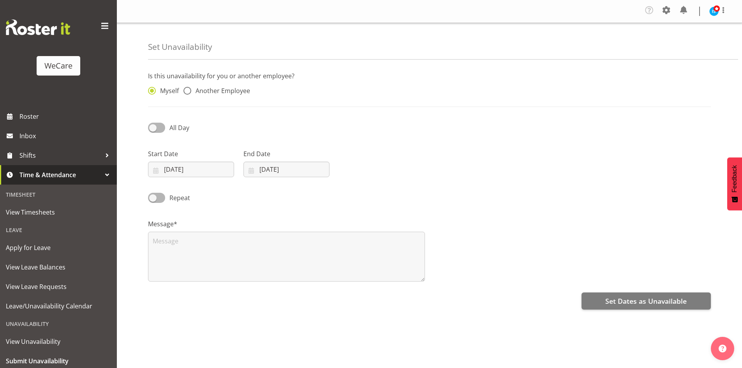
click at [202, 79] on div "Myself Another Employee" at bounding box center [214, 89] width 143 height 26
click at [200, 94] on span "Another Employee" at bounding box center [220, 91] width 59 height 8
click at [189, 94] on input "Another Employee" at bounding box center [186, 90] width 5 height 5
radio input "true"
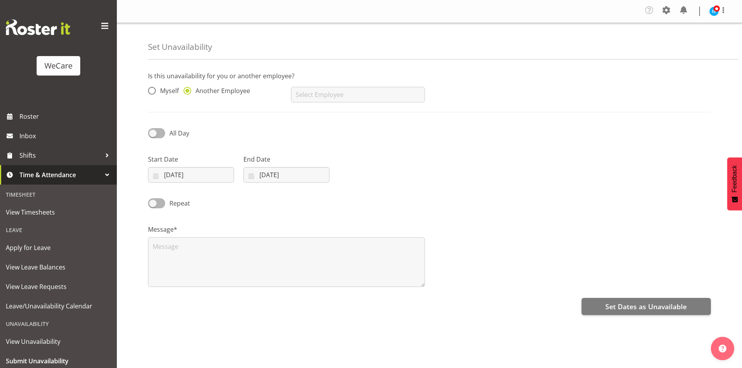
click at [369, 86] on div "AJ Jones Aleea Devenport Alex Ferguson Amy Johannsen Andrea Ramirez Andrew Casb…" at bounding box center [357, 91] width 143 height 31
click at [369, 98] on input "text" at bounding box center [358, 95] width 134 height 16
click at [331, 118] on span "[DEMOGRAPHIC_DATA][PERSON_NAME]" at bounding box center [355, 114] width 116 height 9
type input "[DEMOGRAPHIC_DATA][PERSON_NAME]"
click at [183, 180] on input "03/09/2025" at bounding box center [191, 175] width 86 height 16
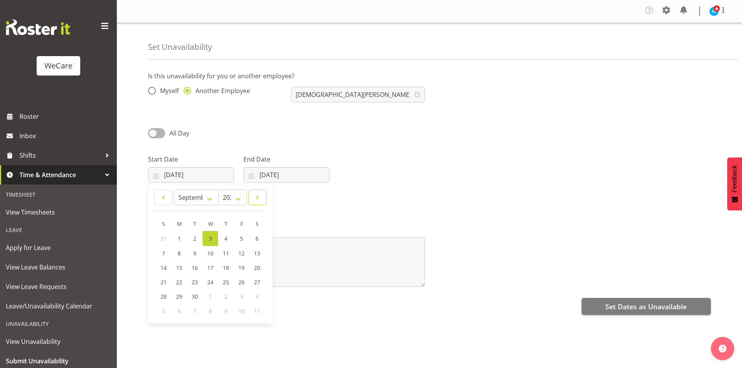
drag, startPoint x: 251, startPoint y: 202, endPoint x: 229, endPoint y: 214, distance: 24.2
click at [251, 202] on link at bounding box center [258, 198] width 18 height 16
select select "9"
click at [210, 236] on span "1" at bounding box center [210, 238] width 3 height 7
type input "01/10/2025"
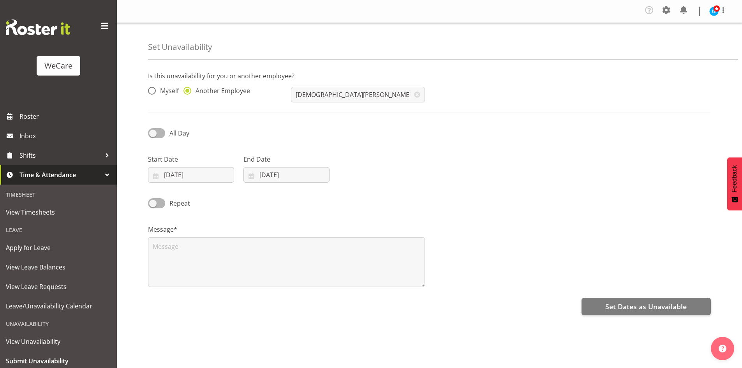
click at [320, 162] on label "End Date" at bounding box center [287, 159] width 86 height 9
click at [314, 179] on input "03/09/2025" at bounding box center [287, 175] width 86 height 16
click at [344, 205] on link at bounding box center [351, 198] width 19 height 16
select select "9"
click at [302, 240] on link "1" at bounding box center [306, 238] width 16 height 14
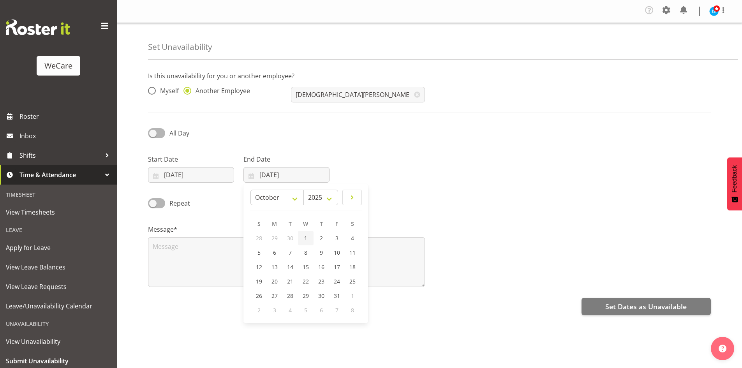
type input "01/10/2025"
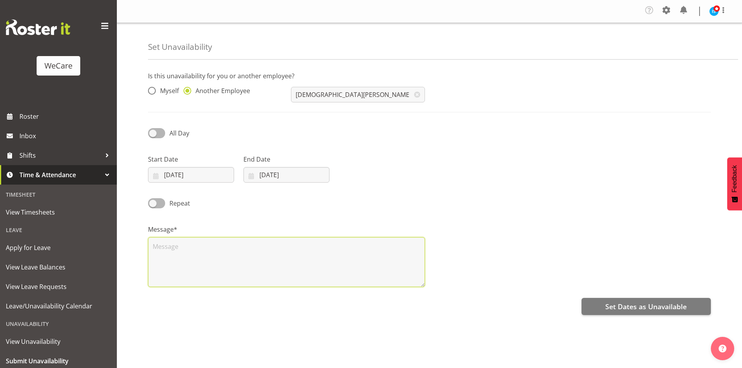
click at [254, 266] on textarea at bounding box center [286, 262] width 277 height 50
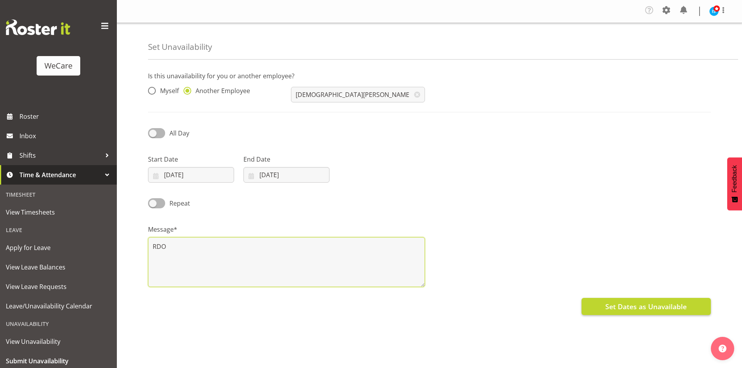
type textarea "RDO"
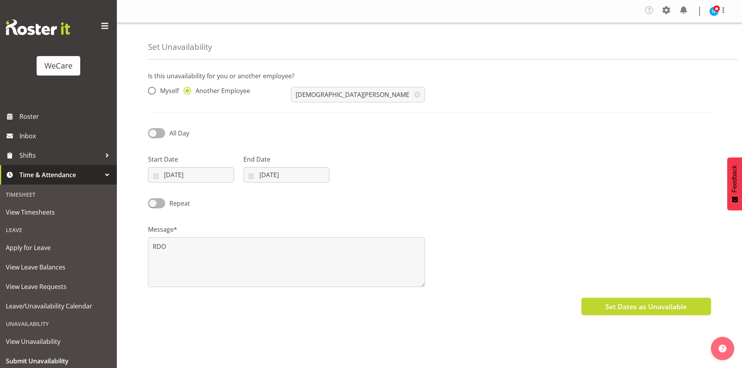
click at [661, 304] on span "Set Dates as Unavailable" at bounding box center [645, 307] width 81 height 10
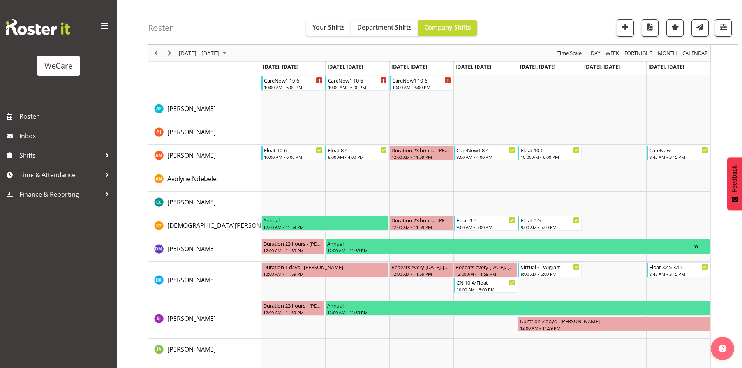
scroll to position [118, 0]
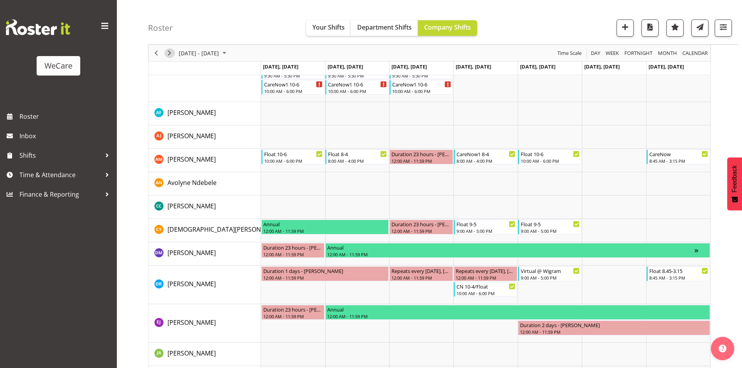
click at [169, 56] on span "Next" at bounding box center [169, 53] width 9 height 10
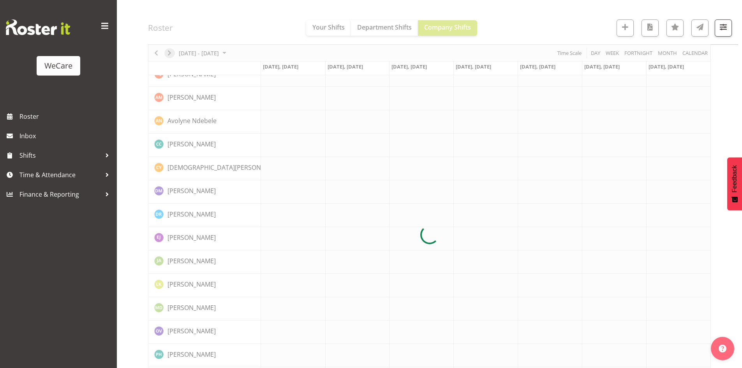
scroll to position [0, 0]
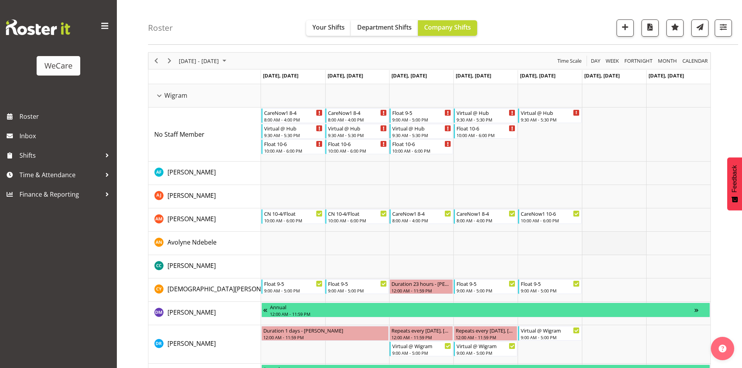
scroll to position [39, 0]
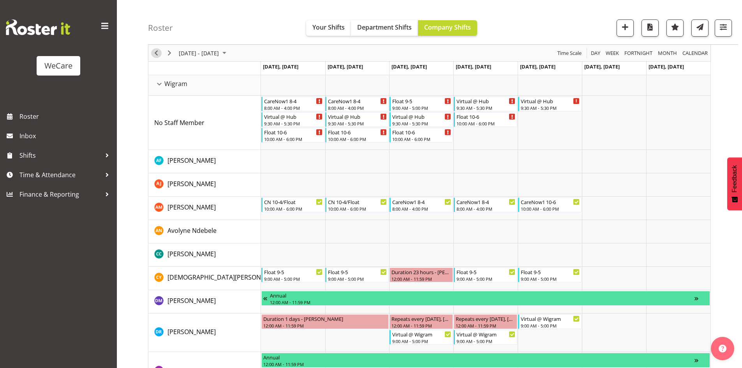
click at [152, 56] on span "Previous" at bounding box center [156, 53] width 9 height 10
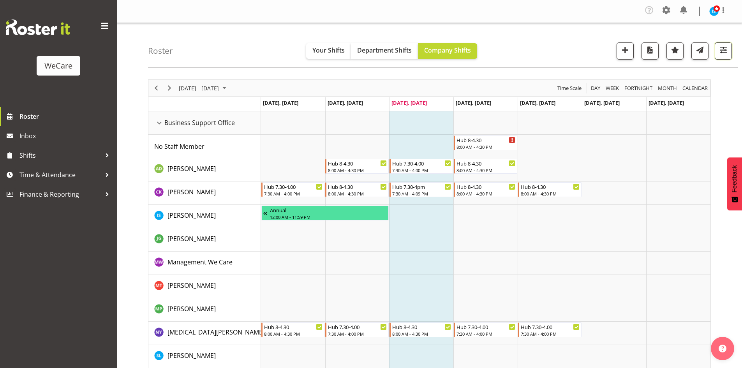
click at [729, 49] on span "button" at bounding box center [723, 50] width 10 height 10
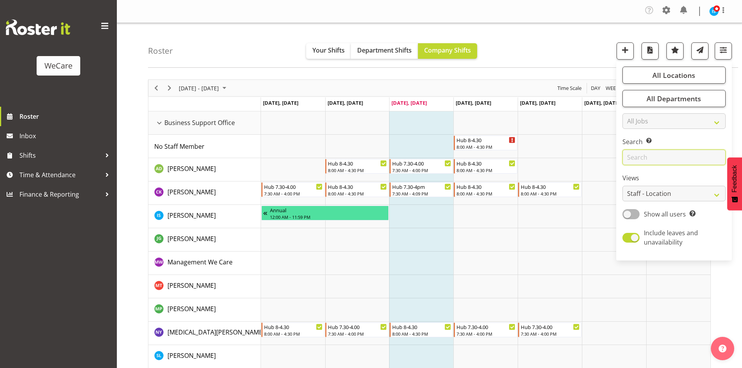
click at [648, 159] on input "text" at bounding box center [674, 158] width 103 height 16
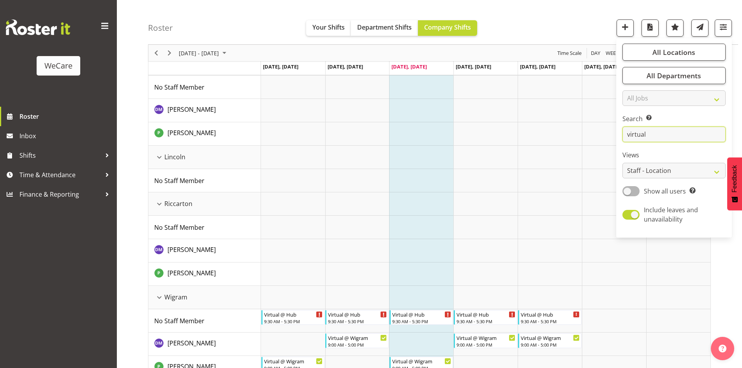
scroll to position [170, 0]
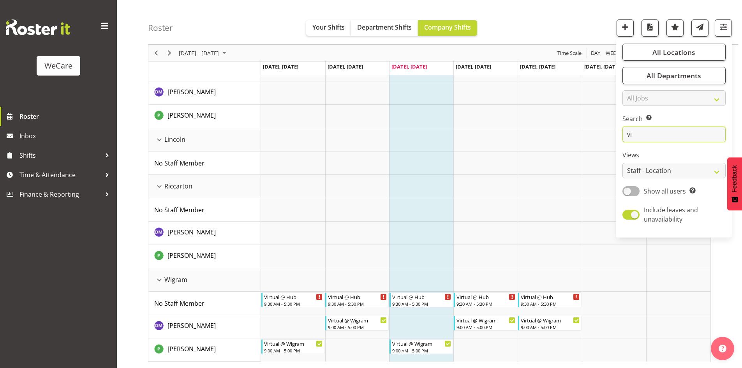
type input "v"
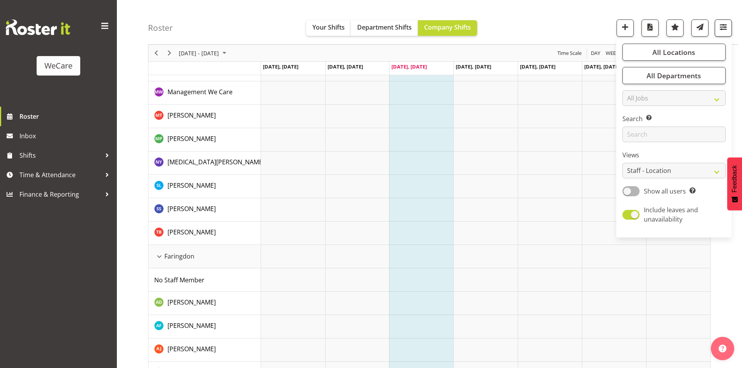
click at [719, 32] on span "button" at bounding box center [723, 27] width 10 height 10
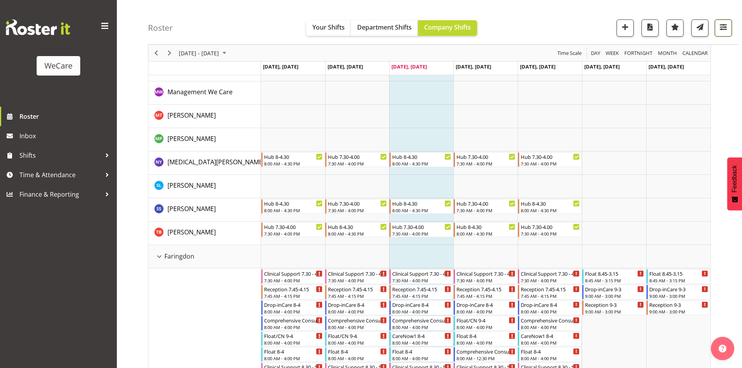
scroll to position [0, 0]
